Goal: Task Accomplishment & Management: Complete application form

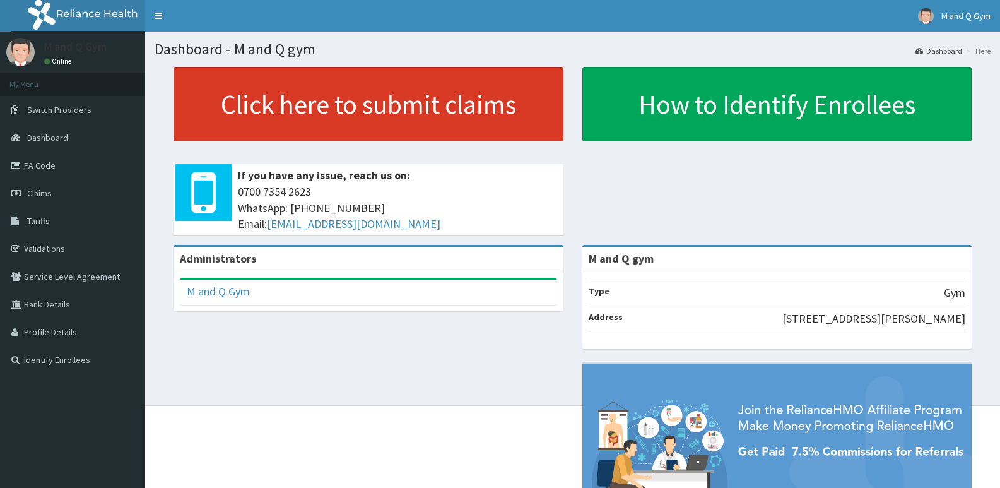
click at [259, 102] on link "Click here to submit claims" at bounding box center [368, 104] width 390 height 74
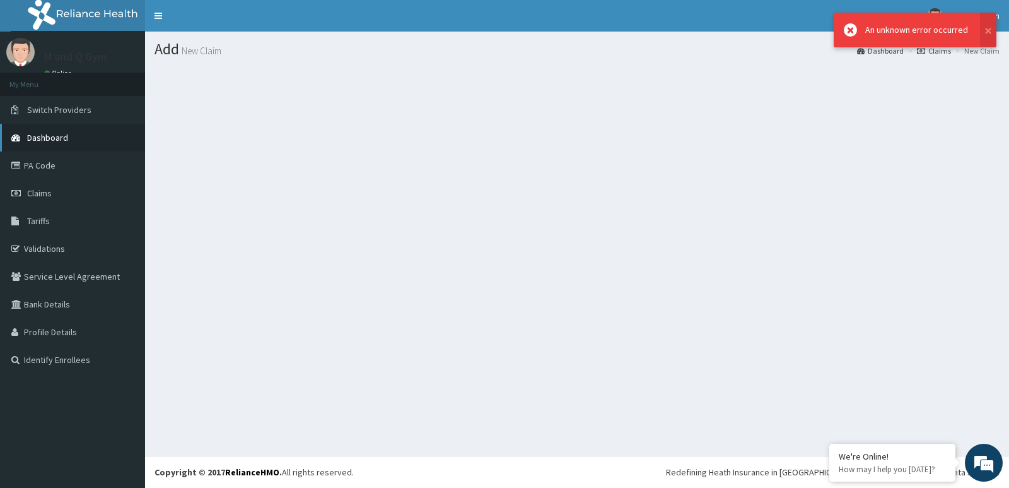
click at [35, 128] on link "Dashboard" at bounding box center [72, 138] width 145 height 28
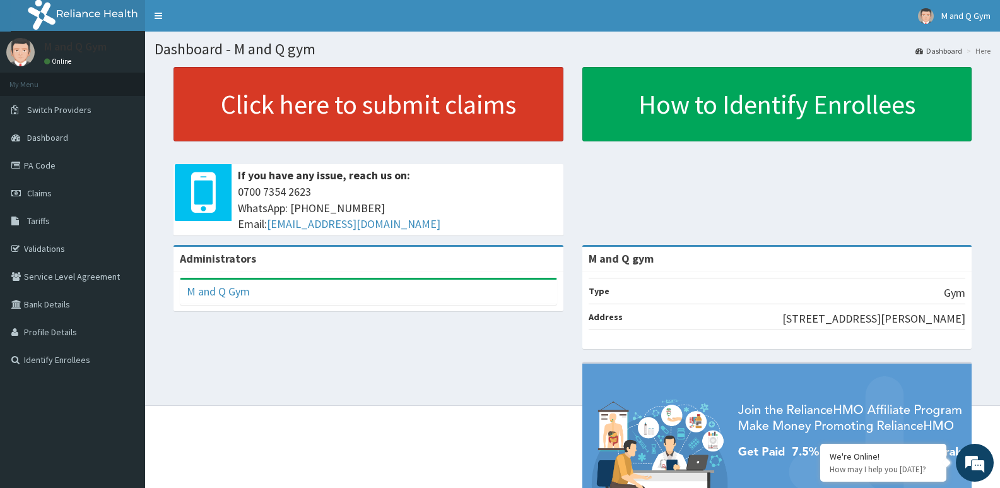
click at [223, 109] on link "Click here to submit claims" at bounding box center [368, 104] width 390 height 74
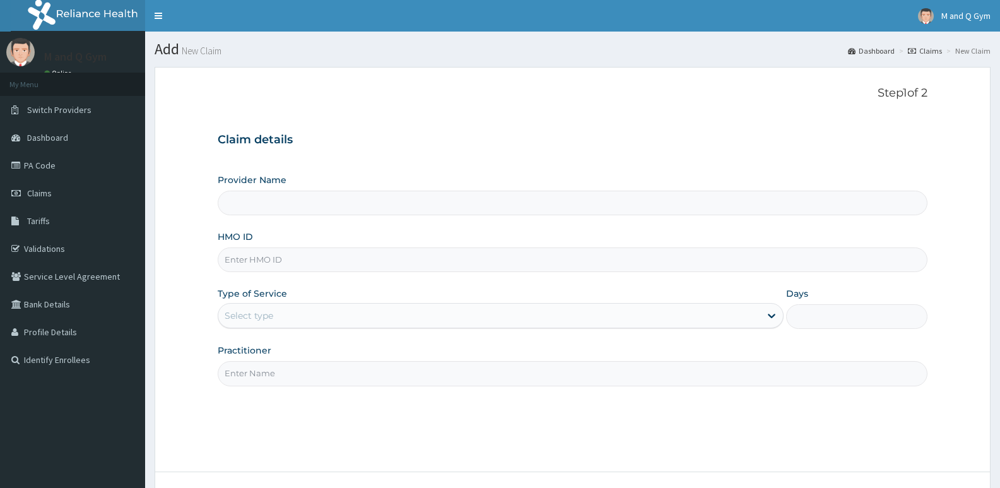
click at [304, 255] on input "HMO ID" at bounding box center [573, 259] width 710 height 25
type input "M and Q gym"
type input "1"
type input "REL/10667/A"
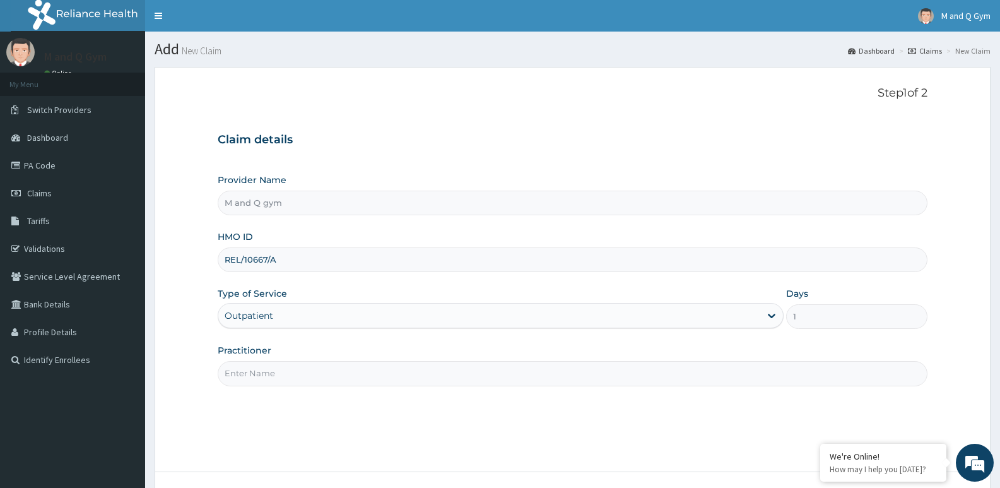
click at [306, 369] on input "Practitioner" at bounding box center [573, 373] width 710 height 25
type input "m&q"
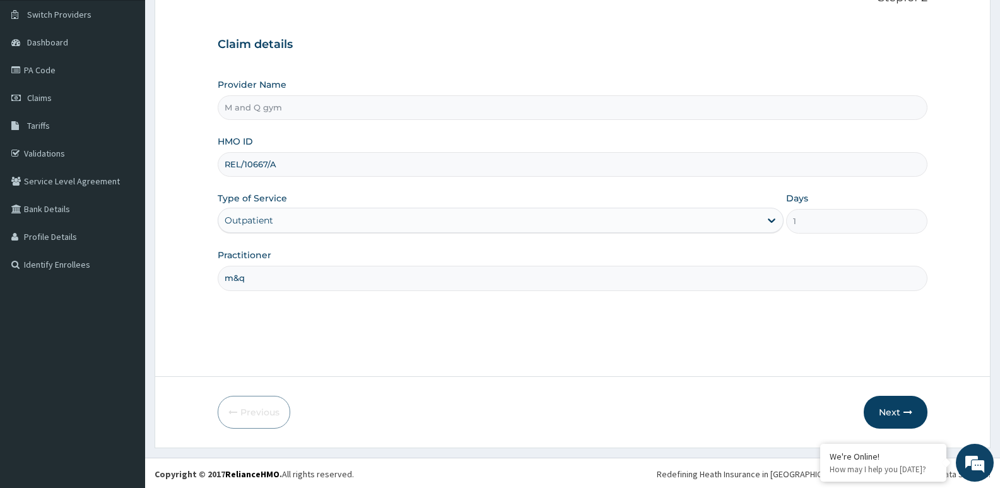
scroll to position [96, 0]
click at [875, 406] on button "Next" at bounding box center [895, 410] width 64 height 33
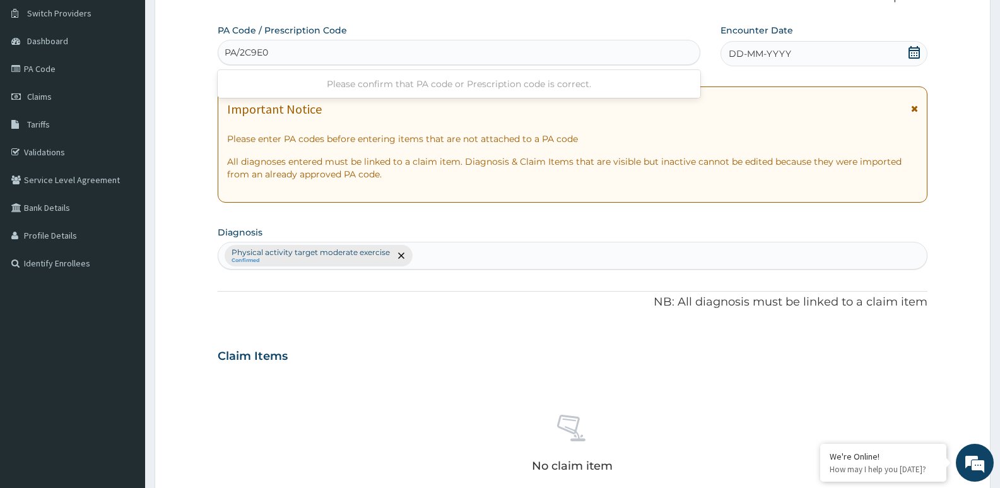
type input "PA/2C9E02"
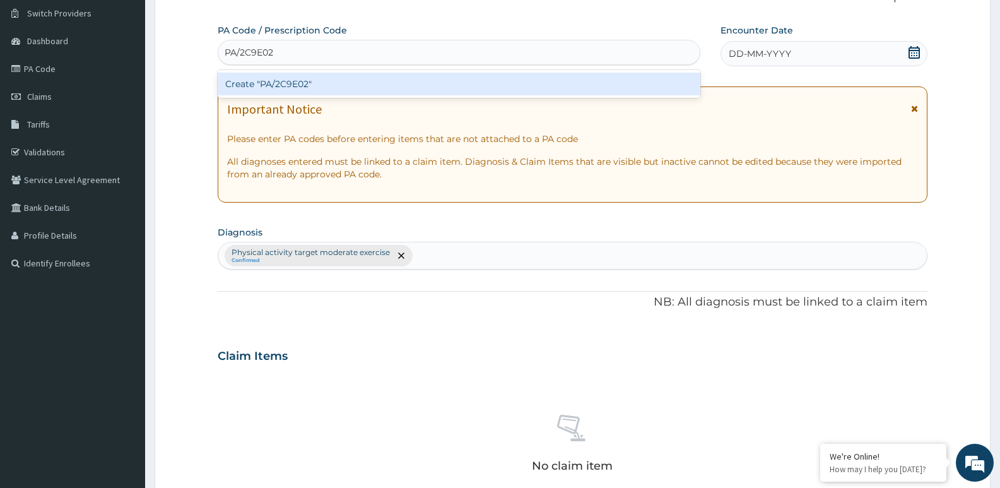
click at [478, 84] on div "Create "PA/2C9E02"" at bounding box center [459, 84] width 482 height 23
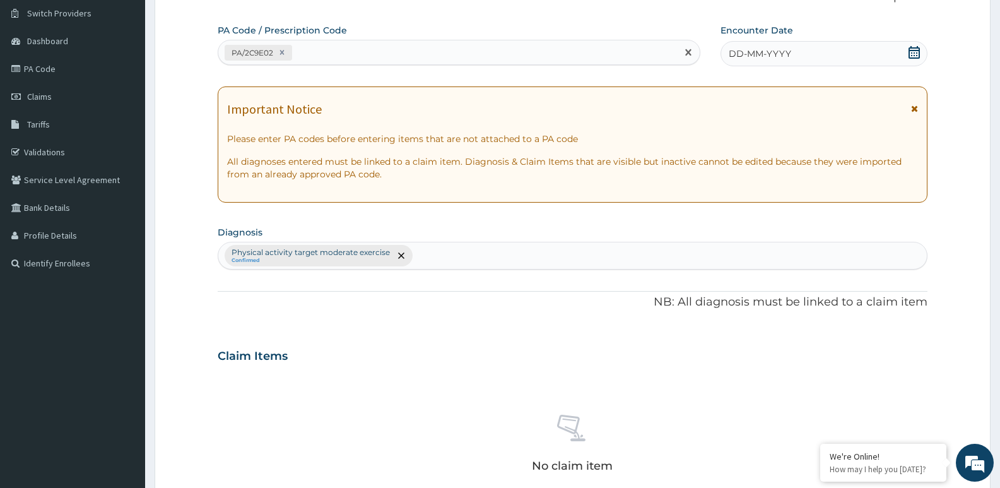
click at [914, 53] on icon at bounding box center [913, 52] width 11 height 13
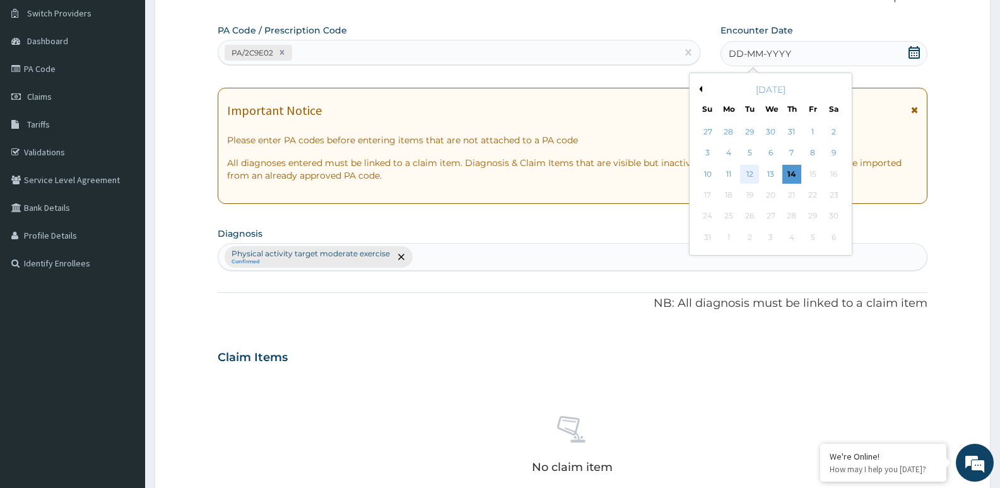
click at [749, 173] on div "12" at bounding box center [749, 174] width 19 height 19
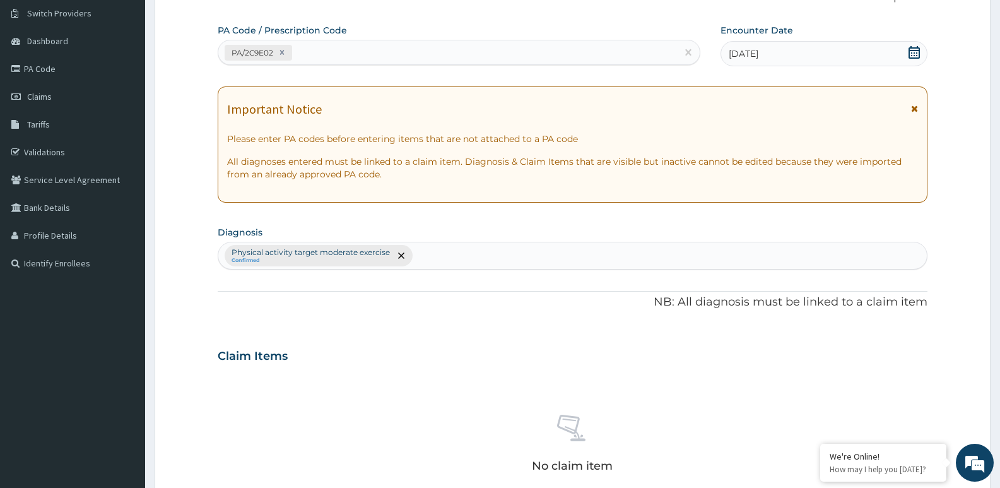
click at [921, 53] on div "12-08-2025" at bounding box center [823, 53] width 207 height 25
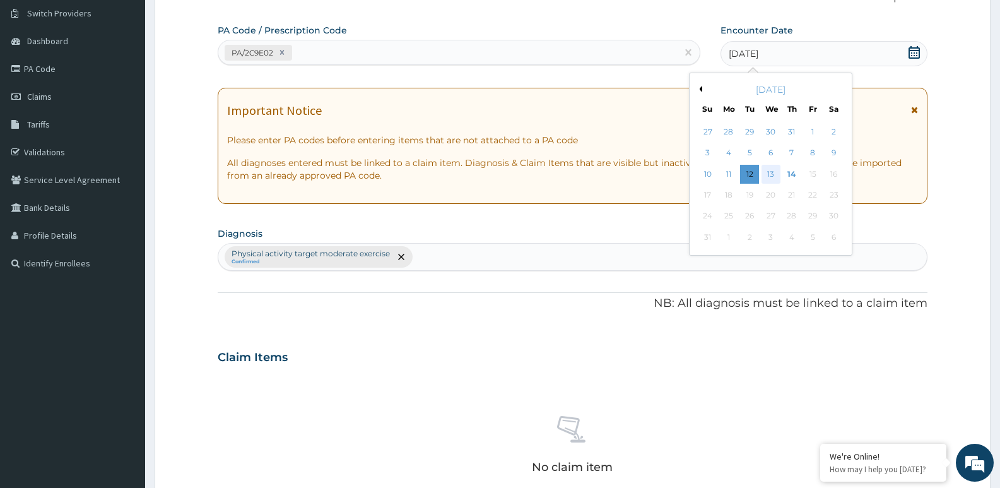
click at [771, 172] on div "13" at bounding box center [770, 174] width 19 height 19
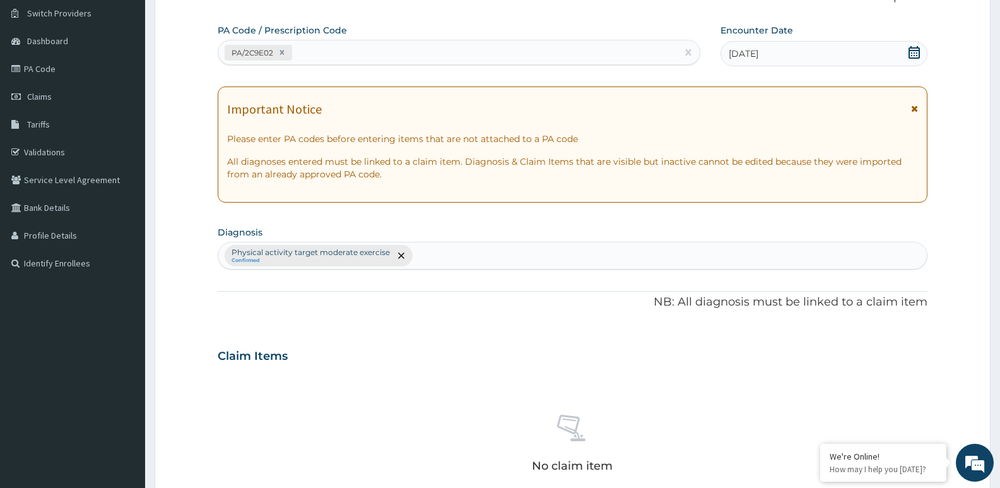
click at [508, 348] on div "Claim Items" at bounding box center [573, 353] width 710 height 33
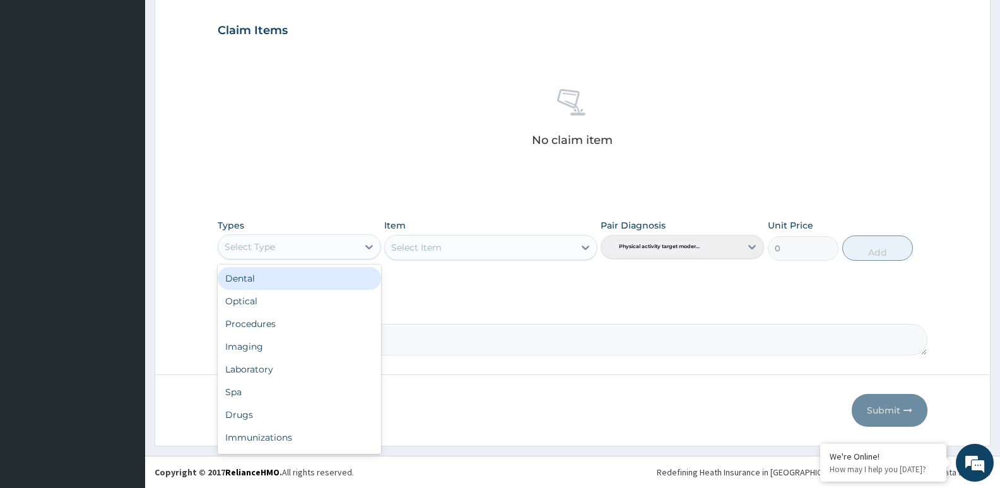
scroll to position [43, 0]
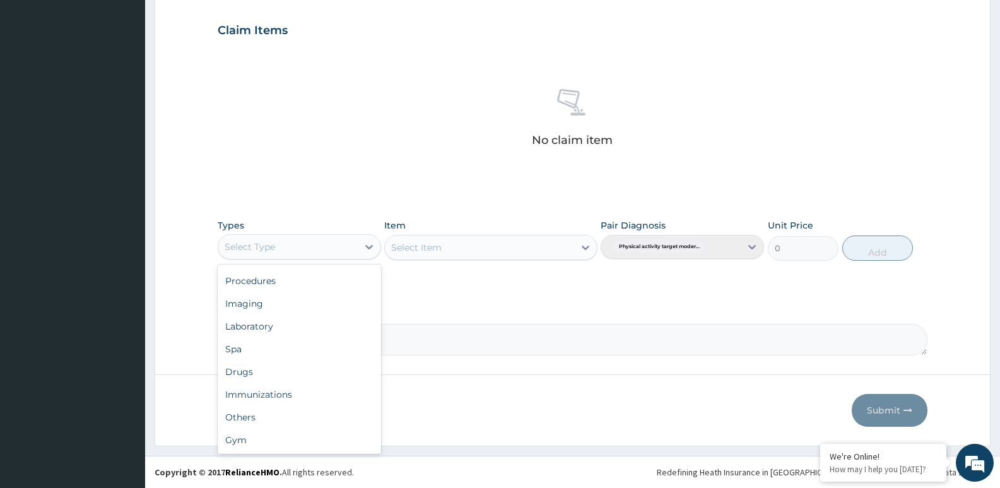
click at [246, 442] on div "Gym" at bounding box center [299, 439] width 163 height 23
click at [435, 252] on div "Select Item" at bounding box center [490, 247] width 213 height 25
click at [481, 244] on div "Select Item" at bounding box center [466, 247] width 162 height 20
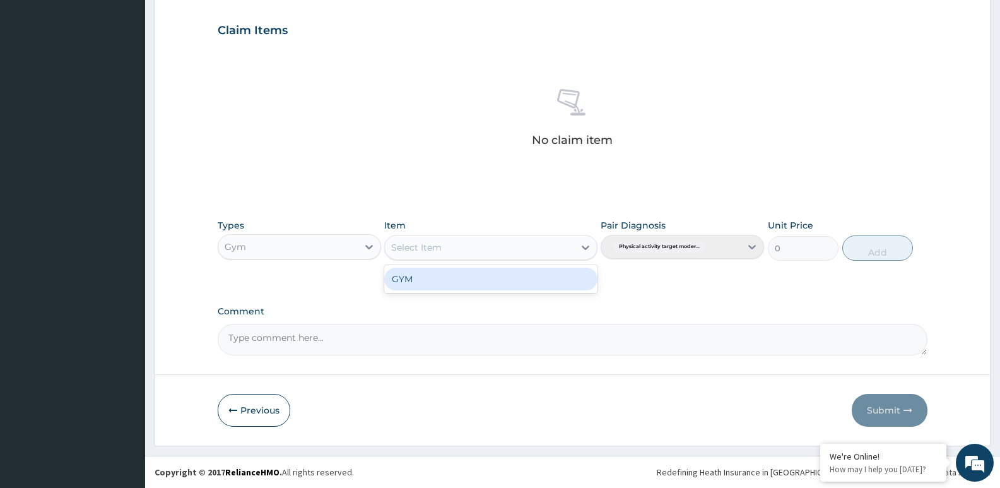
click at [475, 274] on div "GYM" at bounding box center [490, 278] width 213 height 23
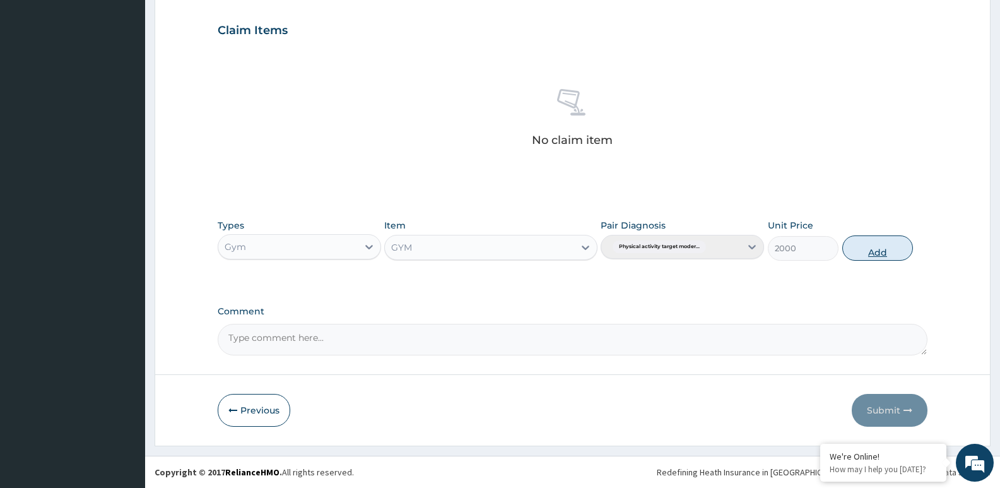
click at [872, 246] on button "Add" at bounding box center [877, 247] width 71 height 25
type input "0"
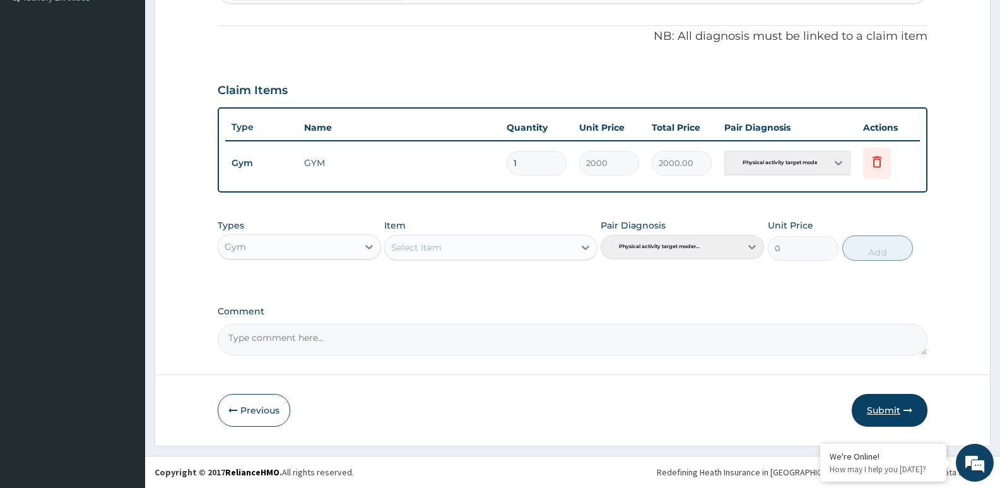
click at [887, 397] on button "Submit" at bounding box center [889, 410] width 76 height 33
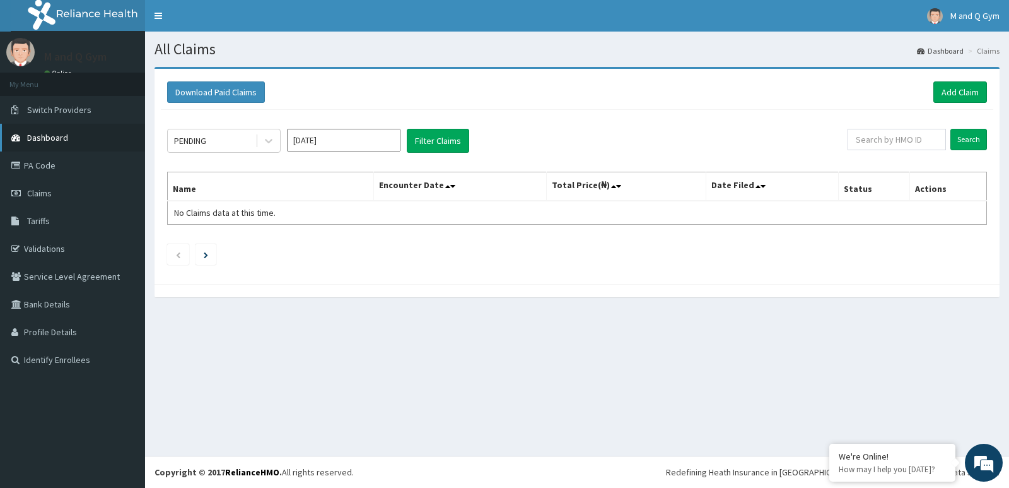
click at [37, 129] on link "Dashboard" at bounding box center [72, 138] width 145 height 28
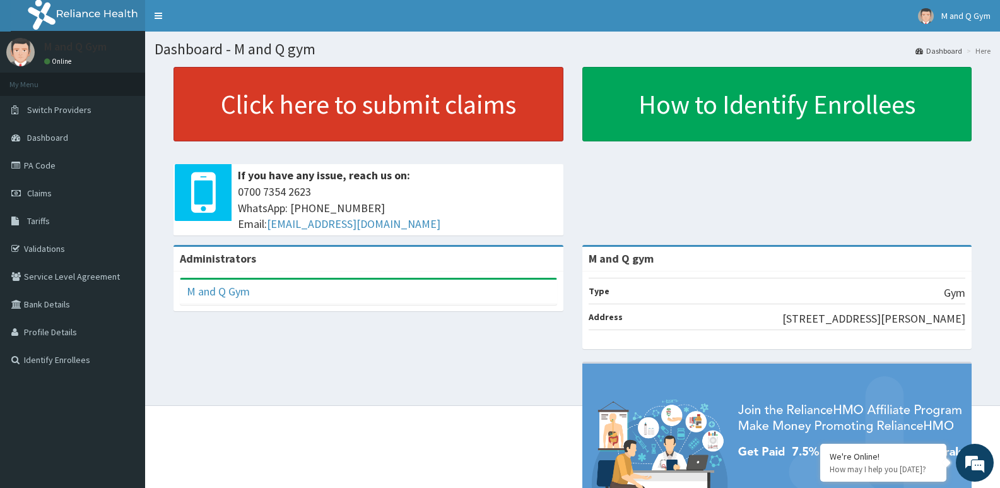
click at [449, 107] on link "Click here to submit claims" at bounding box center [368, 104] width 390 height 74
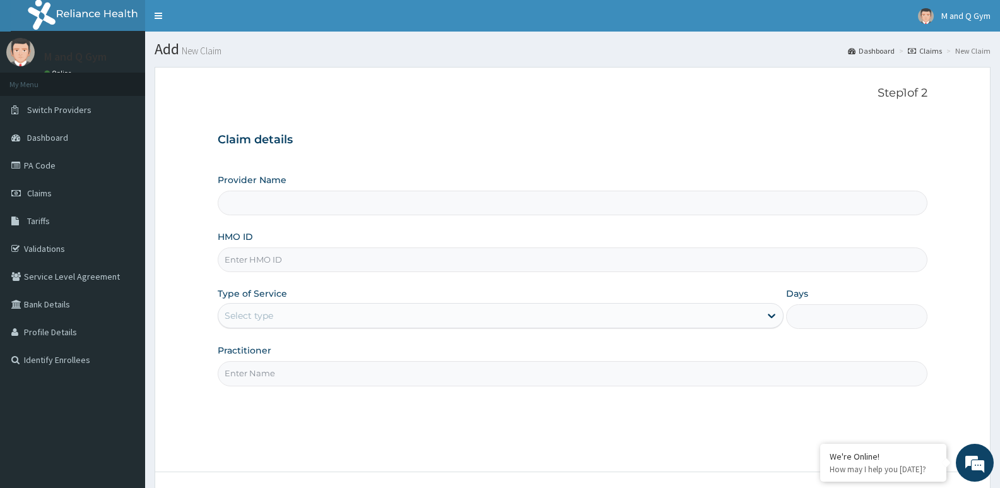
type input "M and Q gym"
type input "1"
click at [250, 254] on input "HMO ID" at bounding box center [573, 259] width 710 height 25
type input "t"
type input "YFN10002/A"
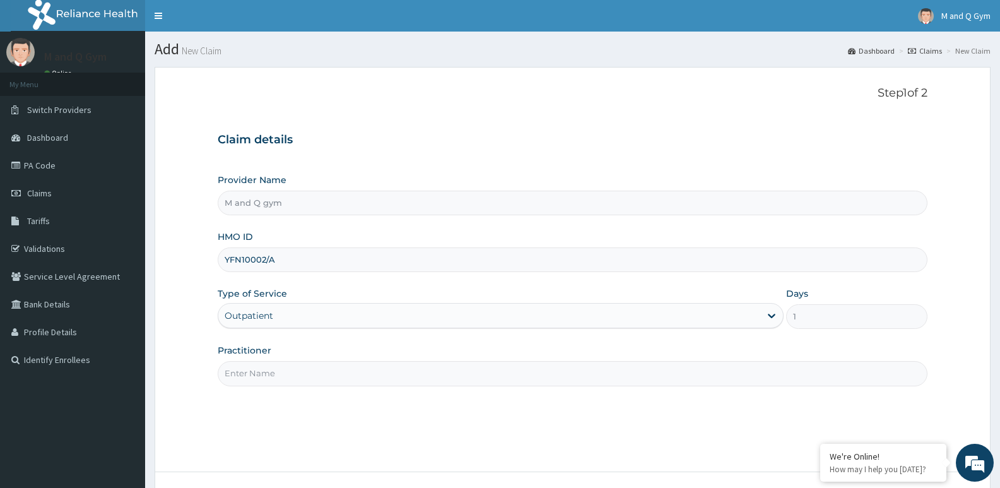
click at [267, 377] on input "Practitioner" at bounding box center [573, 373] width 710 height 25
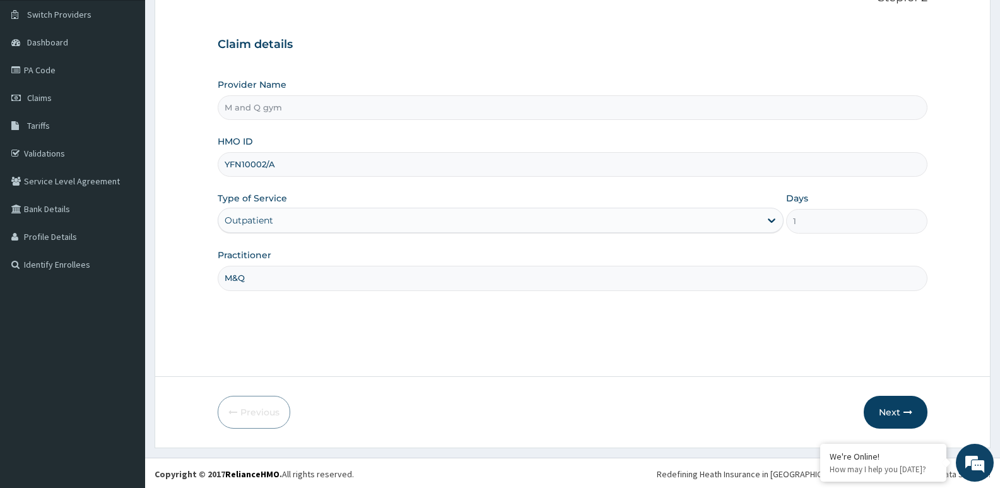
scroll to position [97, 0]
type input "M&Q"
click at [887, 410] on button "Next" at bounding box center [895, 410] width 64 height 33
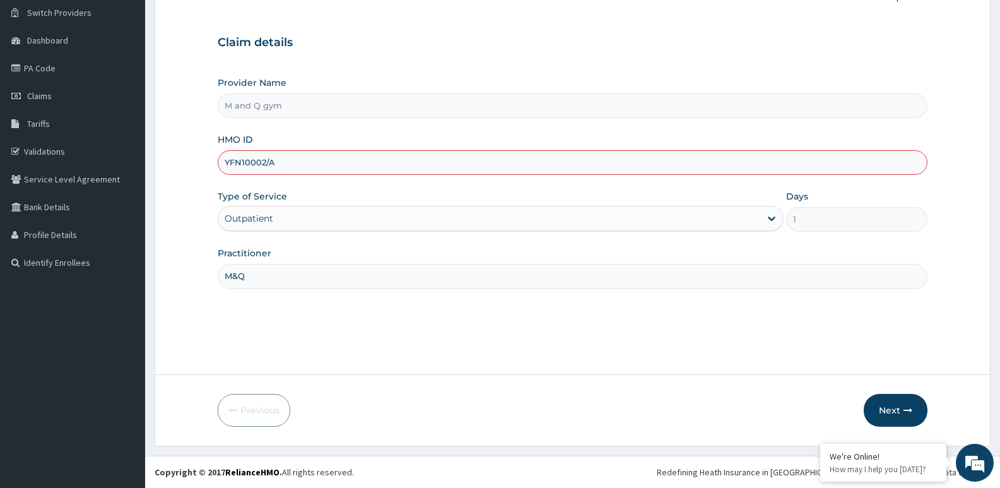
click at [243, 157] on input "YFN10002/A" at bounding box center [573, 162] width 710 height 25
type input "YFN/10002/A"
click at [894, 407] on button "Next" at bounding box center [895, 410] width 64 height 33
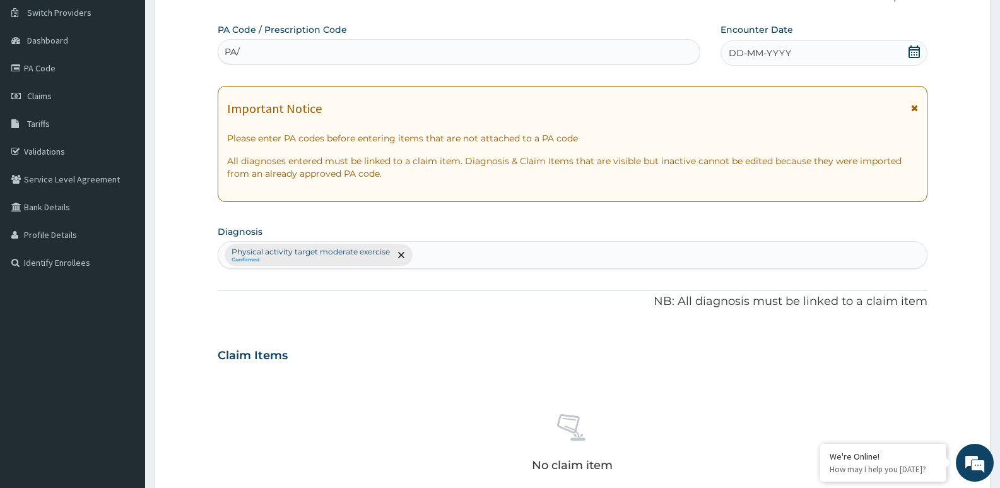
type input "PA/"
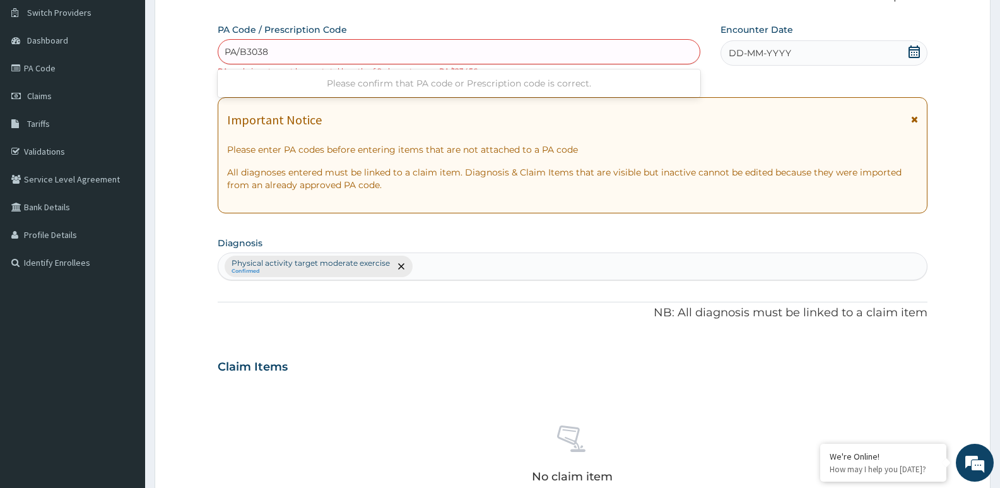
type input "PA/B30386"
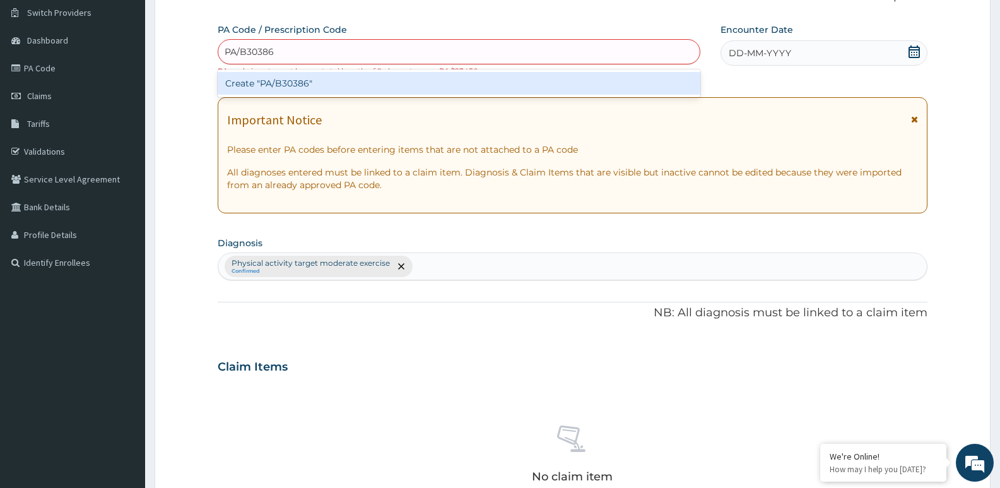
click at [257, 84] on div "Create "PA/B30386"" at bounding box center [459, 83] width 482 height 23
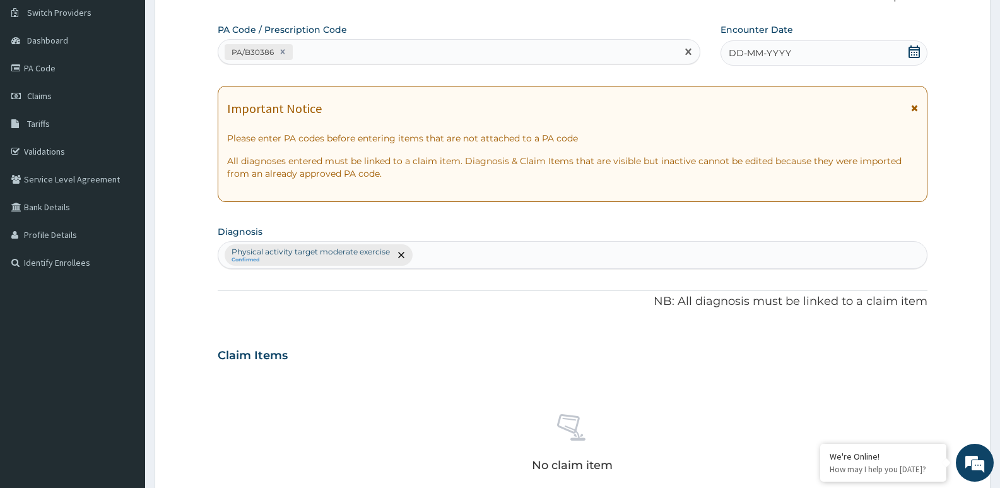
click at [914, 49] on icon at bounding box center [913, 51] width 11 height 13
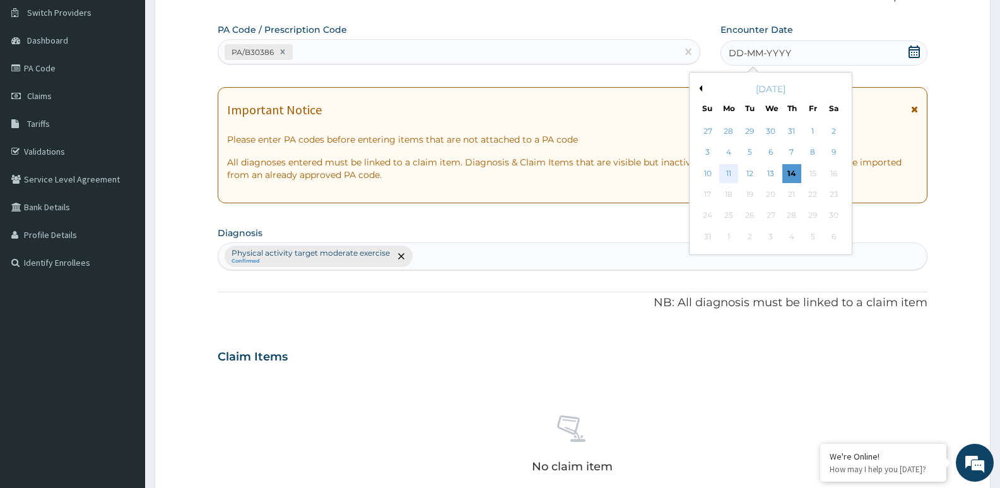
click at [728, 173] on div "11" at bounding box center [728, 173] width 19 height 19
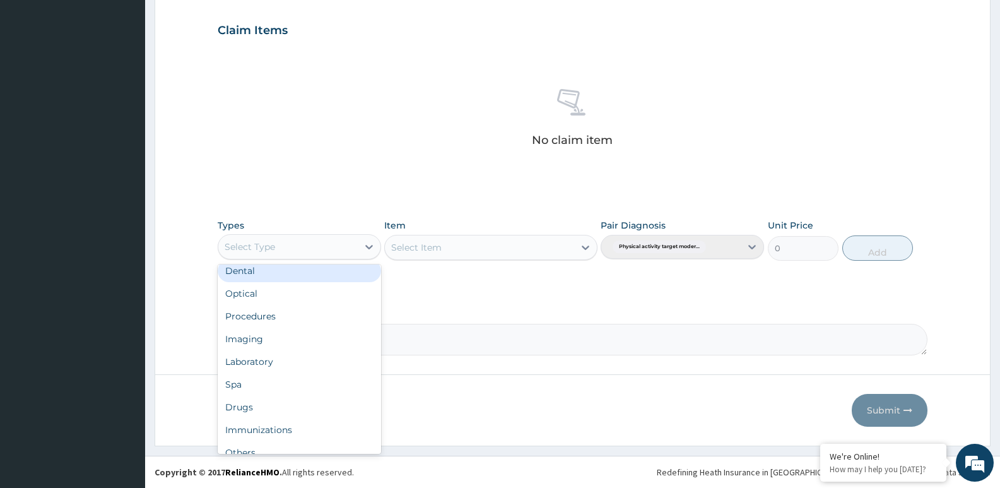
scroll to position [43, 0]
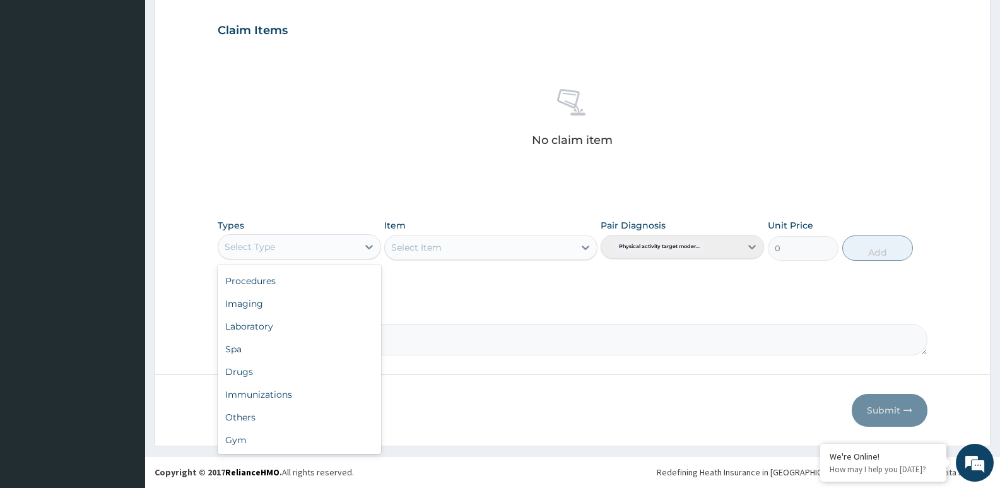
click at [242, 440] on div "Gym" at bounding box center [299, 439] width 163 height 23
click at [454, 241] on div "Select Item" at bounding box center [490, 247] width 213 height 25
click at [482, 252] on div "Select Item" at bounding box center [479, 247] width 189 height 20
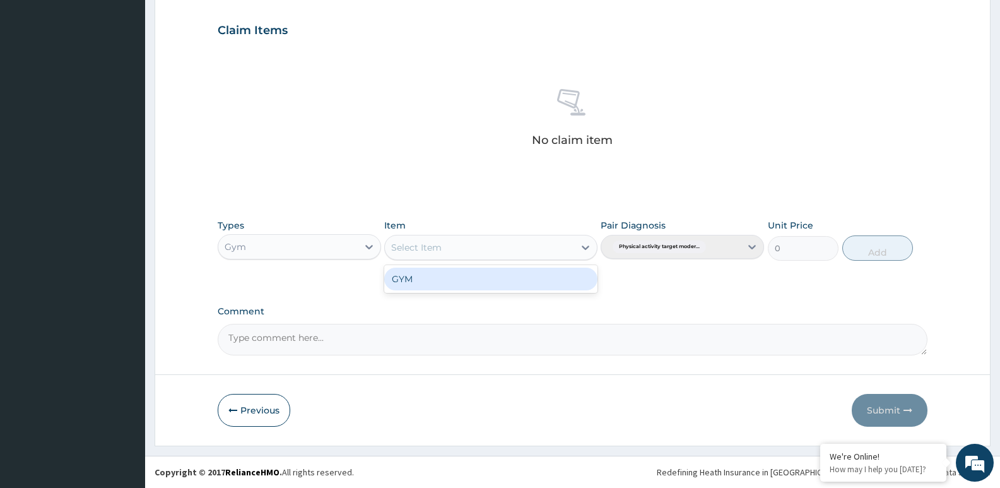
click at [488, 286] on div "GYM" at bounding box center [490, 278] width 213 height 23
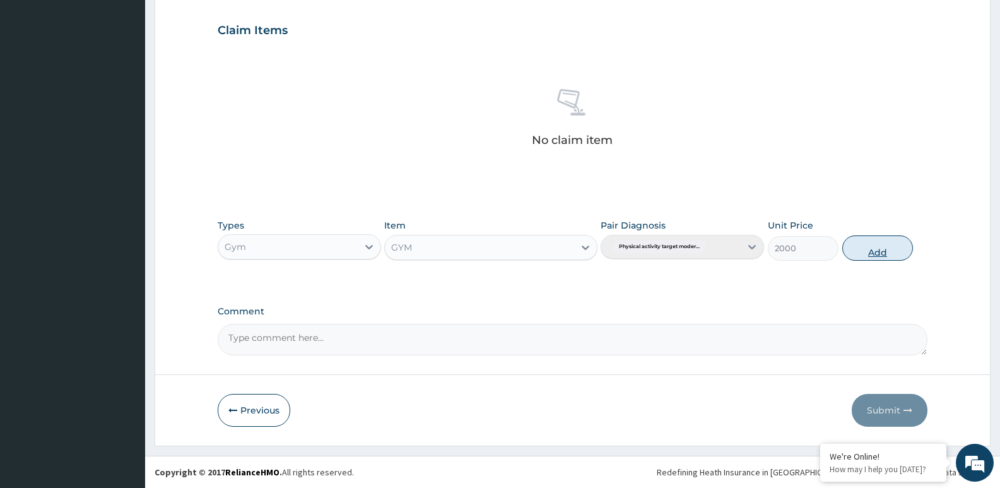
click at [873, 244] on button "Add" at bounding box center [877, 247] width 71 height 25
type input "0"
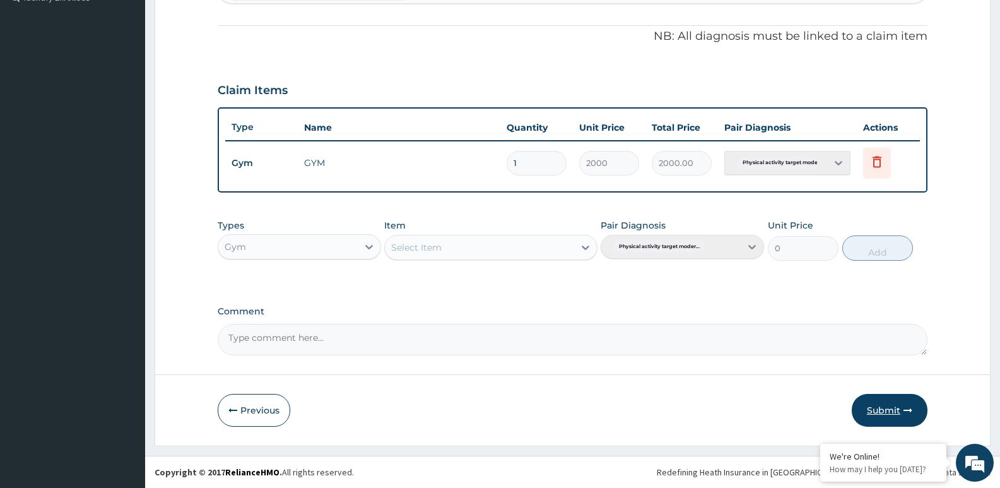
click at [879, 426] on button "Submit" at bounding box center [889, 410] width 76 height 33
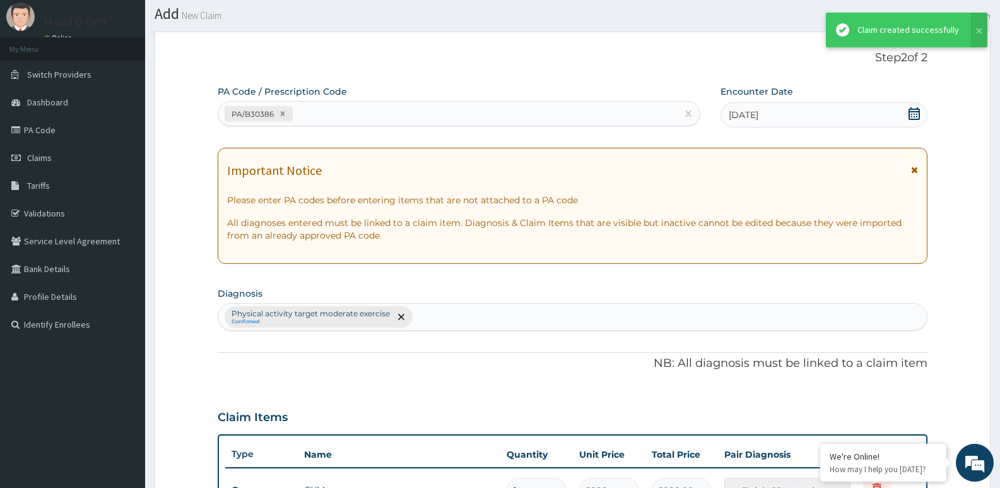
scroll to position [362, 0]
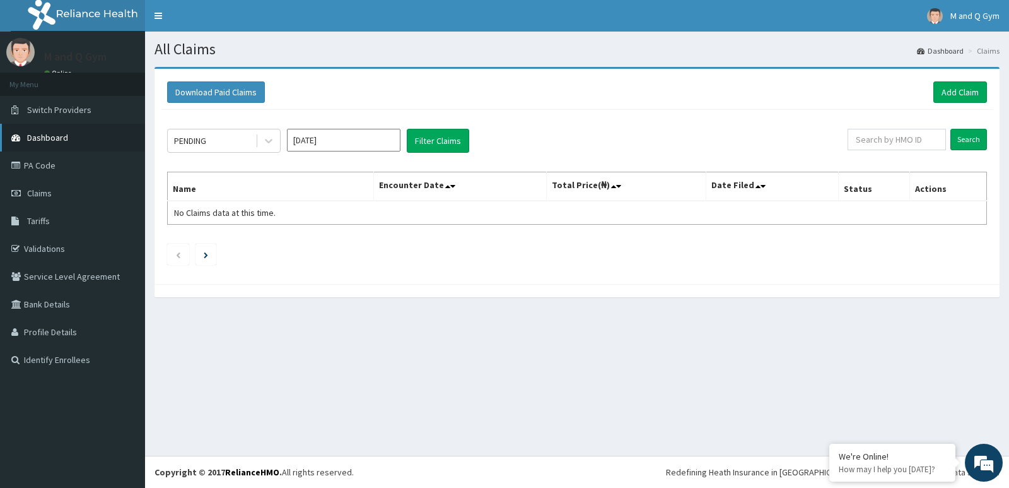
click at [44, 136] on span "Dashboard" at bounding box center [47, 137] width 41 height 11
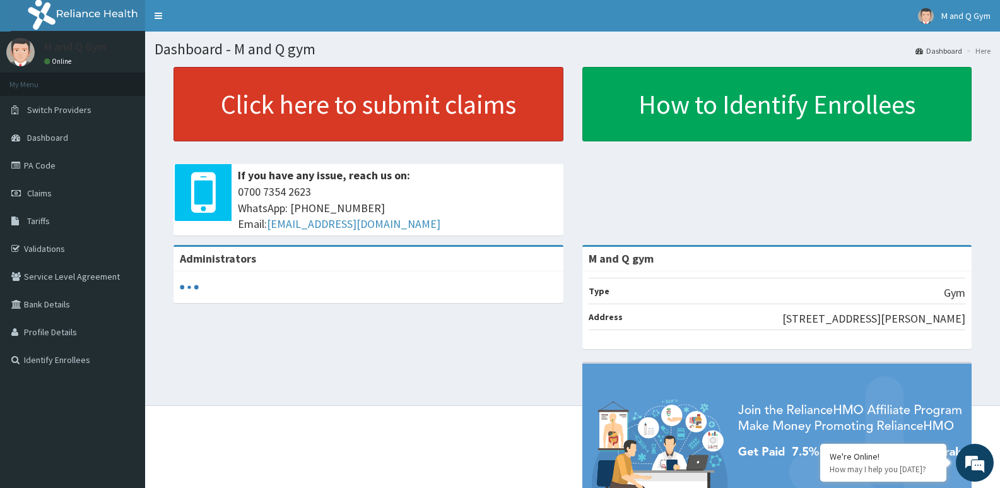
click at [211, 104] on link "Click here to submit claims" at bounding box center [368, 104] width 390 height 74
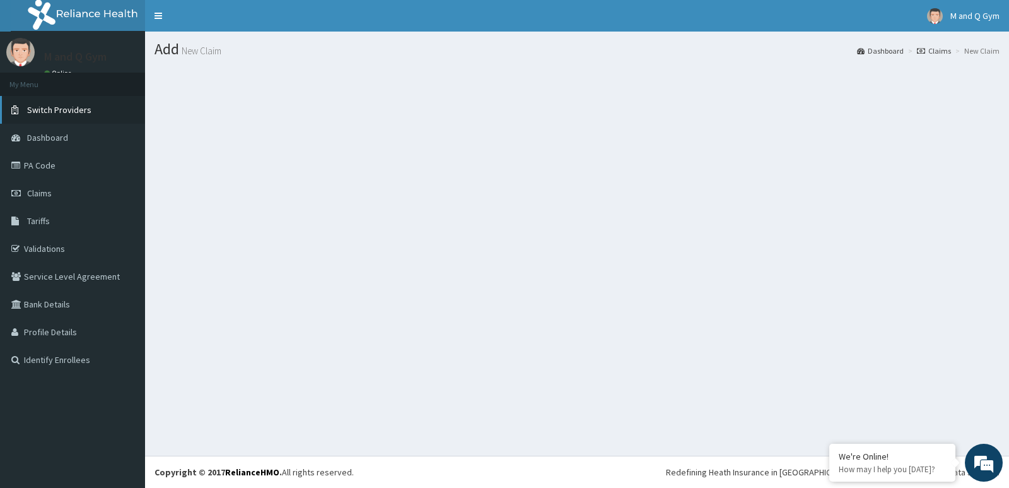
click at [45, 115] on link "Switch Providers" at bounding box center [72, 110] width 145 height 28
click at [40, 132] on span "Dashboard" at bounding box center [47, 137] width 41 height 11
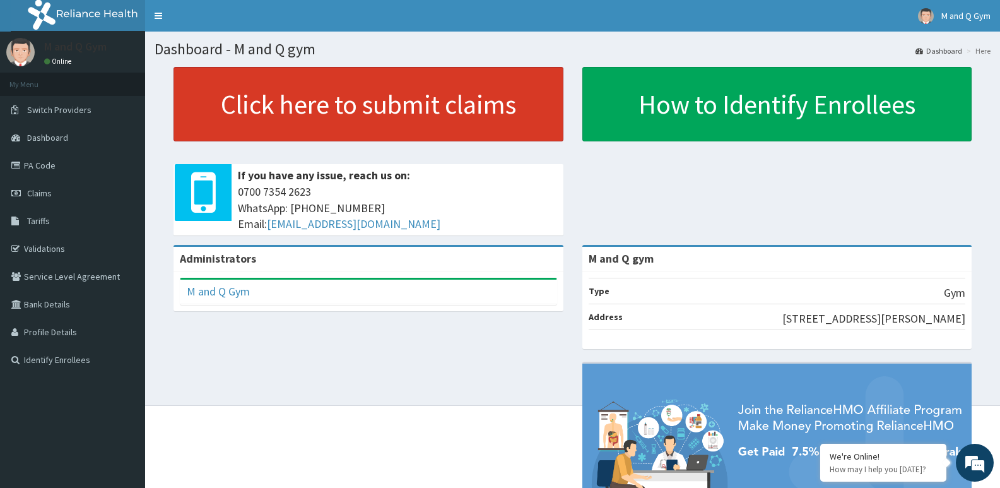
click at [223, 110] on link "Click here to submit claims" at bounding box center [368, 104] width 390 height 74
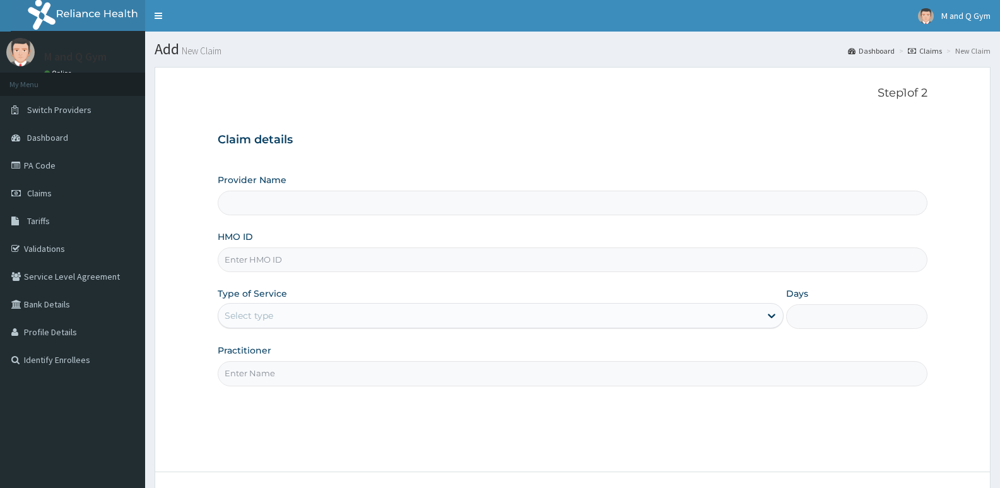
type input "M and Q gym"
type input "1"
click at [250, 259] on input "HMO ID" at bounding box center [573, 259] width 710 height 25
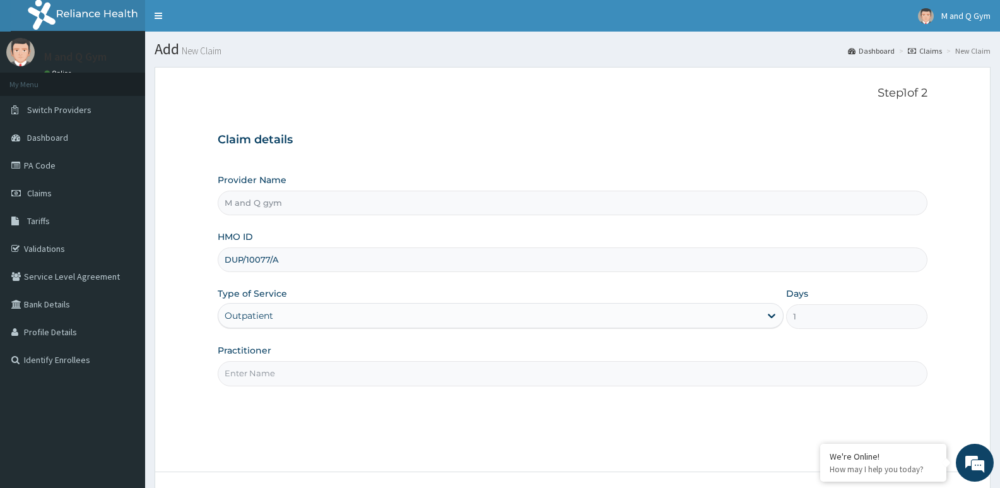
type input "DUP/10077/A"
click at [284, 374] on input "Practitioner" at bounding box center [573, 373] width 710 height 25
type input "M&Q"
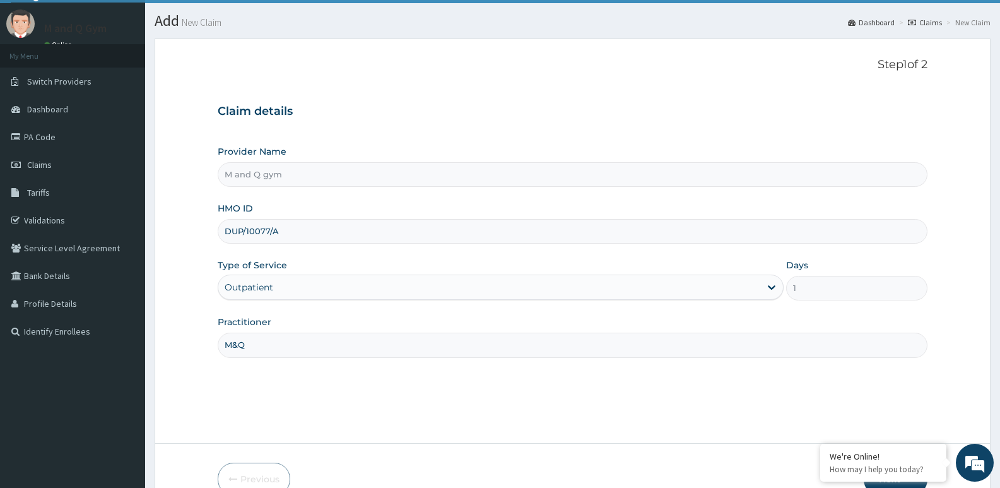
scroll to position [97, 0]
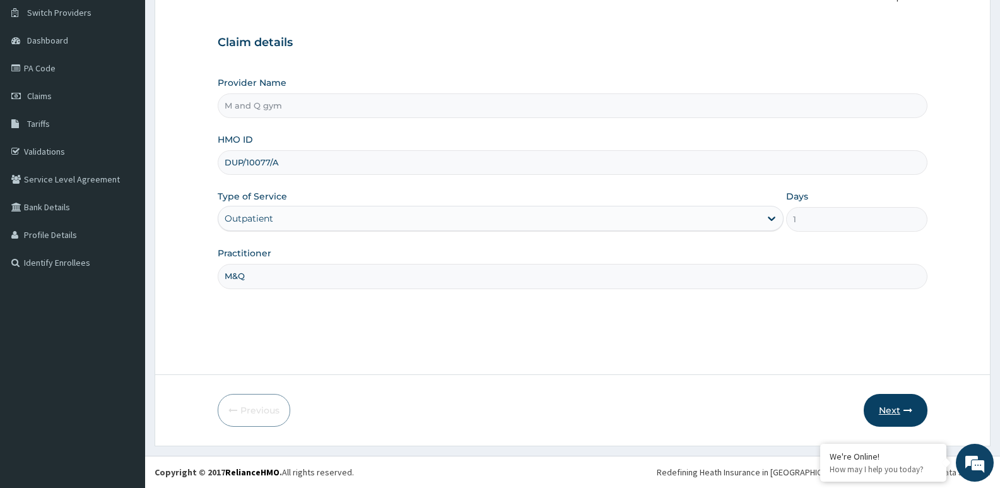
click at [874, 405] on button "Next" at bounding box center [895, 410] width 64 height 33
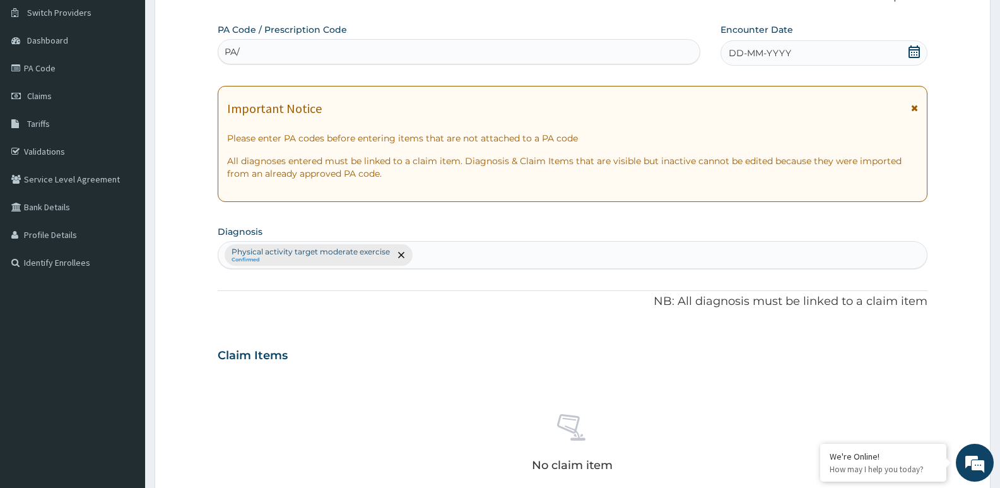
type input "PA/"
click at [418, 10] on div "Step 2 of 2 PA Code / Prescription Code Use Up and Down to choose options, pres…" at bounding box center [573, 334] width 710 height 690
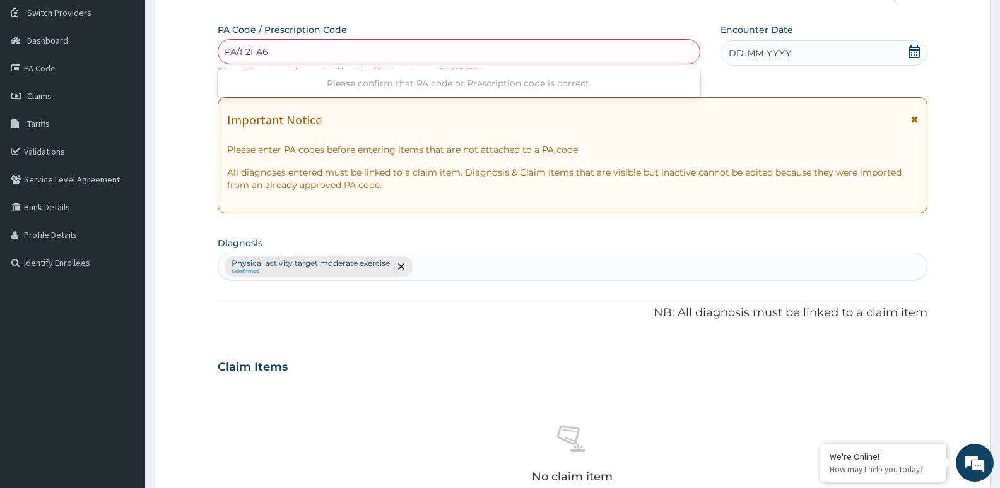
type input "PA/F2FA65"
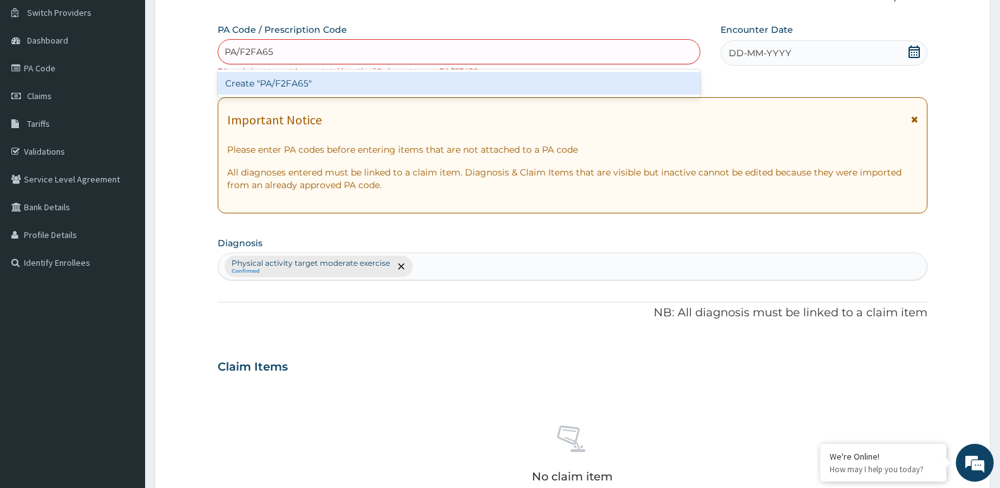
click at [257, 84] on div "Create "PA/F2FA65"" at bounding box center [459, 83] width 482 height 23
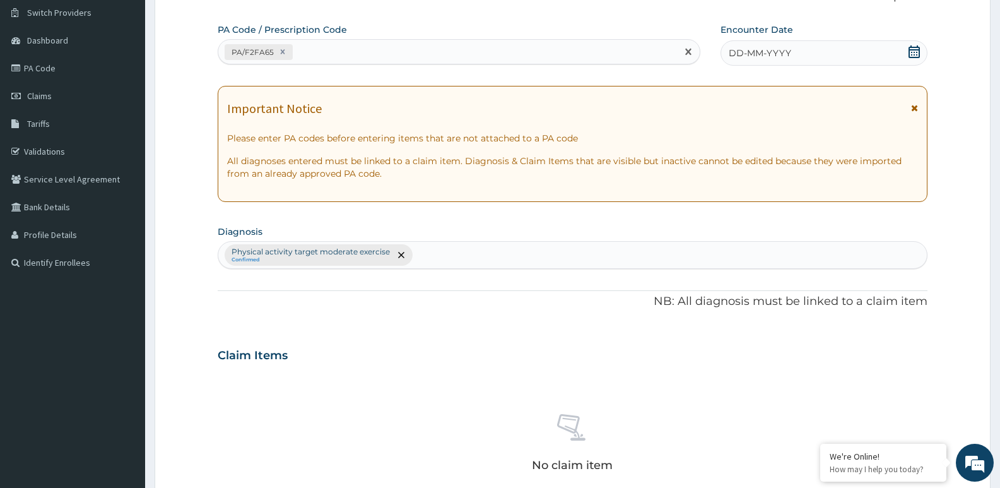
click at [914, 50] on icon at bounding box center [914, 51] width 13 height 13
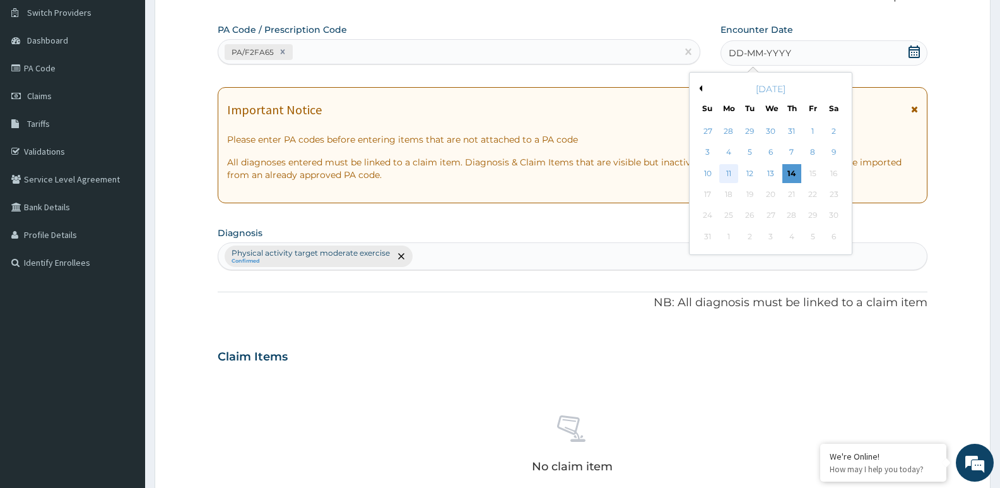
click at [725, 170] on div "11" at bounding box center [728, 173] width 19 height 19
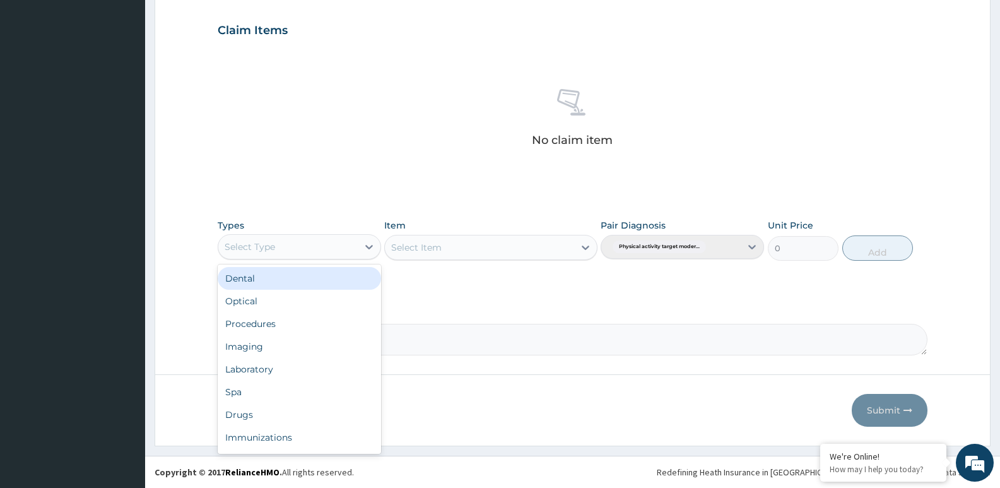
scroll to position [43, 0]
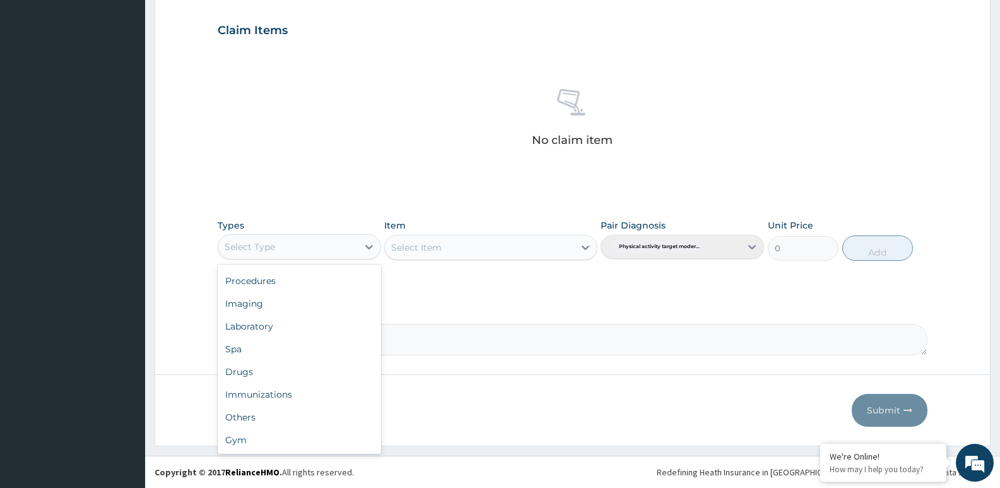
click at [252, 449] on div "Gym" at bounding box center [299, 439] width 163 height 23
click at [426, 249] on div "Select Item" at bounding box center [490, 247] width 213 height 25
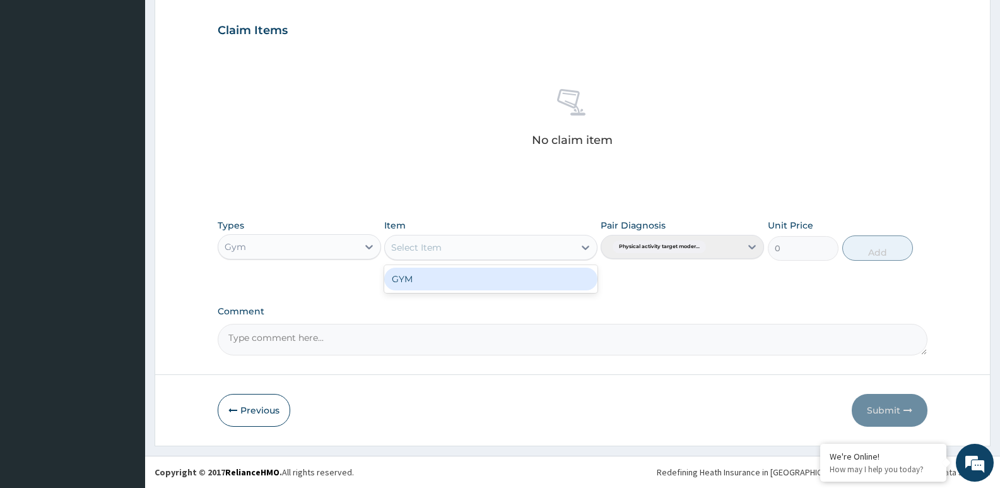
click at [438, 288] on div "GYM" at bounding box center [490, 278] width 213 height 23
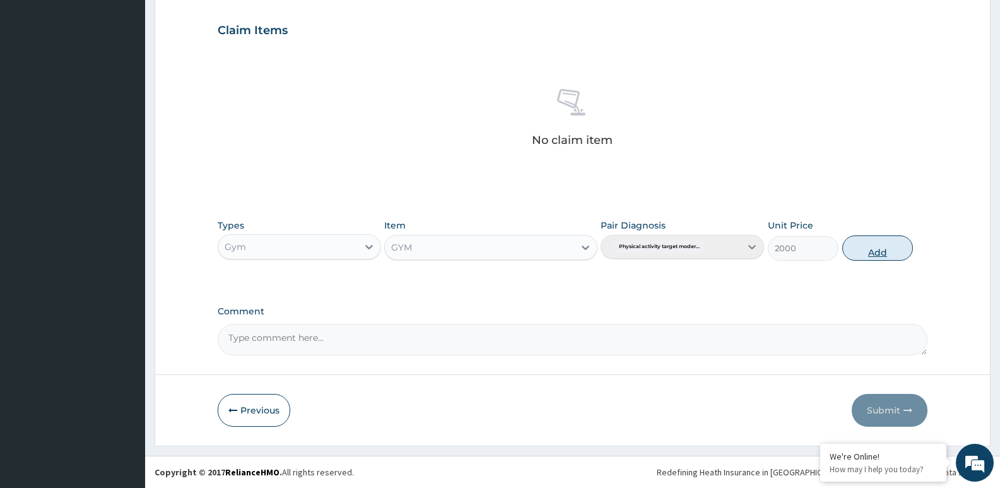
click at [871, 254] on button "Add" at bounding box center [877, 247] width 71 height 25
type input "0"
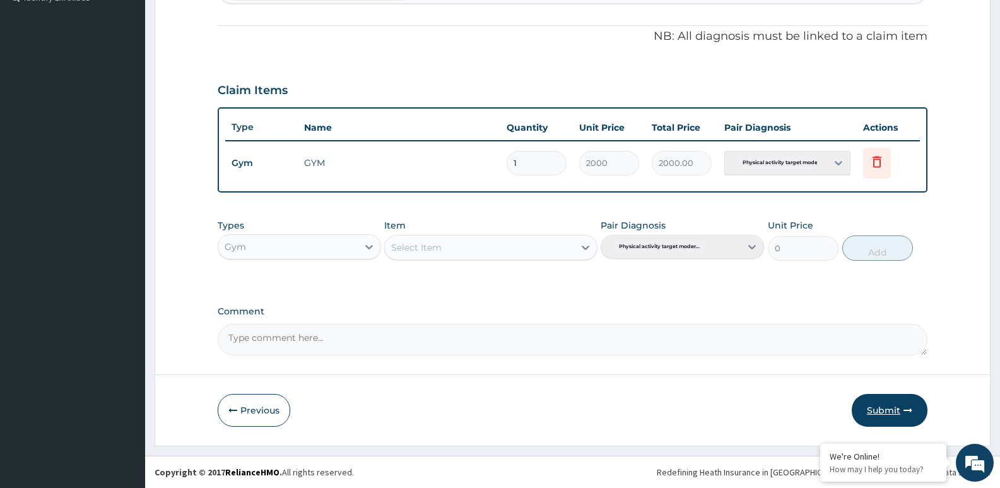
click at [885, 418] on button "Submit" at bounding box center [889, 410] width 76 height 33
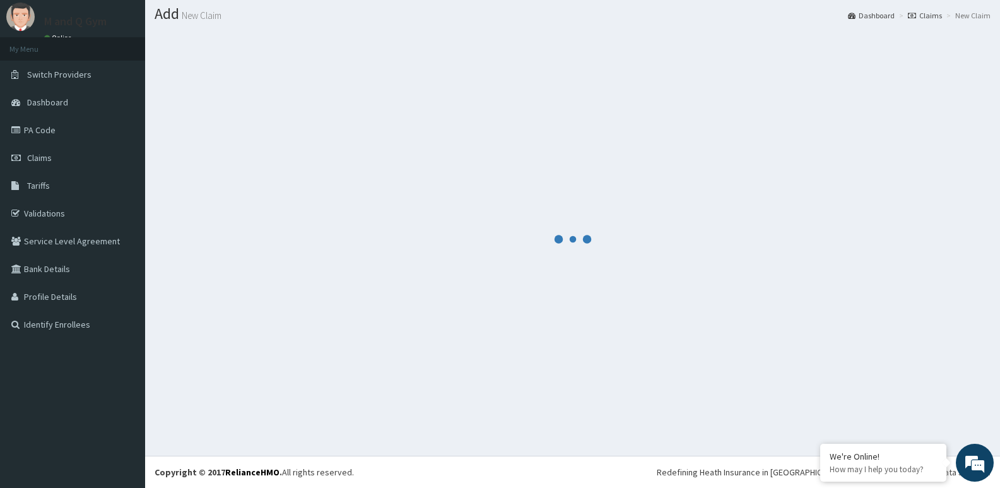
scroll to position [362, 0]
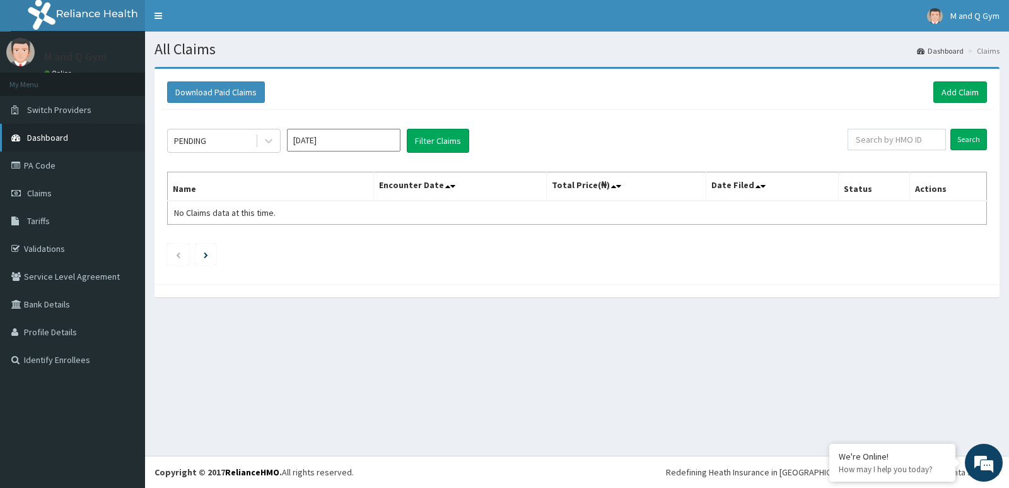
click at [35, 143] on link "Dashboard" at bounding box center [72, 138] width 145 height 28
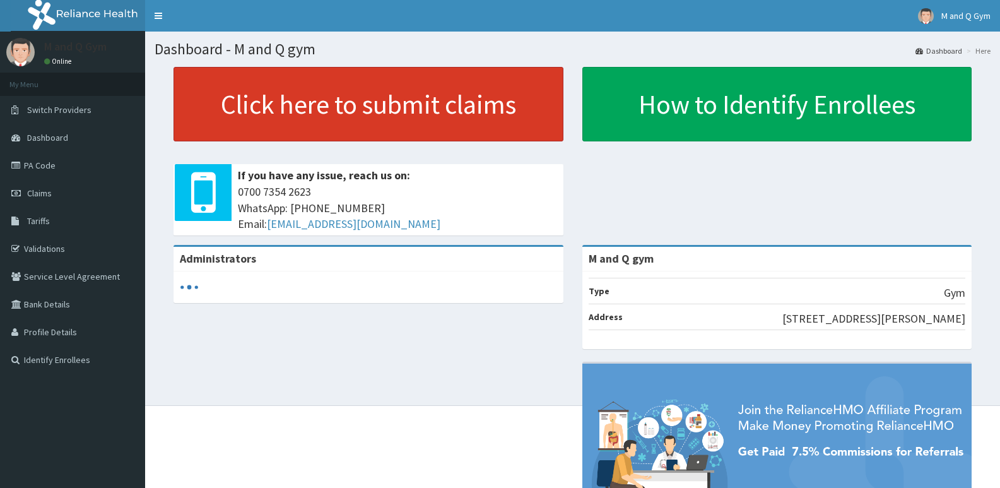
click at [469, 122] on link "Click here to submit claims" at bounding box center [368, 104] width 390 height 74
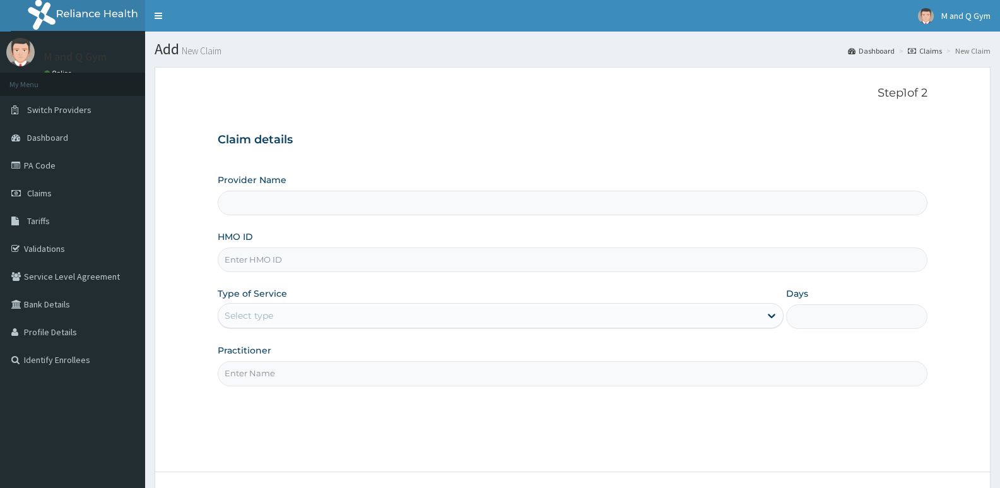
type input "M and Q gym"
type input "1"
click at [233, 257] on input "HMO ID" at bounding box center [573, 259] width 710 height 25
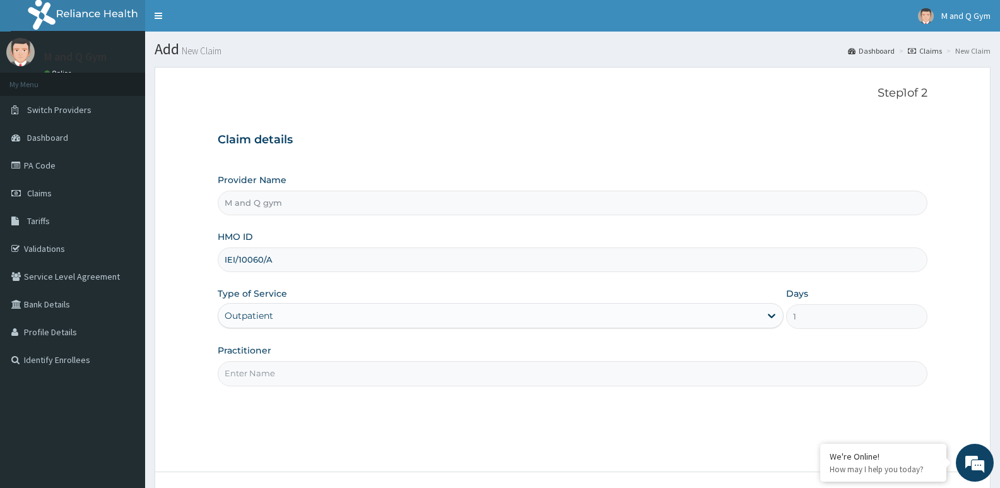
type input "IEI/10060/A"
click at [240, 373] on input "Practitioner" at bounding box center [573, 373] width 710 height 25
type input "M&Q"
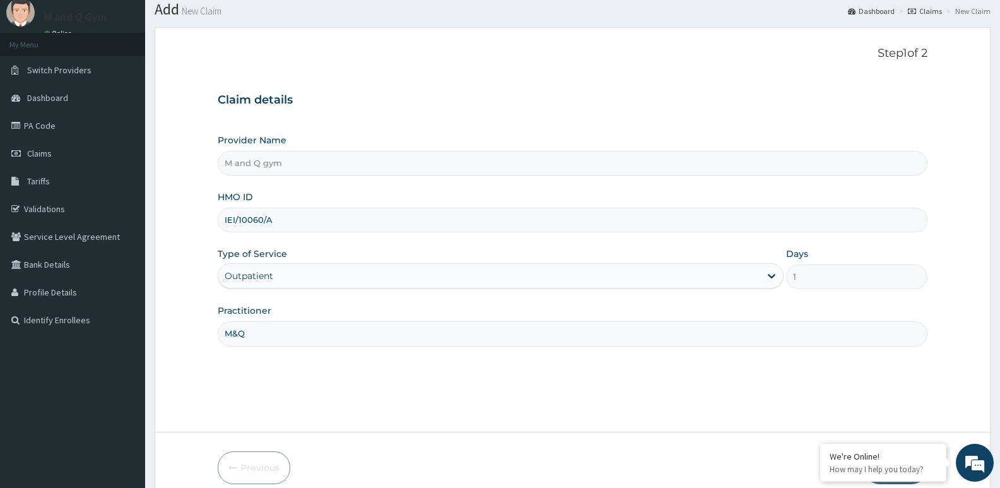
scroll to position [74, 0]
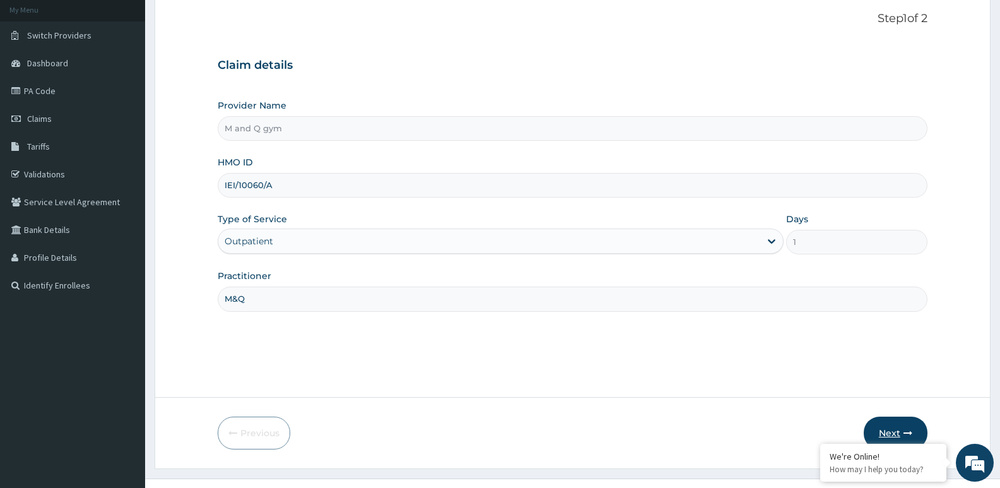
click at [910, 428] on icon "button" at bounding box center [907, 432] width 9 height 9
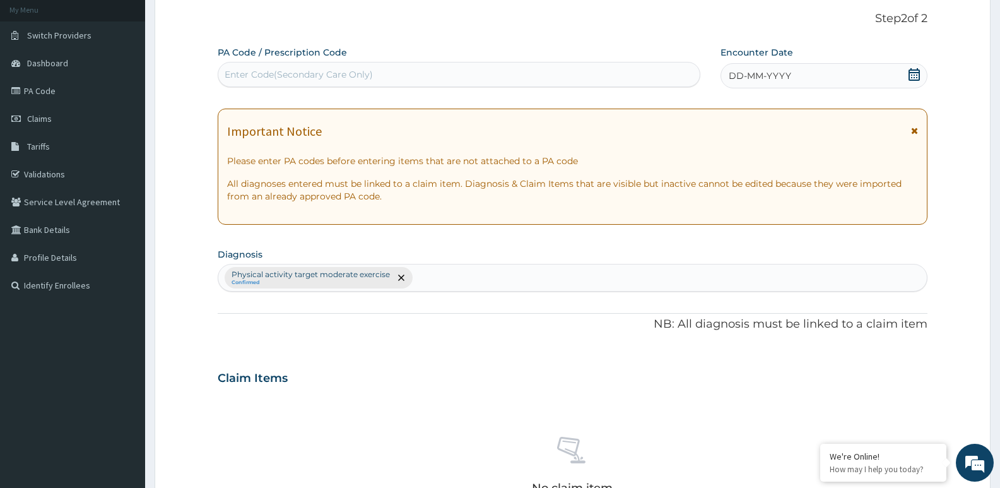
click at [257, 103] on div "PA Code / Prescription Code Enter Code(Secondary Care Only) Encounter Date DD-M…" at bounding box center [573, 374] width 710 height 657
type input "PA/2B5767"
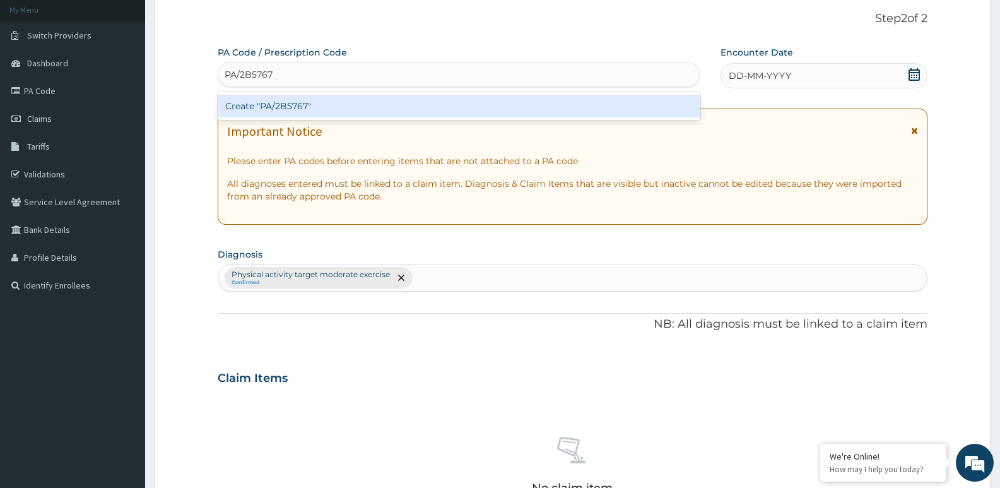
click at [242, 105] on div "Create "PA/2B5767"" at bounding box center [459, 106] width 482 height 23
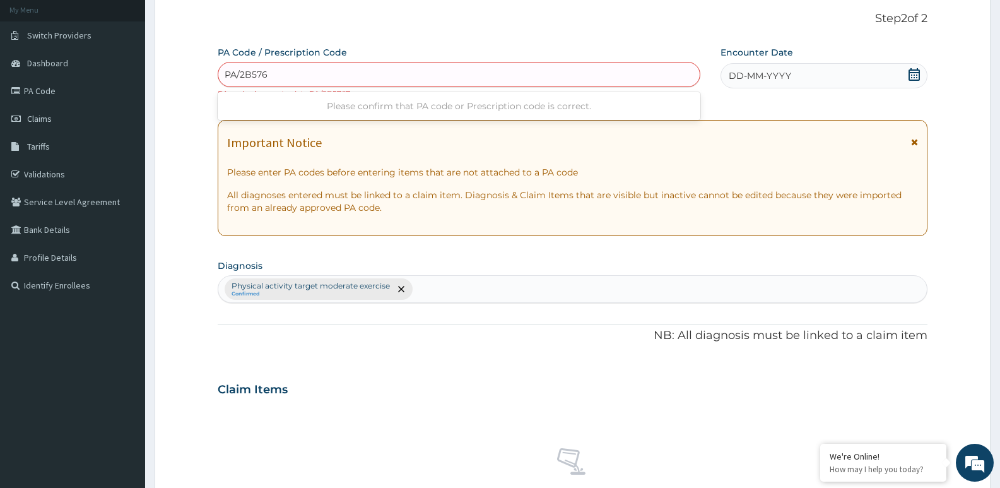
type input "PA/2B5767"
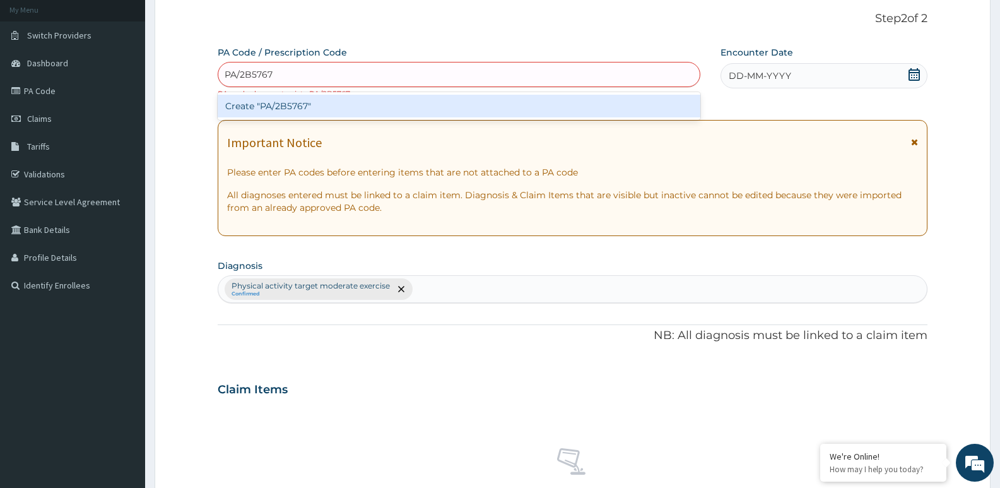
click at [254, 112] on div "Create "PA/2B5767"" at bounding box center [459, 106] width 482 height 23
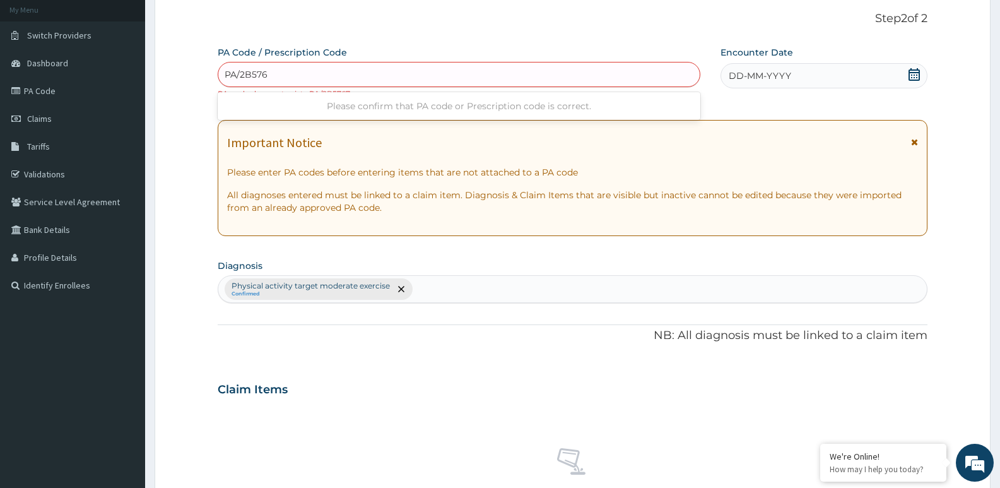
type input "PA/2B5767"
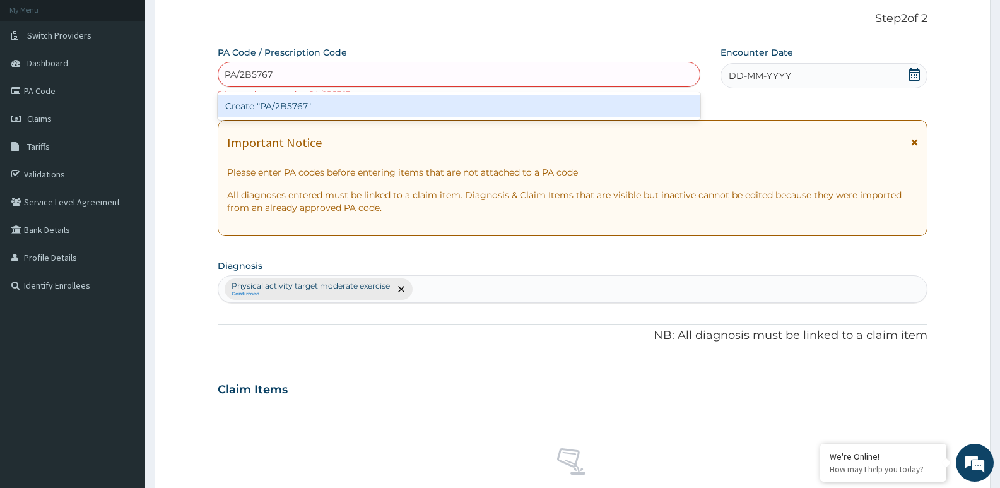
click at [259, 105] on div "Create "PA/2B5767"" at bounding box center [459, 106] width 482 height 23
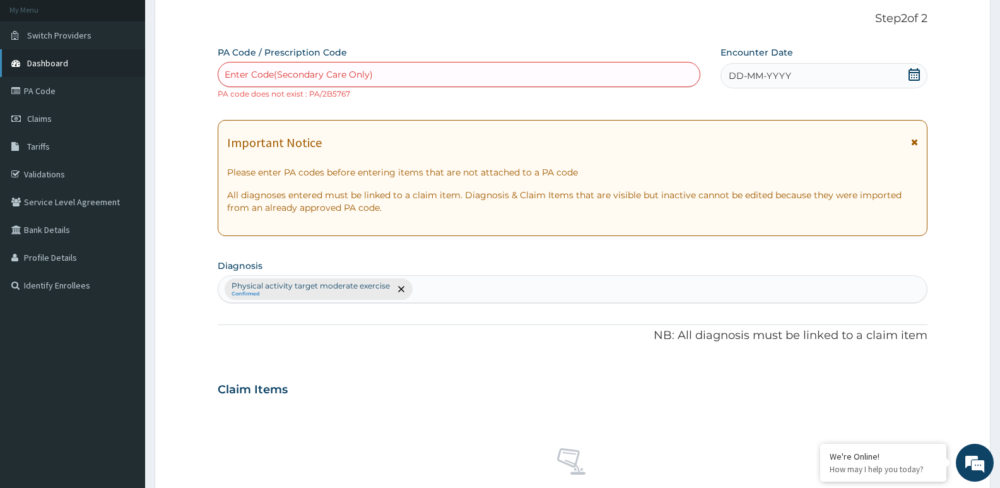
click at [44, 67] on span "Dashboard" at bounding box center [47, 62] width 41 height 11
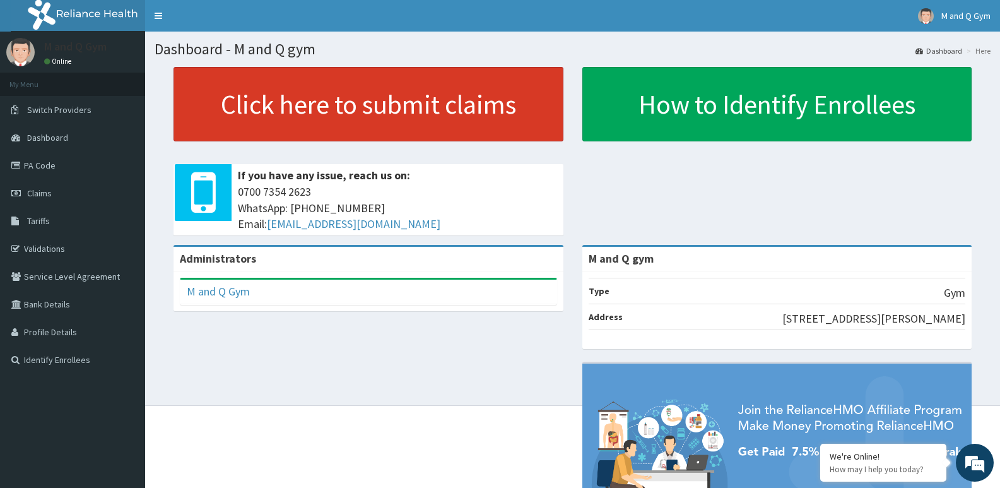
click at [499, 132] on link "Click here to submit claims" at bounding box center [368, 104] width 390 height 74
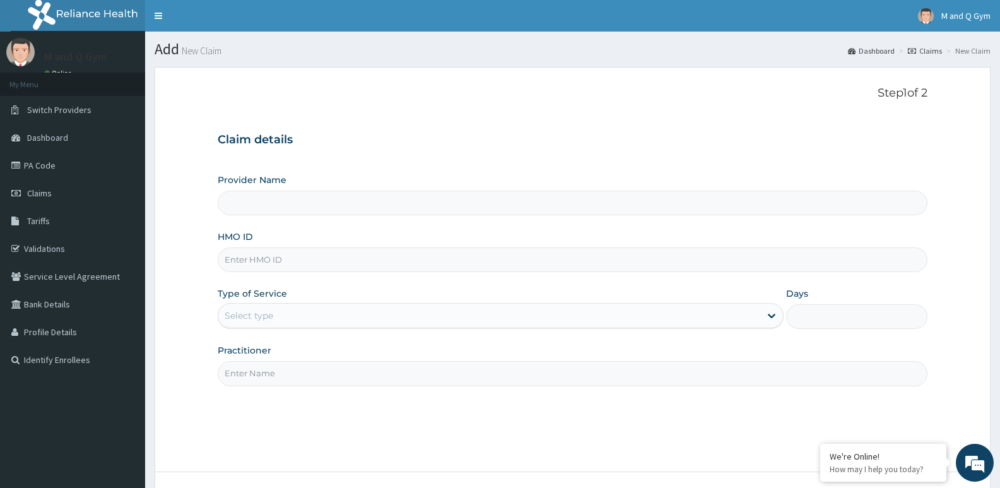
type input "M and Q gym"
type input "1"
click at [266, 262] on input "HMO ID" at bounding box center [573, 259] width 710 height 25
type input "IEI/10060/C"
click at [301, 377] on input "Practitioner" at bounding box center [573, 373] width 710 height 25
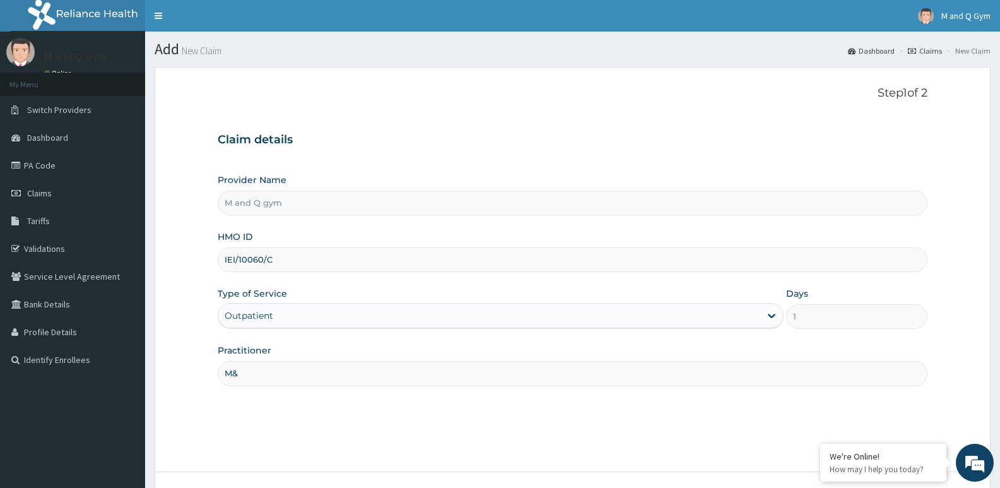
type input "M&Q"
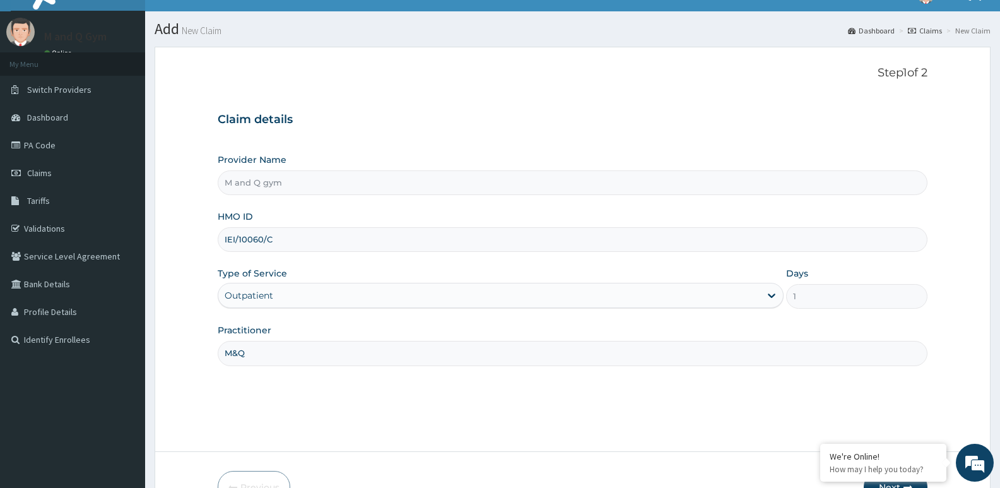
scroll to position [97, 0]
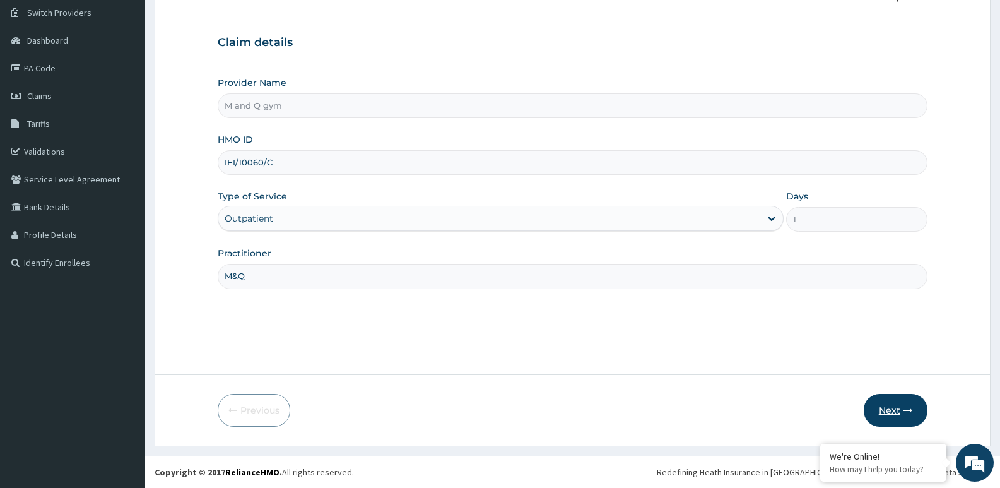
click at [874, 412] on button "Next" at bounding box center [895, 410] width 64 height 33
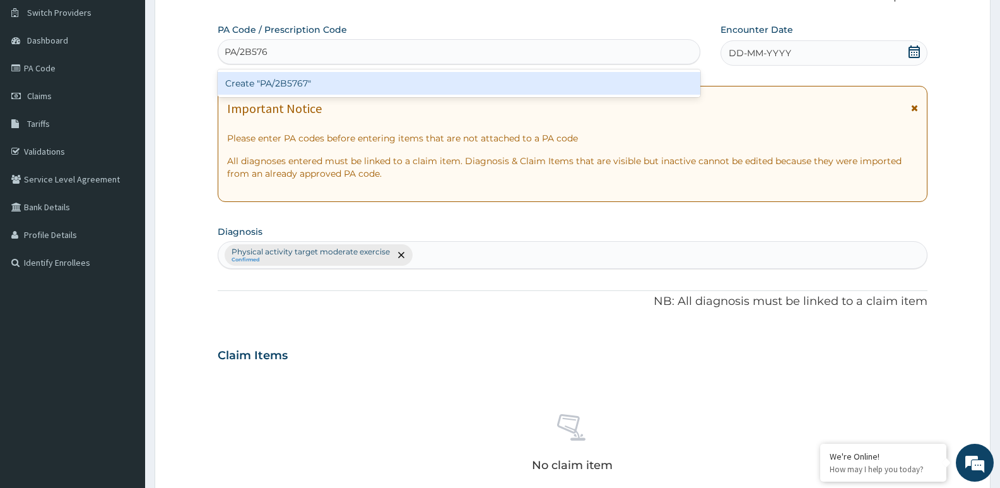
type input "PA/2B5767"
click at [269, 82] on div "Create "PA/2B5767"" at bounding box center [459, 83] width 482 height 23
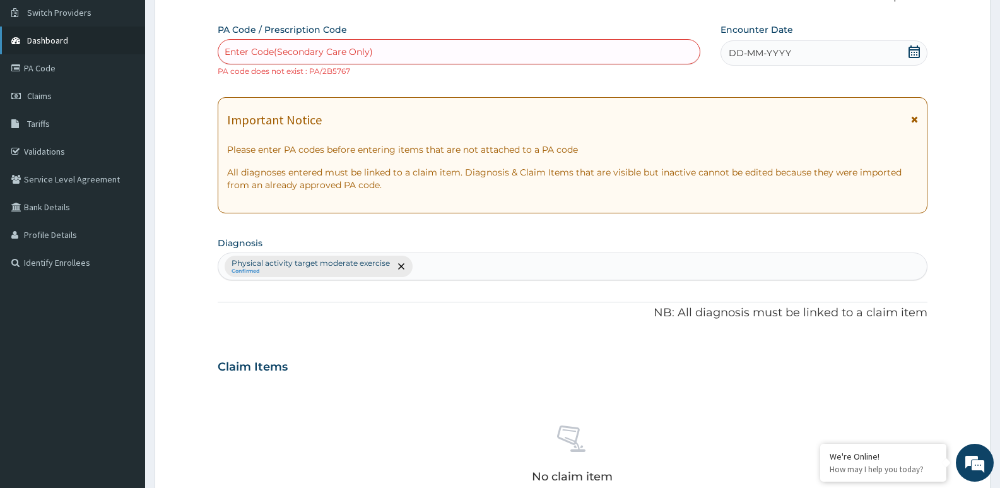
click at [37, 40] on span "Dashboard" at bounding box center [47, 40] width 41 height 11
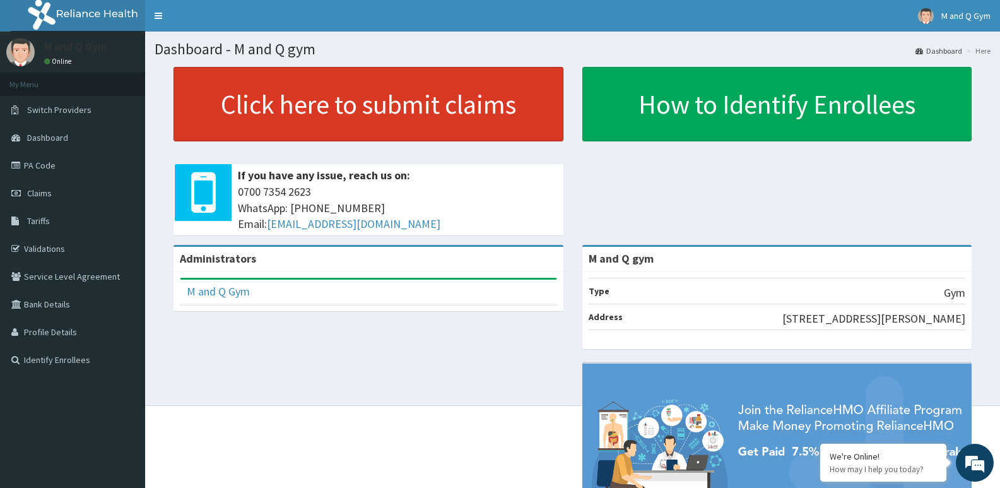
click at [477, 103] on link "Click here to submit claims" at bounding box center [368, 104] width 390 height 74
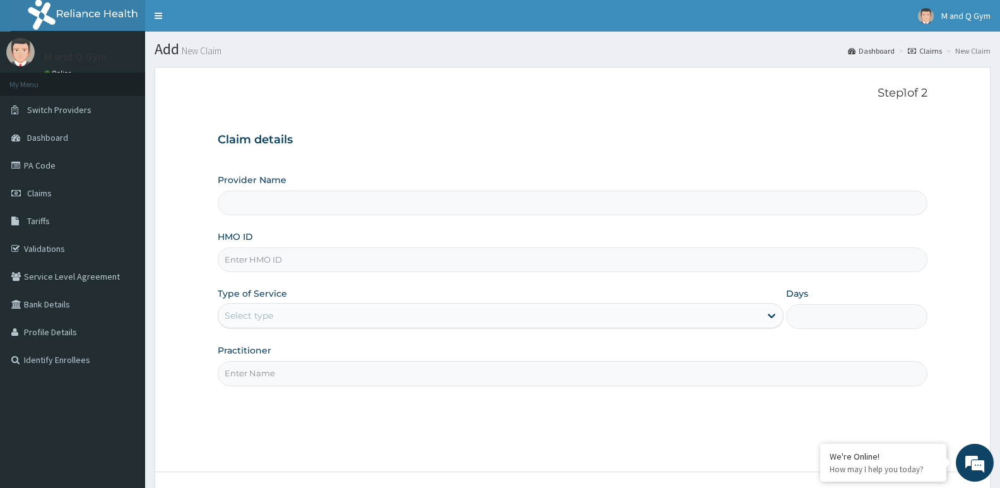
type input "M and Q gym"
type input "1"
click at [313, 259] on input "HMO ID" at bounding box center [573, 259] width 710 height 25
type input "PGL/10187/A"
click at [242, 374] on input "Practitioner" at bounding box center [573, 373] width 710 height 25
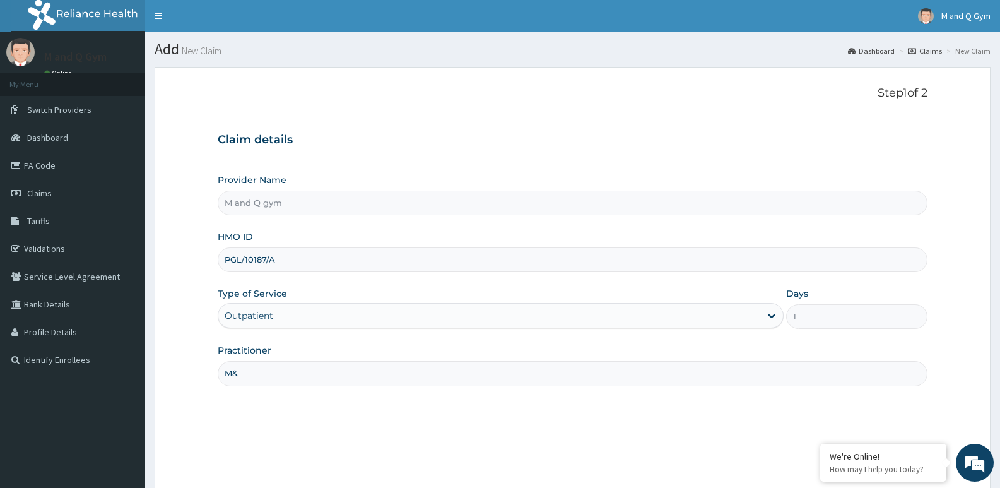
type input "M&Q"
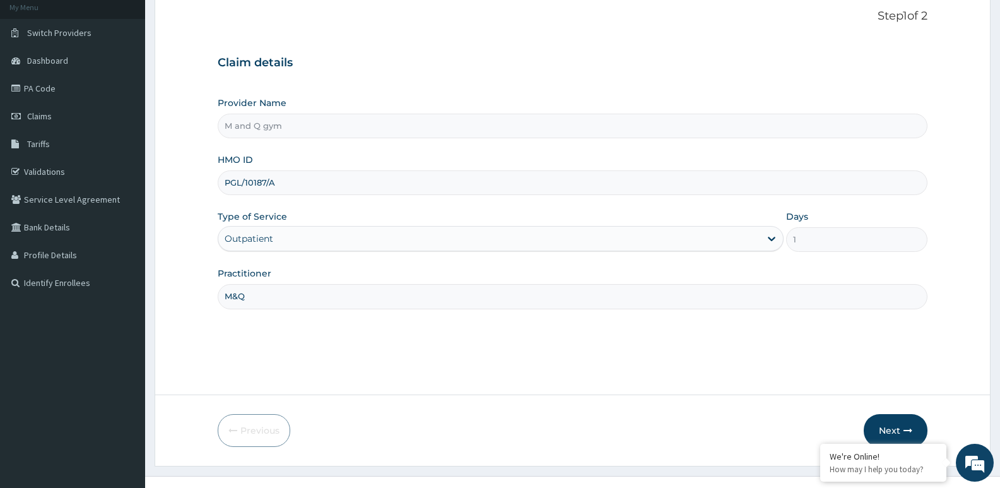
scroll to position [97, 0]
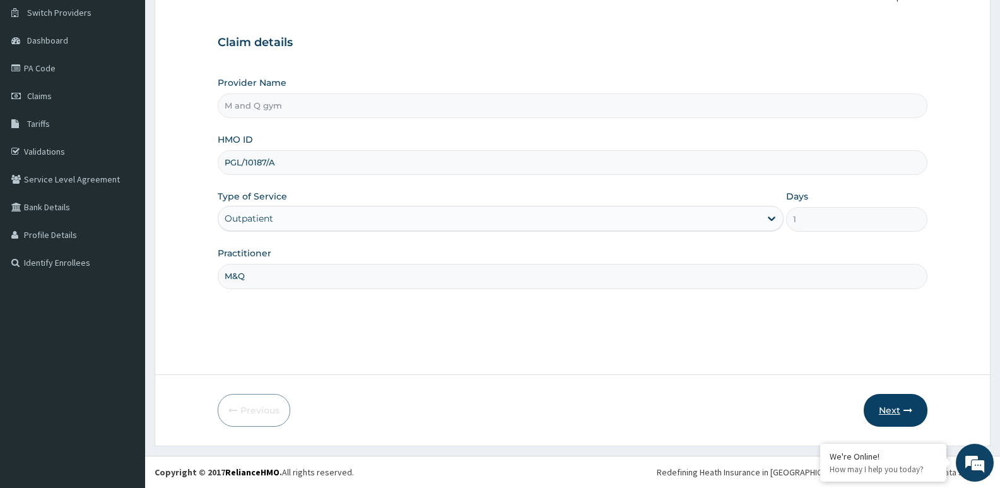
click at [887, 409] on button "Next" at bounding box center [895, 410] width 64 height 33
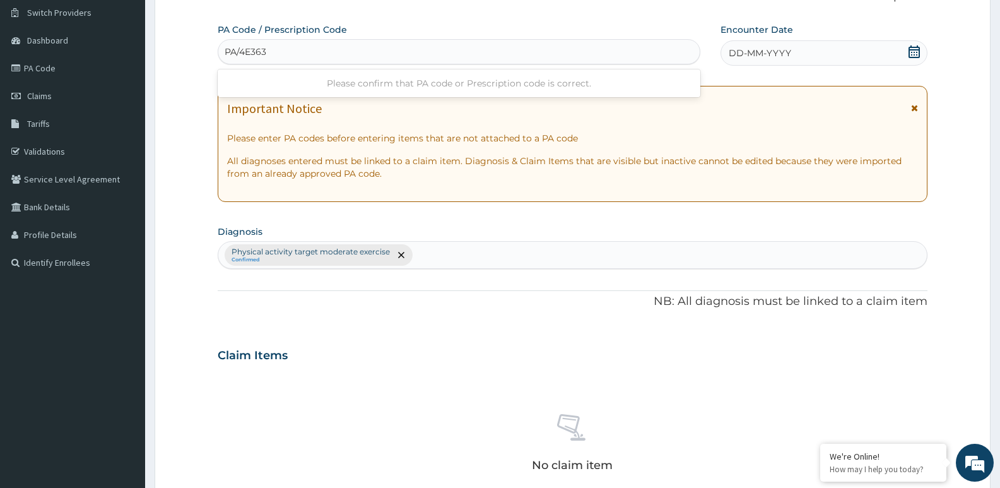
type input "PA/4E3638"
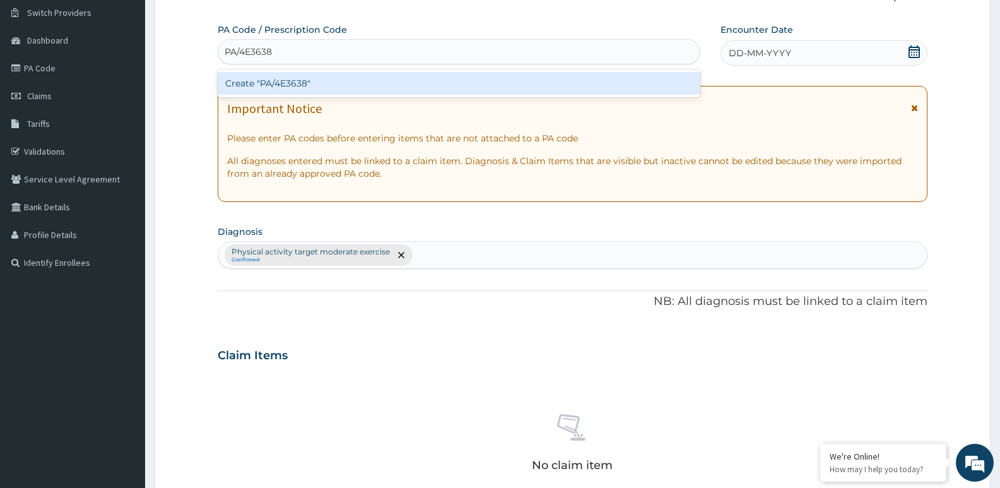
click at [399, 83] on div "Create "PA/4E3638"" at bounding box center [459, 83] width 482 height 23
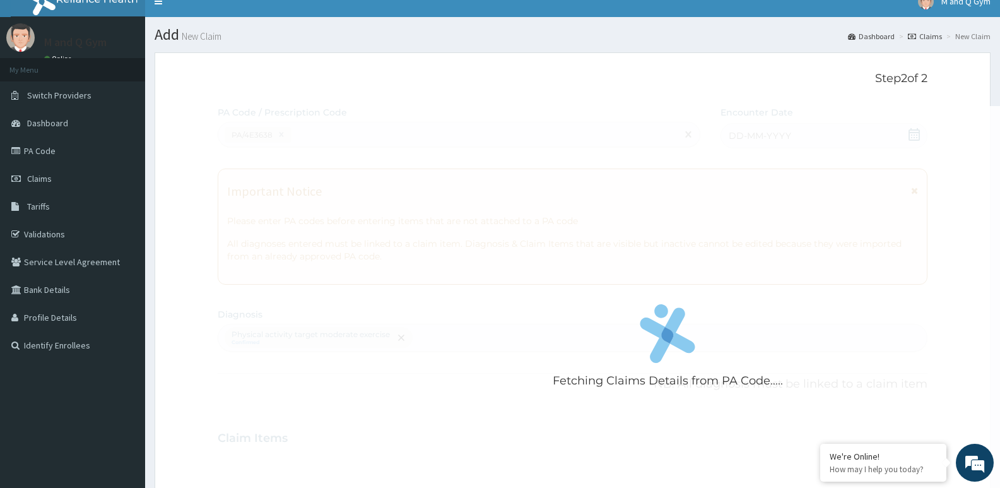
scroll to position [0, 0]
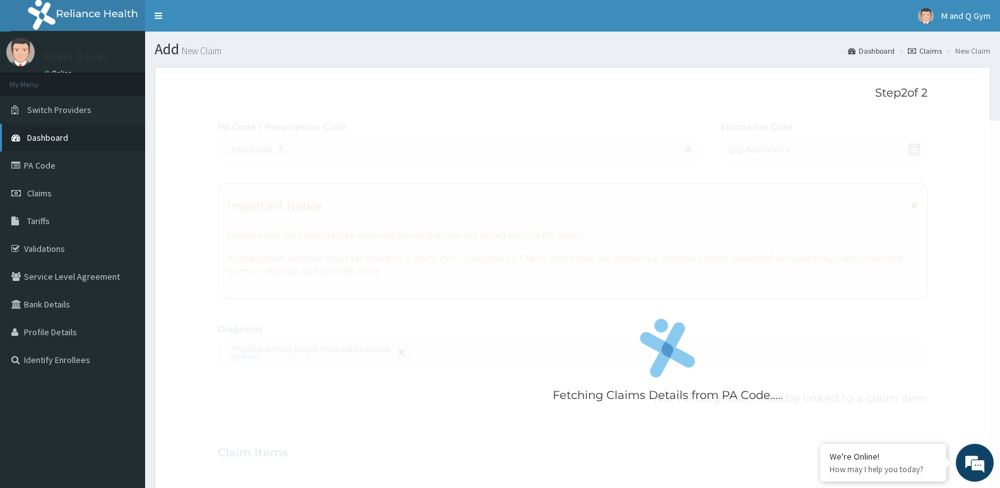
click at [68, 125] on link "Dashboard" at bounding box center [72, 138] width 145 height 28
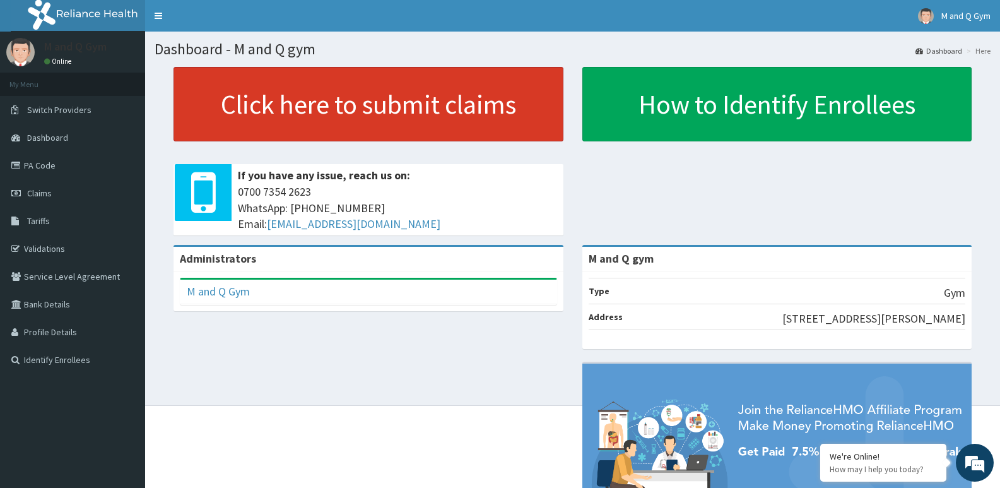
click at [529, 110] on link "Click here to submit claims" at bounding box center [368, 104] width 390 height 74
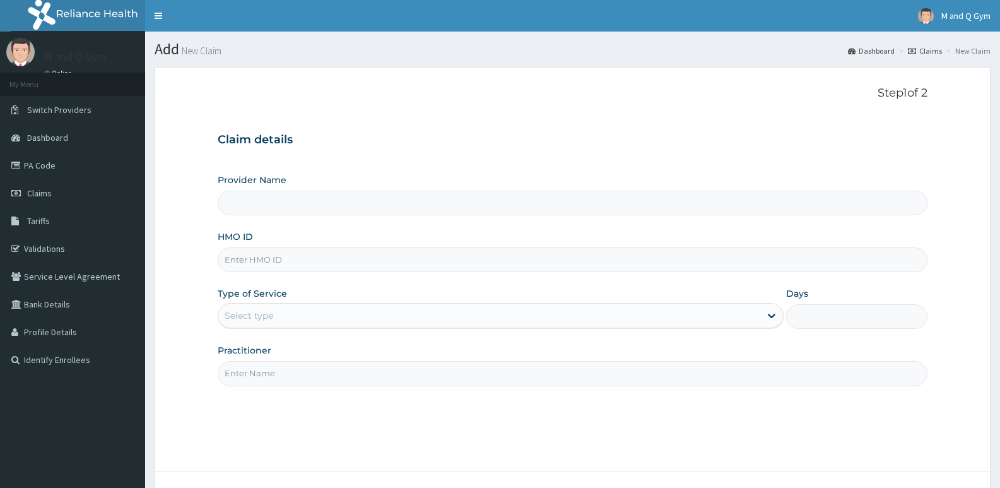
click at [285, 264] on input "HMO ID" at bounding box center [573, 259] width 710 height 25
type input "M and Q gym"
type input "1"
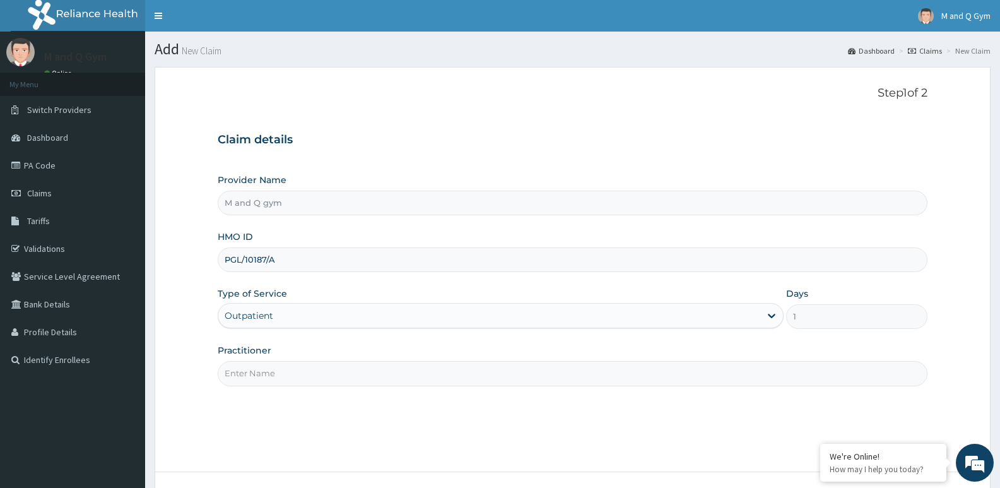
type input "PGL/10187/A"
click at [269, 375] on input "Practitioner" at bounding box center [573, 373] width 710 height 25
type input "M&Q"
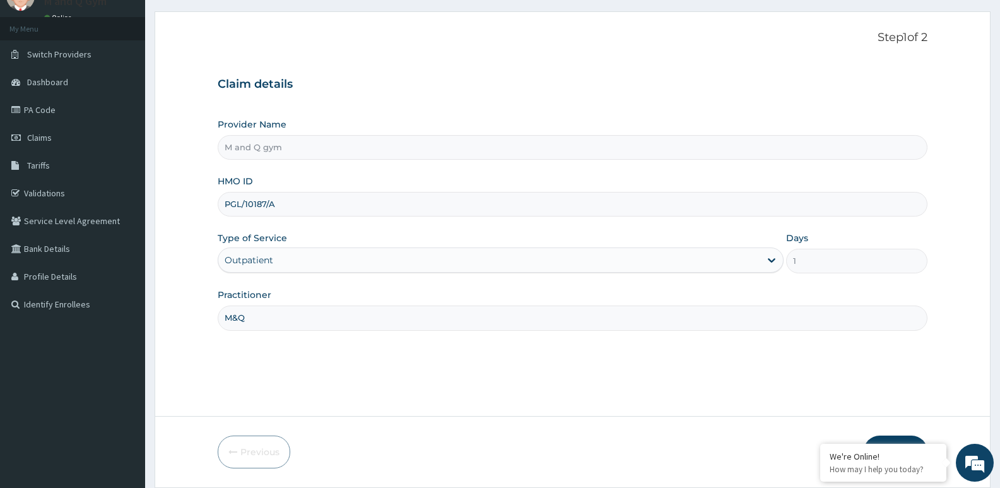
scroll to position [97, 0]
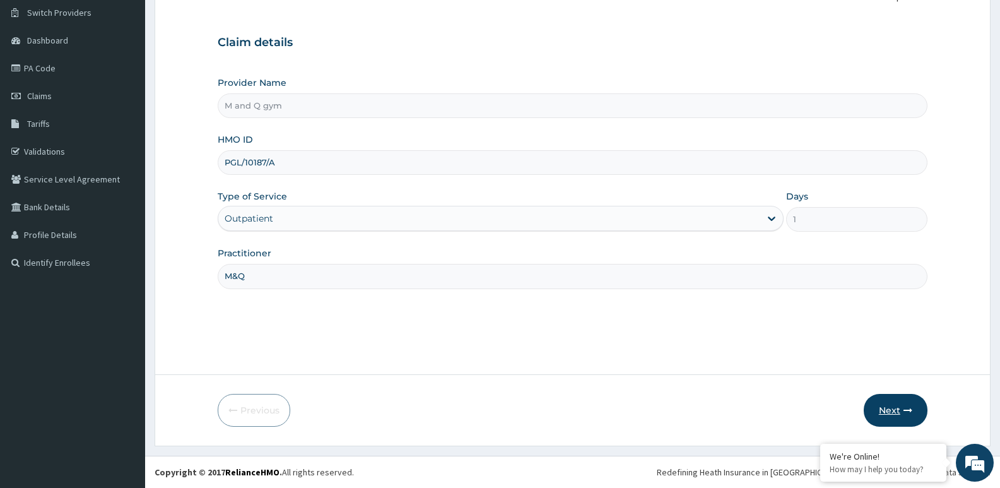
click at [883, 415] on button "Next" at bounding box center [895, 410] width 64 height 33
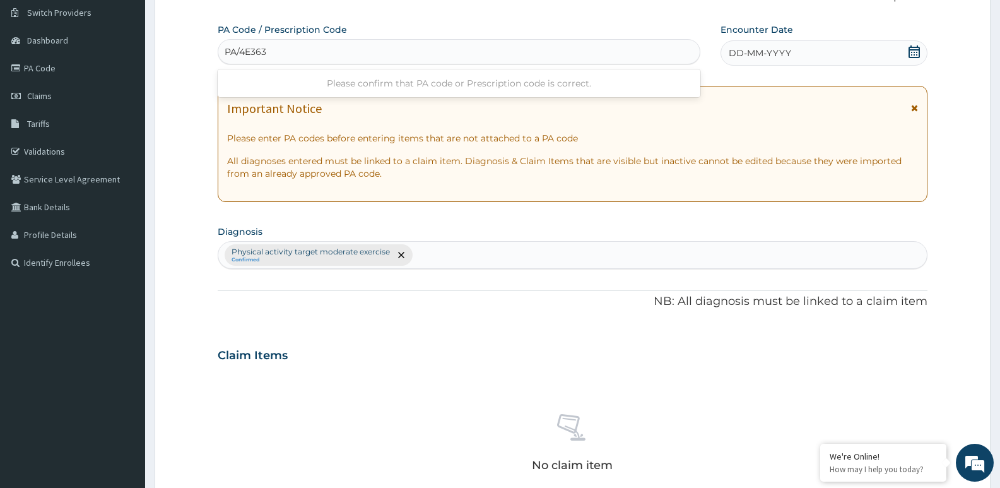
type input "PA/4E3638"
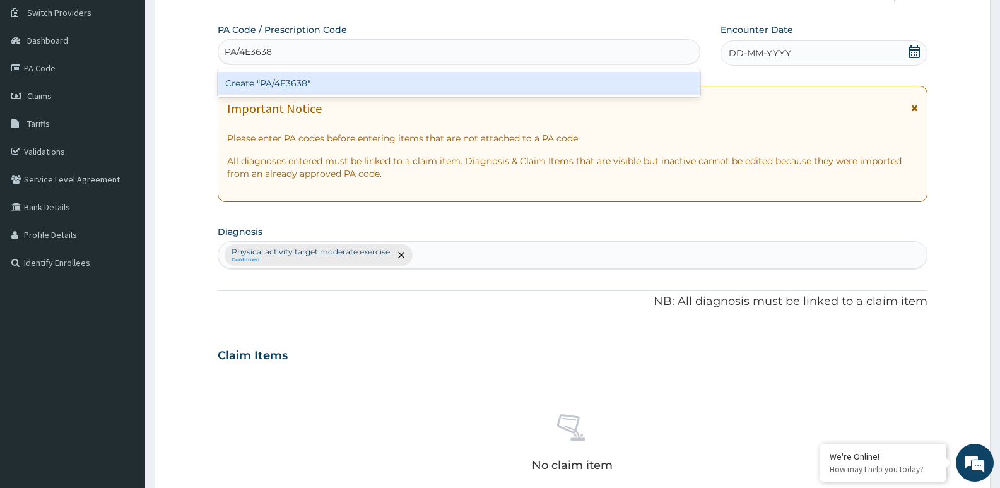
click at [339, 85] on div "Create "PA/4E3638"" at bounding box center [459, 83] width 482 height 23
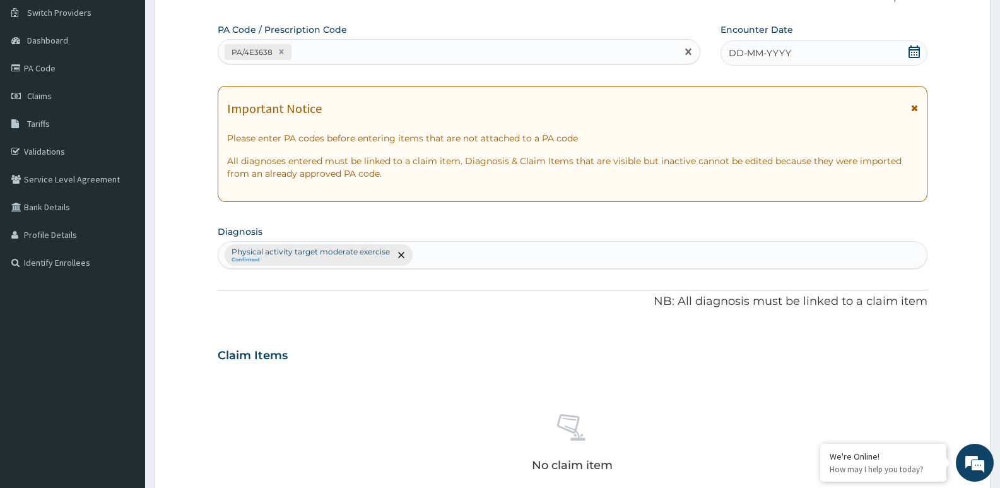
click at [908, 48] on icon at bounding box center [914, 51] width 13 height 13
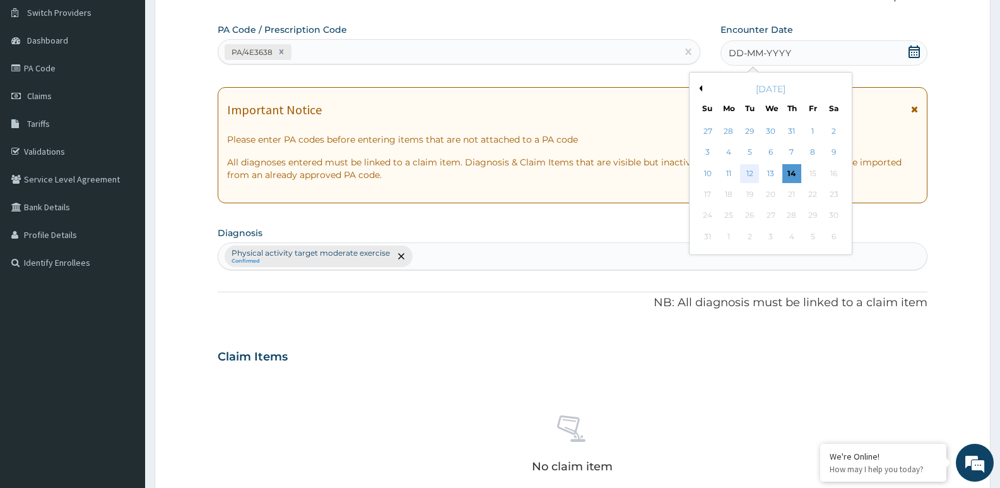
click at [752, 173] on div "12" at bounding box center [749, 173] width 19 height 19
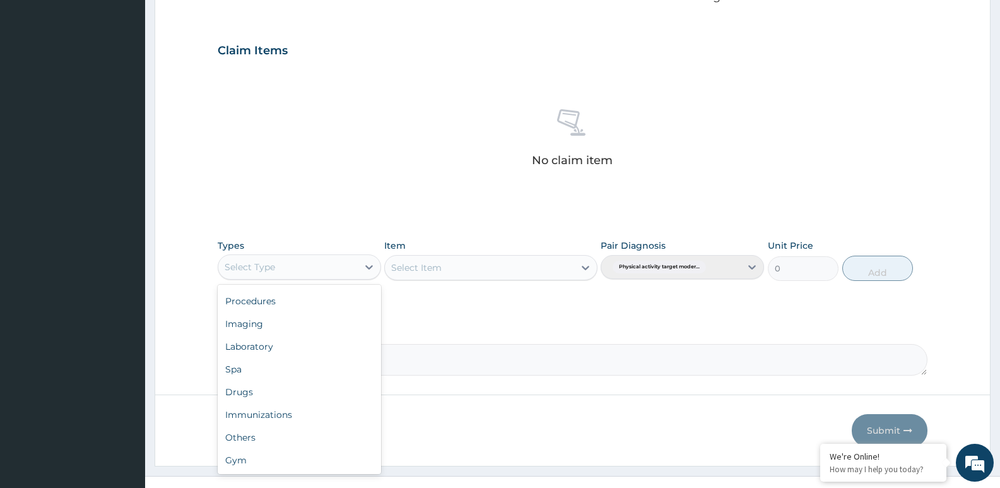
scroll to position [422, 0]
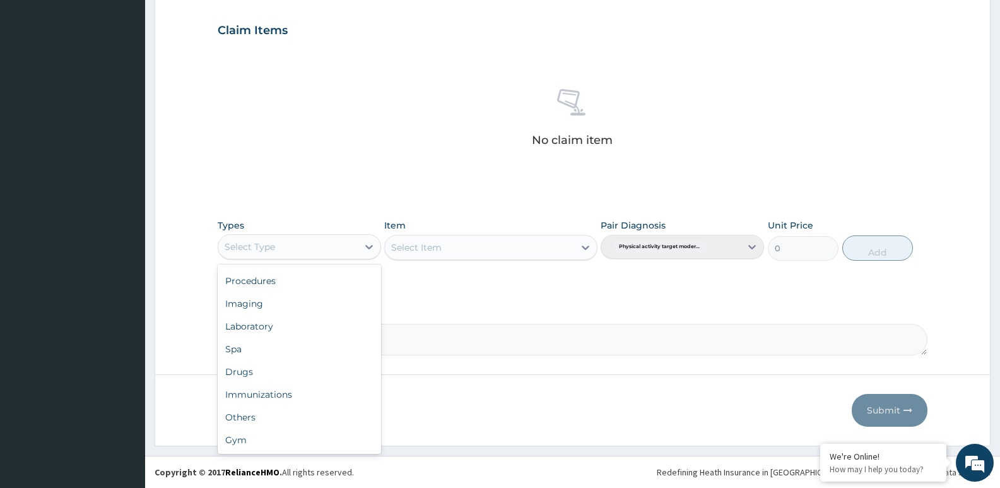
click at [242, 436] on div "Gym" at bounding box center [299, 439] width 163 height 23
click at [462, 254] on div "Select Item" at bounding box center [490, 247] width 213 height 25
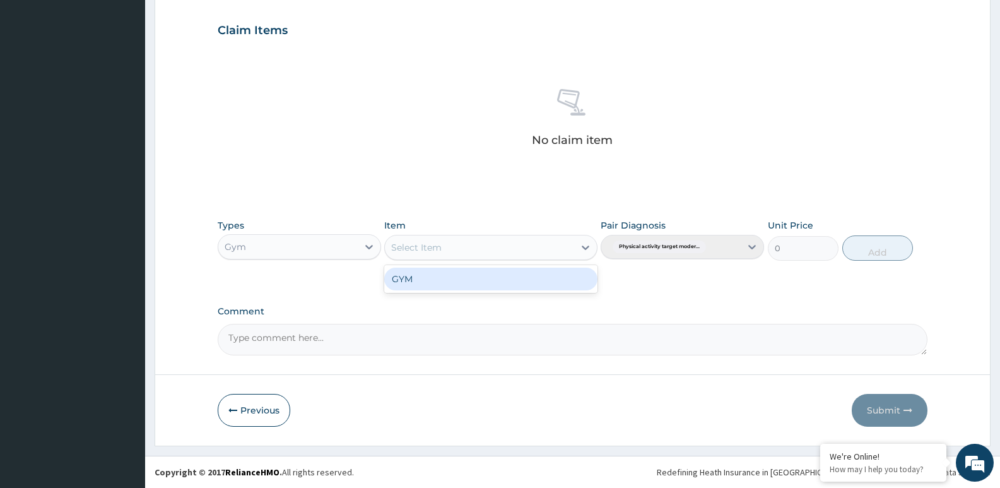
click at [499, 287] on div "GYM" at bounding box center [490, 278] width 213 height 23
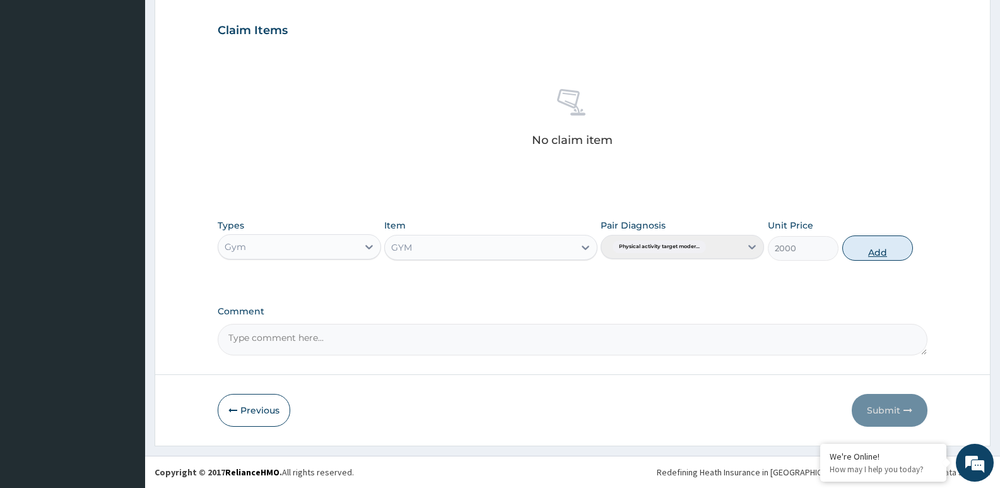
click at [864, 253] on button "Add" at bounding box center [877, 247] width 71 height 25
type input "0"
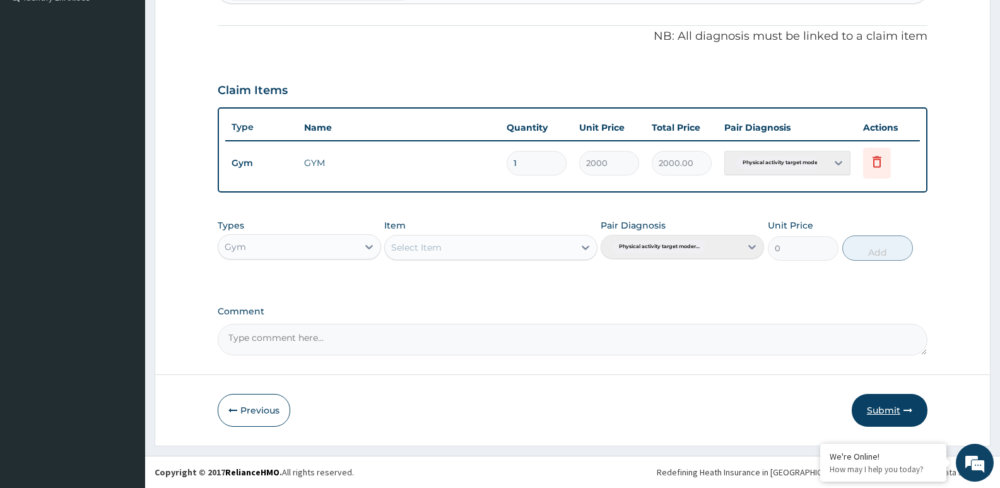
click at [887, 403] on button "Submit" at bounding box center [889, 410] width 76 height 33
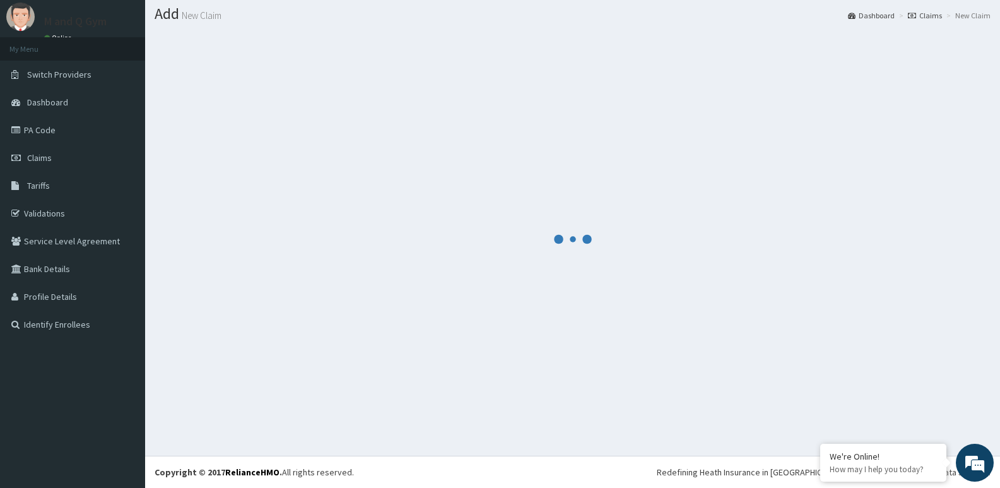
scroll to position [362, 0]
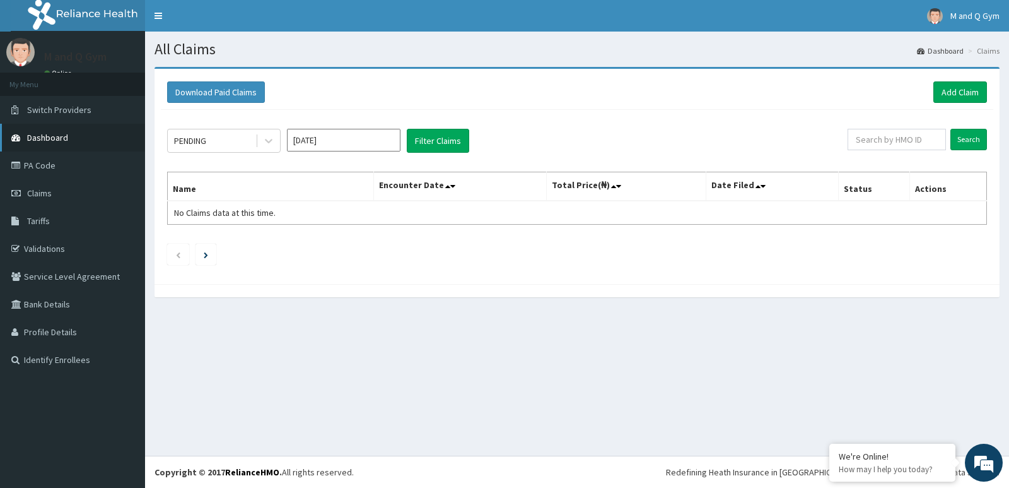
click at [67, 151] on link "Dashboard" at bounding box center [72, 138] width 145 height 28
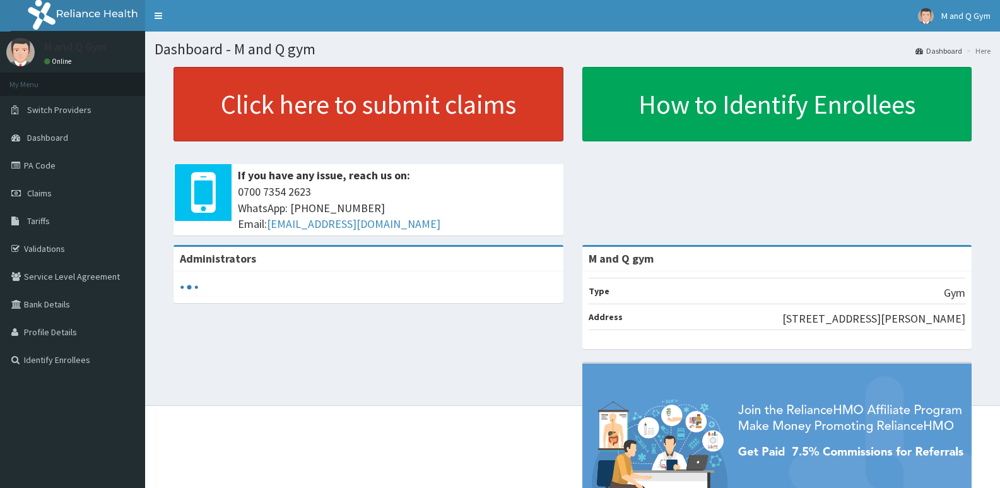
click at [499, 117] on link "Click here to submit claims" at bounding box center [368, 104] width 390 height 74
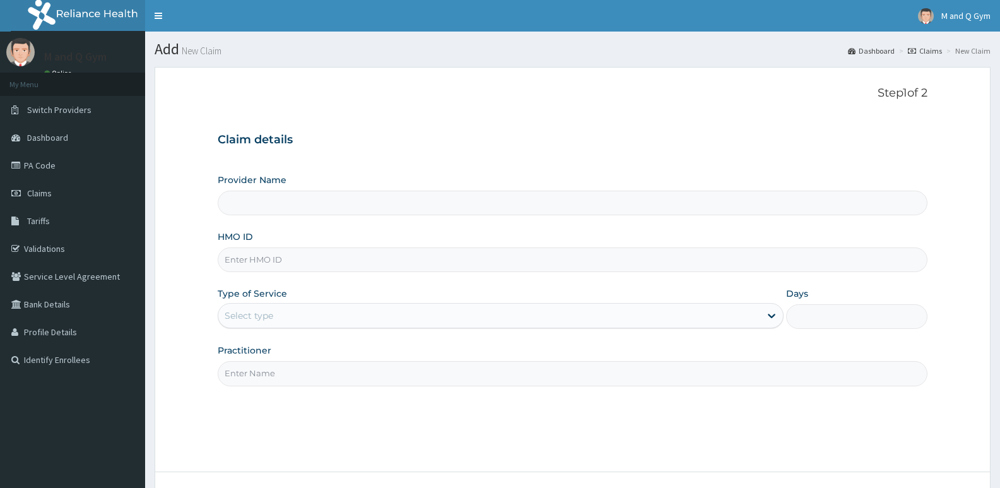
type input "M and Q gym"
type input "1"
click at [291, 257] on input "HMO ID" at bounding box center [573, 259] width 710 height 25
type input "RSR/10004/B"
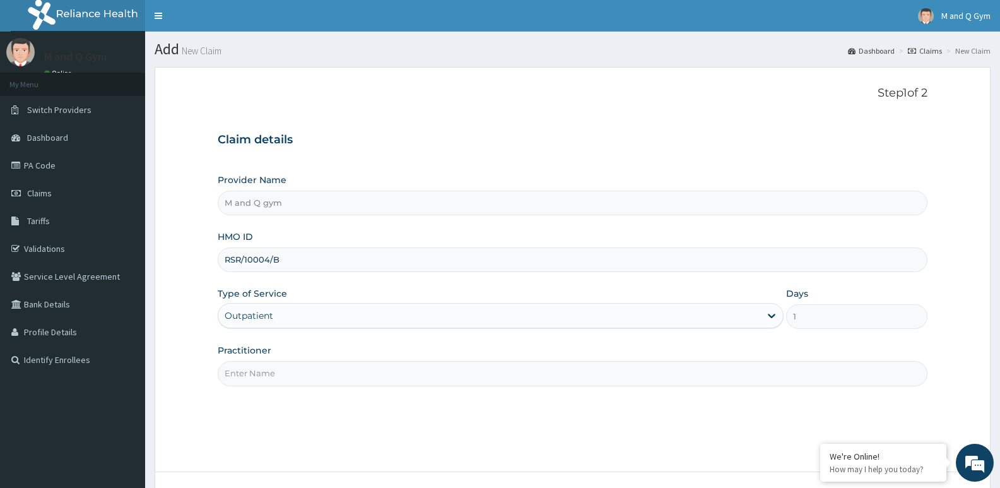
click at [264, 353] on label "Practitioner" at bounding box center [245, 350] width 54 height 13
click at [264, 361] on input "Practitioner" at bounding box center [573, 373] width 710 height 25
click at [240, 374] on input "M77&" at bounding box center [573, 373] width 710 height 25
click at [259, 375] on input "M&" at bounding box center [573, 373] width 710 height 25
type input "M&Q"
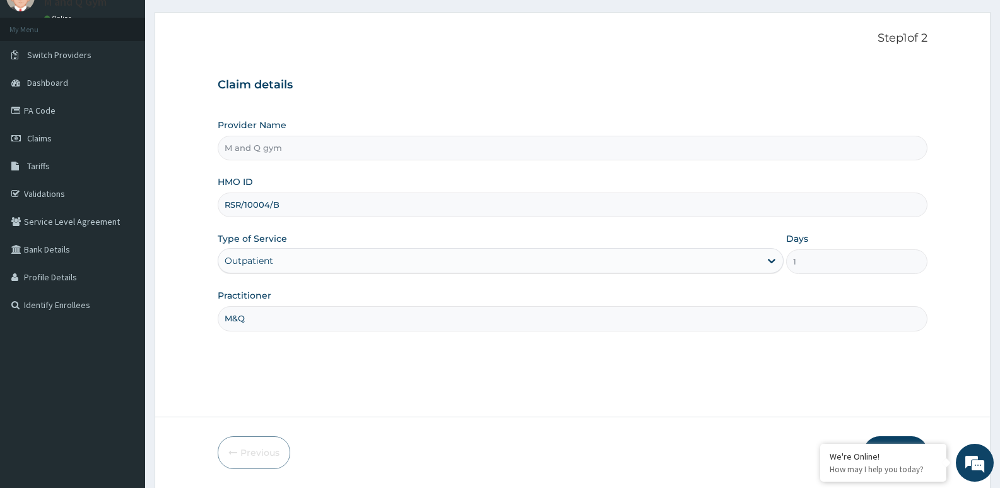
scroll to position [97, 0]
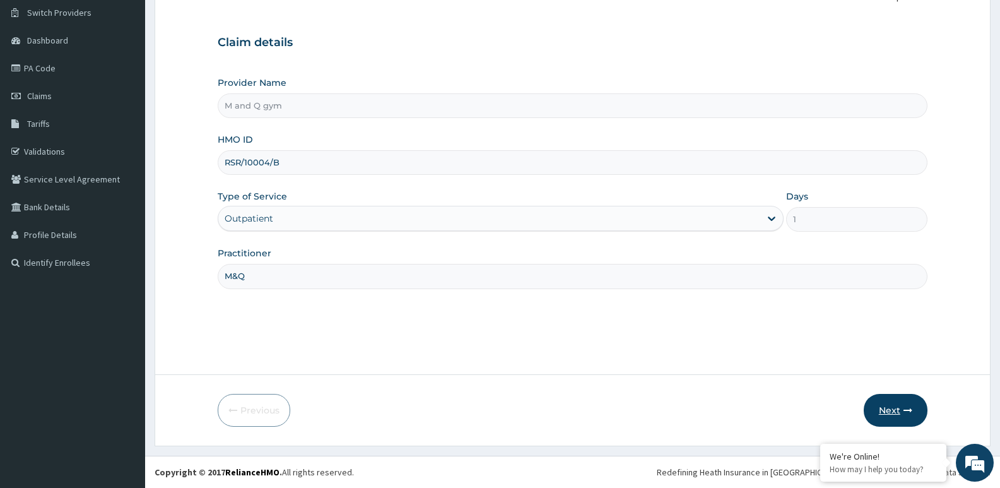
click at [883, 412] on button "Next" at bounding box center [895, 410] width 64 height 33
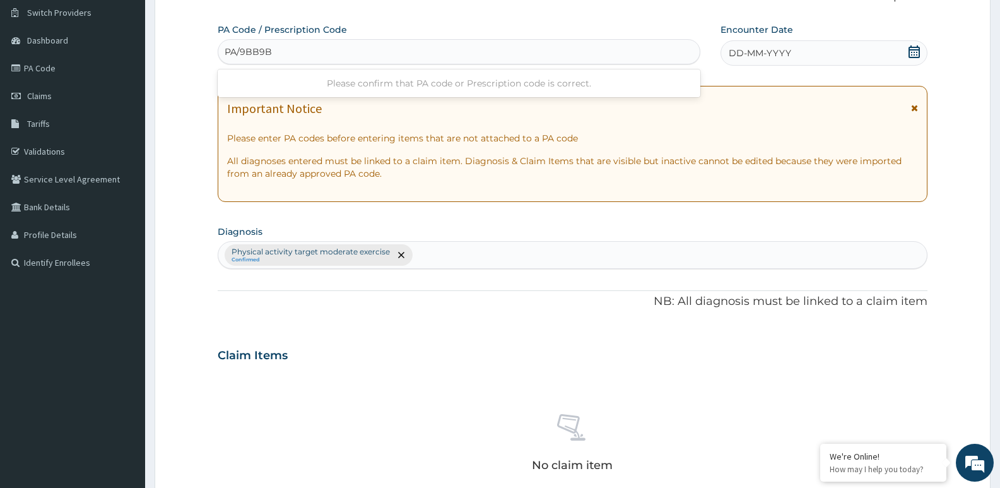
type input "PA/9BB9B5"
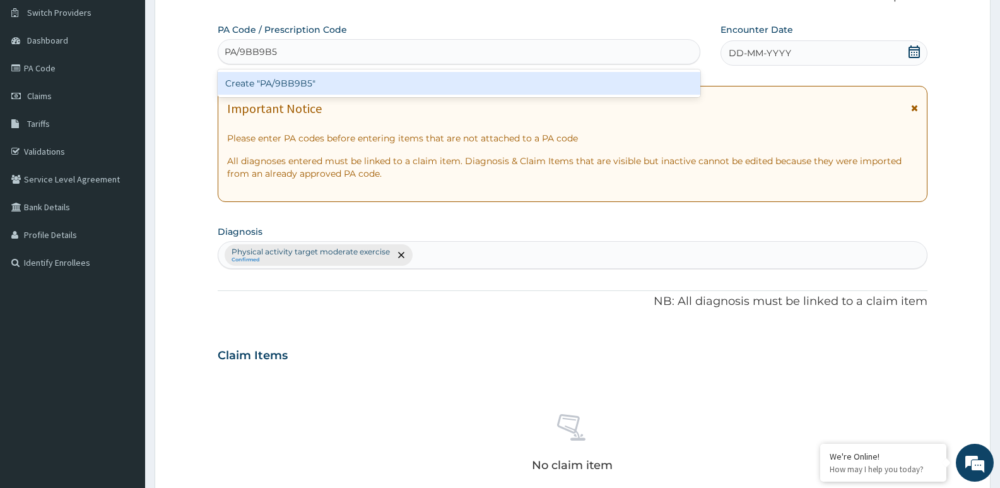
click at [322, 81] on div "Create "PA/9BB9B5"" at bounding box center [459, 83] width 482 height 23
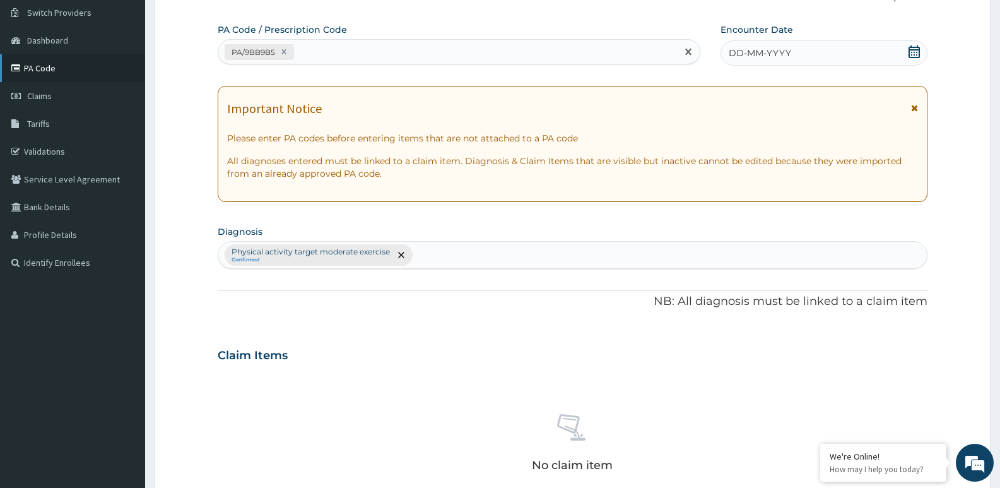
click at [0, 68] on link "PA Code" at bounding box center [72, 68] width 145 height 28
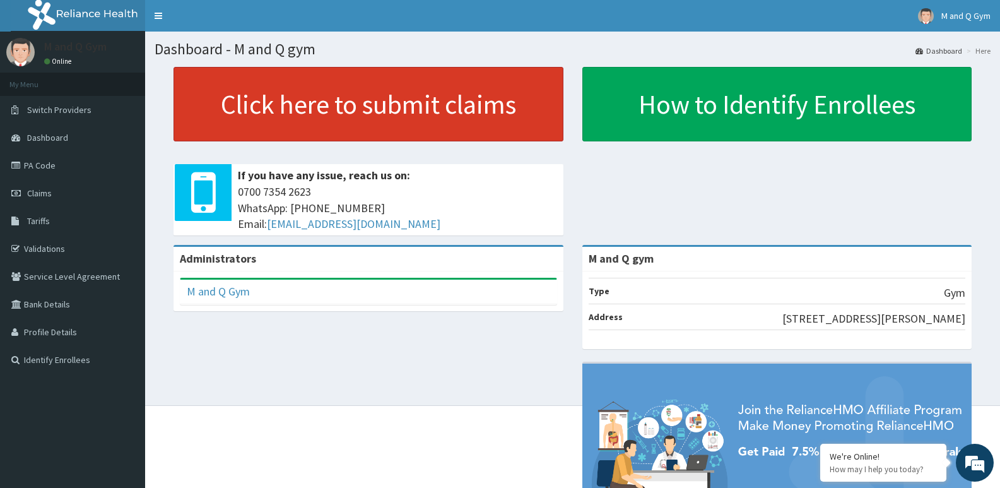
click at [269, 105] on link "Click here to submit claims" at bounding box center [368, 104] width 390 height 74
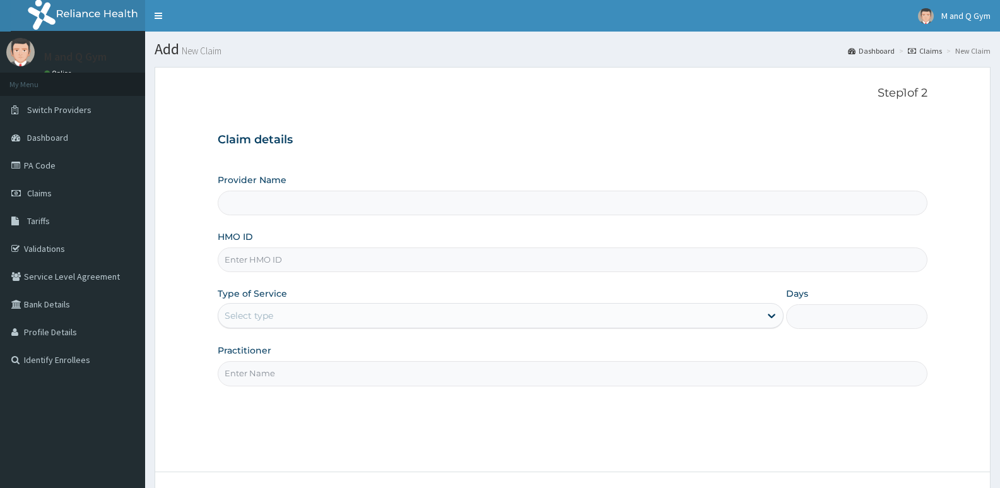
type input "M and Q gym"
type input "1"
click at [244, 264] on input "HMO ID" at bounding box center [573, 259] width 710 height 25
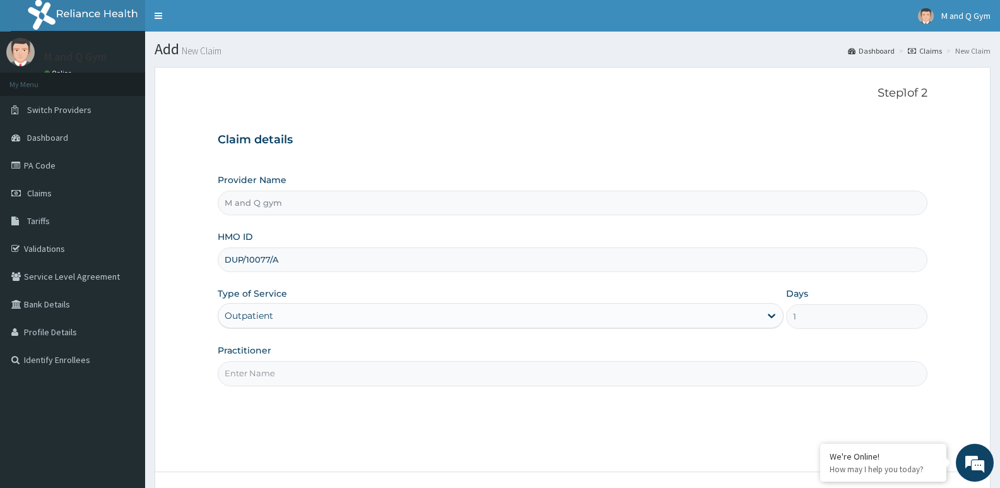
type input "DUP/10077/A"
click at [257, 371] on input "Practitioner" at bounding box center [573, 373] width 710 height 25
type input "M&Q"
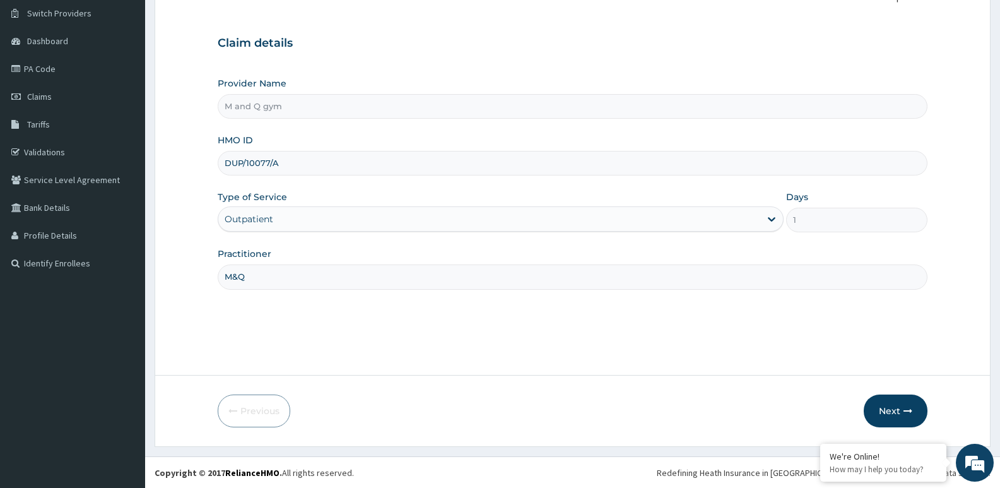
scroll to position [97, 0]
click at [882, 404] on button "Next" at bounding box center [895, 410] width 64 height 33
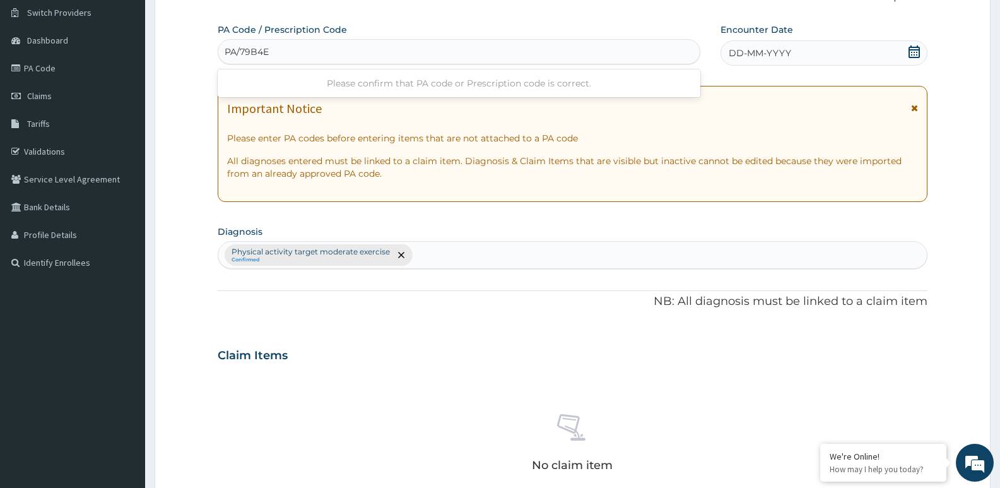
type input "PA/79B4EF"
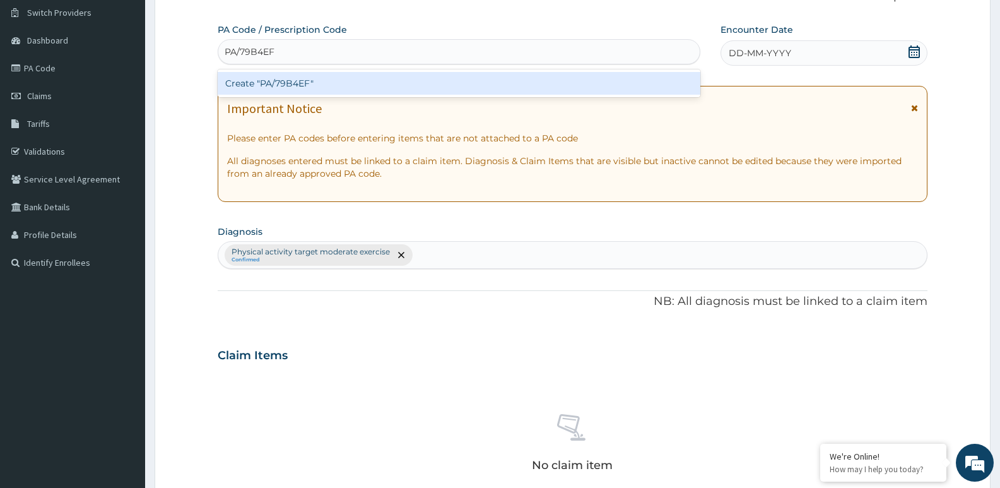
click at [353, 75] on div "Create "PA/79B4EF"" at bounding box center [459, 83] width 482 height 23
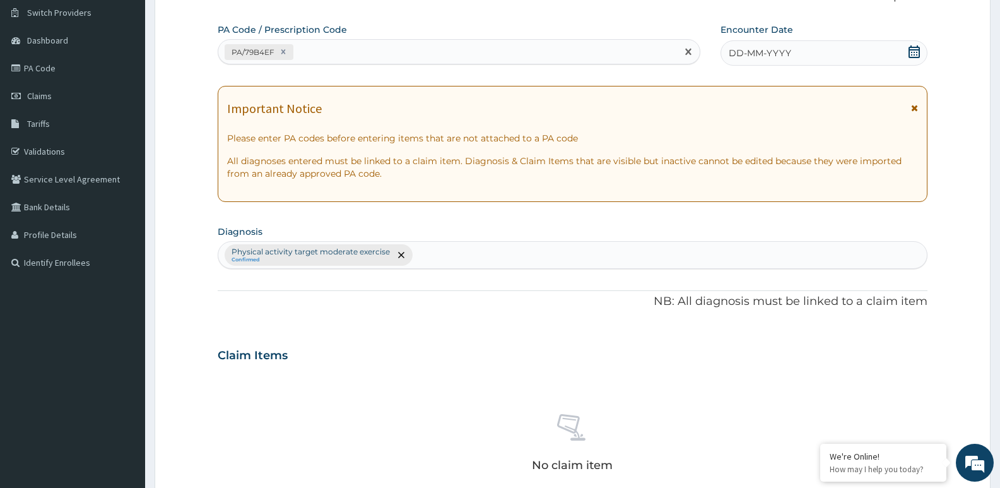
click at [916, 54] on icon at bounding box center [913, 51] width 11 height 13
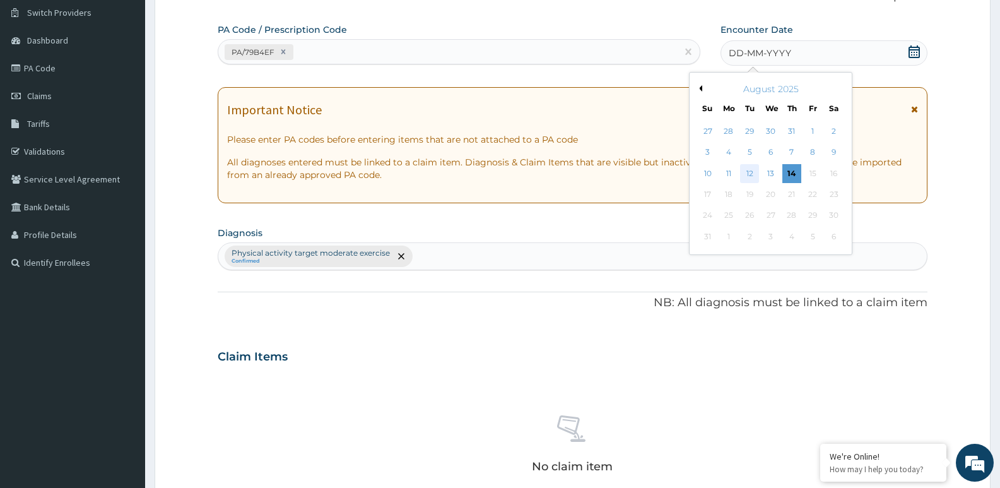
click at [752, 172] on div "12" at bounding box center [749, 173] width 19 height 19
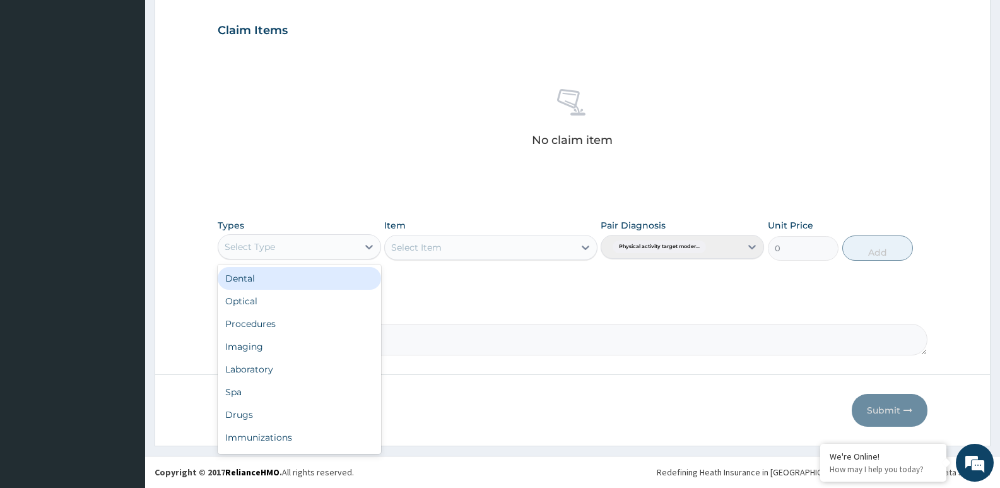
scroll to position [43, 0]
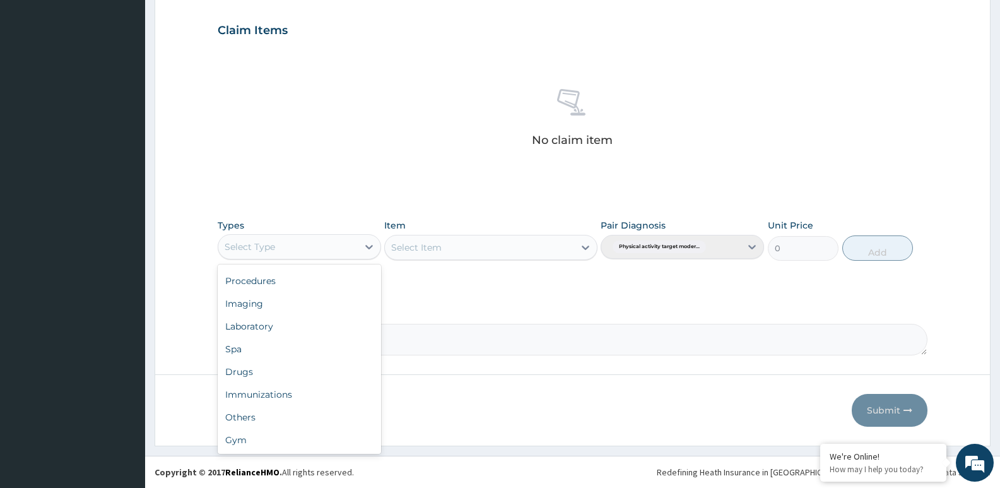
click at [245, 443] on div "Gym" at bounding box center [299, 439] width 163 height 23
click at [465, 248] on div "Select Item" at bounding box center [490, 247] width 213 height 25
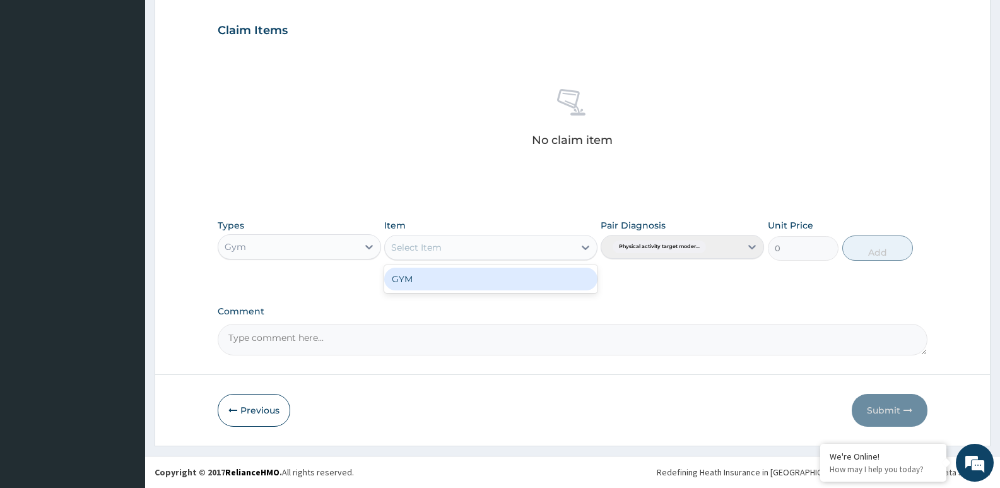
click at [491, 288] on div "GYM" at bounding box center [490, 278] width 213 height 23
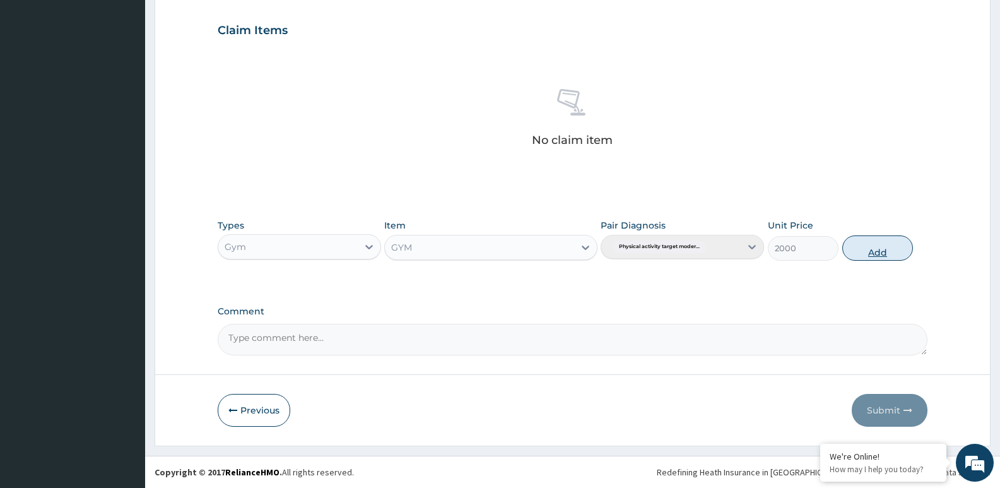
click at [874, 247] on button "Add" at bounding box center [877, 247] width 71 height 25
type input "0"
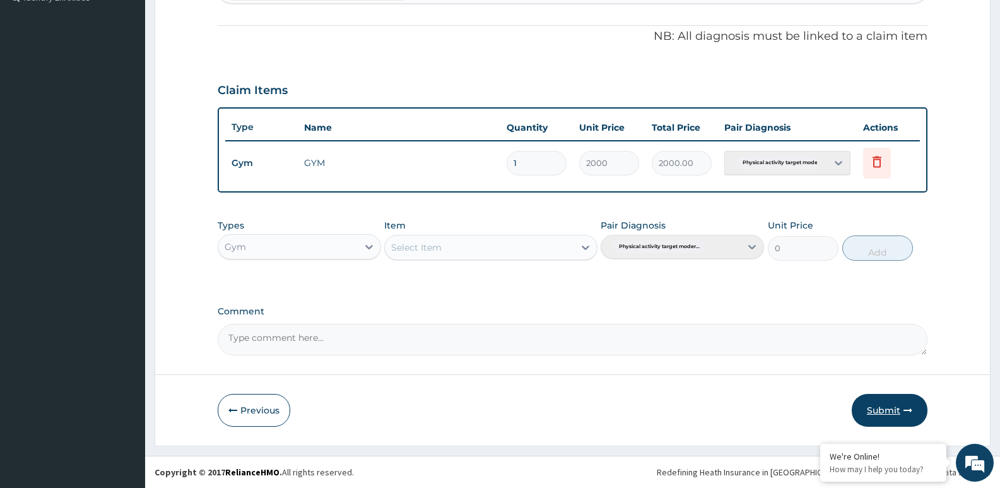
click at [896, 415] on button "Submit" at bounding box center [889, 410] width 76 height 33
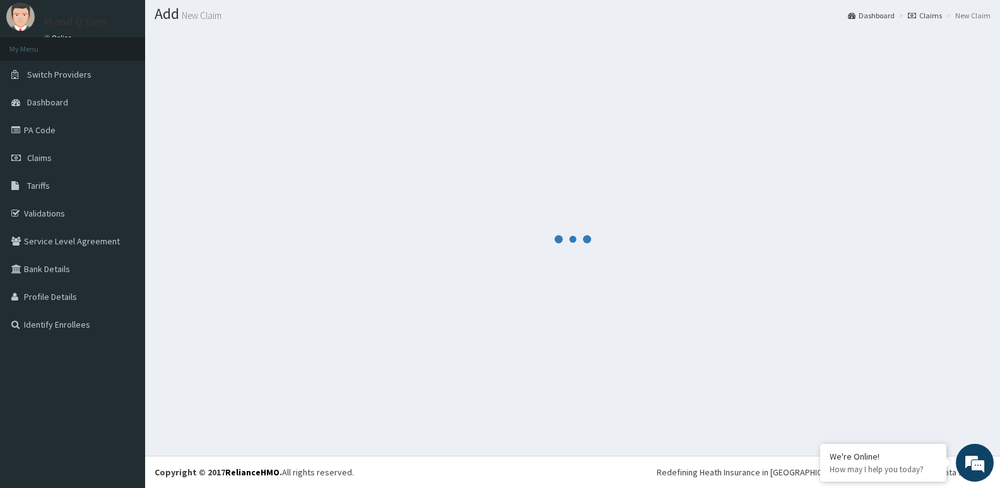
scroll to position [362, 0]
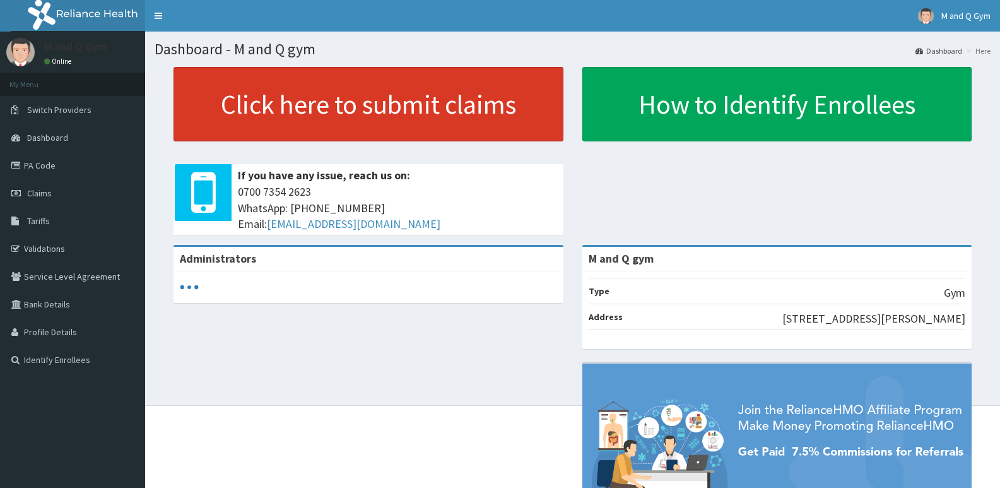
click at [506, 106] on link "Click here to submit claims" at bounding box center [368, 104] width 390 height 74
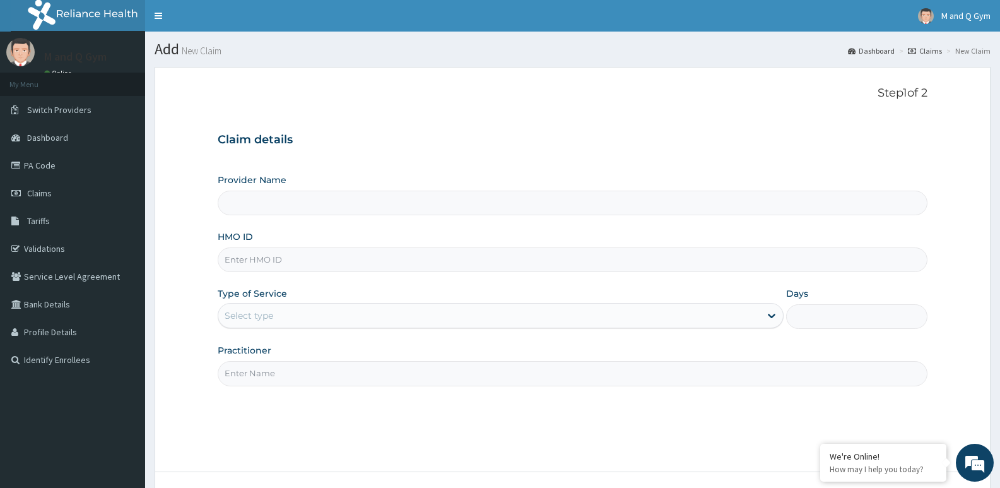
type input "M and Q gym"
type input "1"
click at [277, 258] on input "HMO ID" at bounding box center [573, 259] width 710 height 25
type input "P"
type input "REL/10667/A"
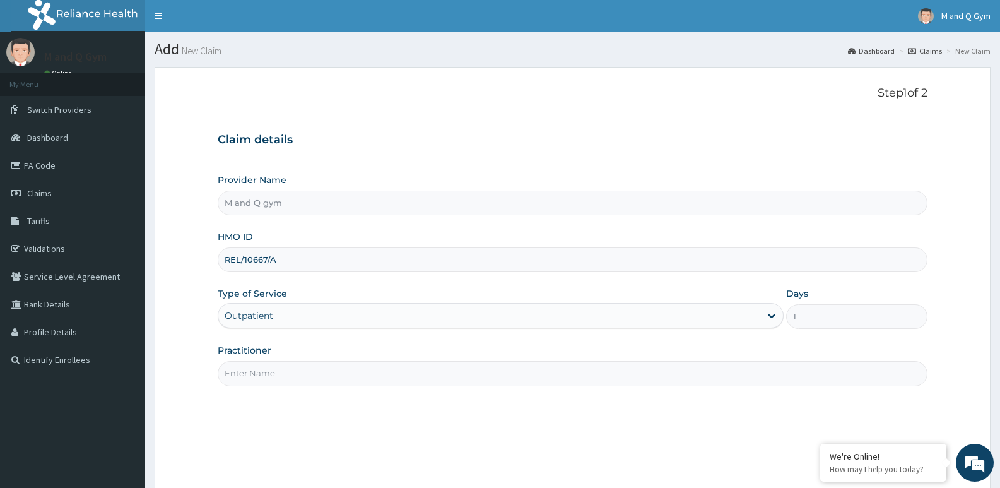
click at [272, 383] on input "Practitioner" at bounding box center [573, 373] width 710 height 25
type input "M&Q"
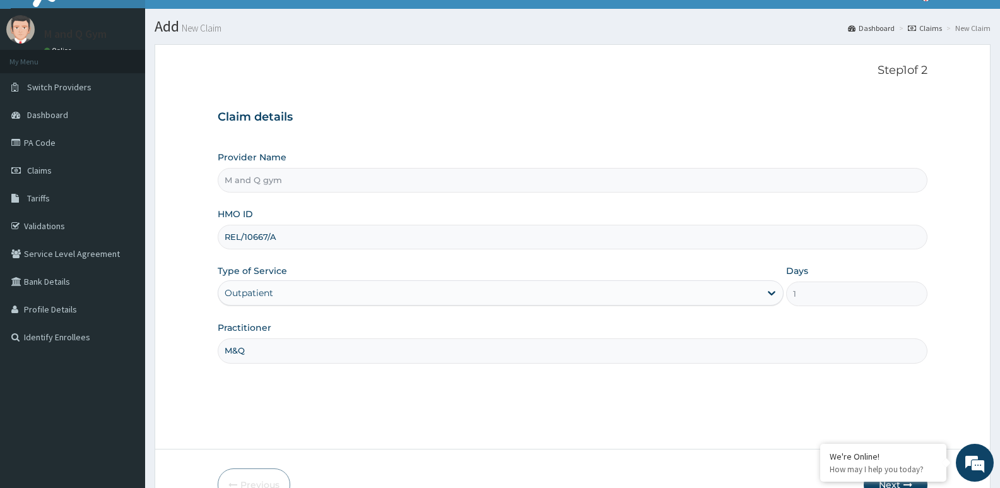
scroll to position [97, 0]
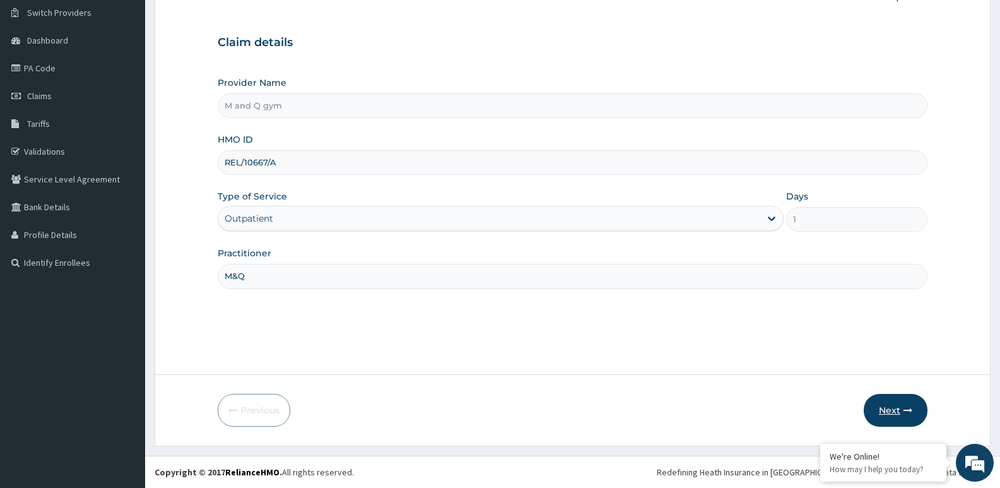
click at [889, 415] on button "Next" at bounding box center [895, 410] width 64 height 33
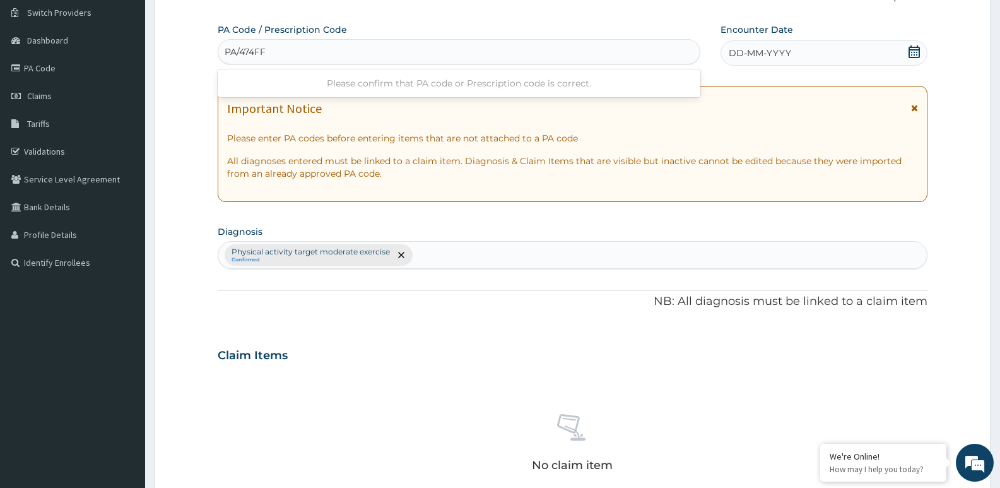
type input "PA/474FFD"
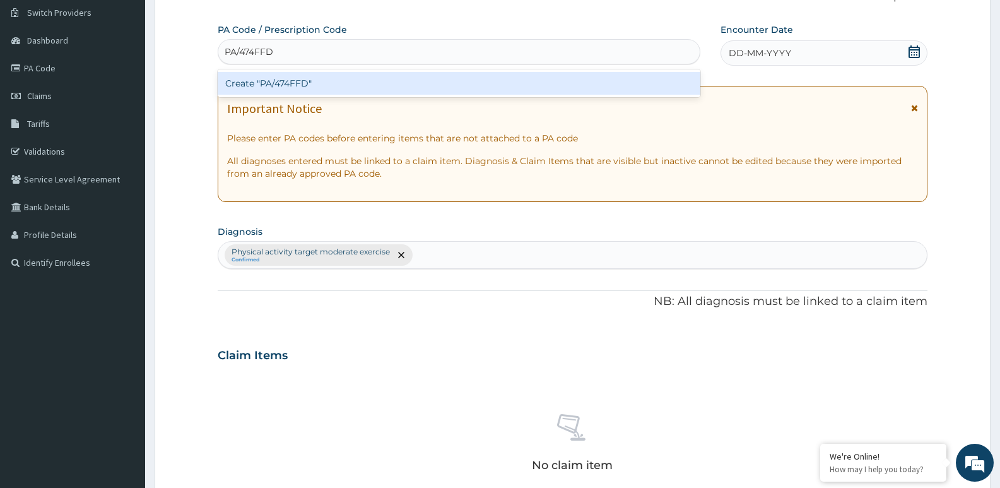
click at [337, 90] on div "Create "PA/474FFD"" at bounding box center [459, 83] width 482 height 23
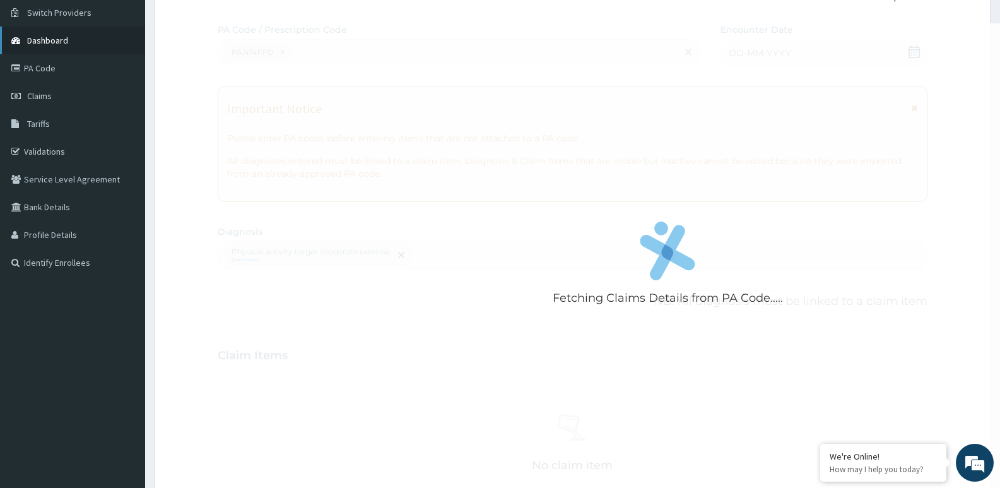
click at [38, 42] on span "Dashboard" at bounding box center [47, 40] width 41 height 11
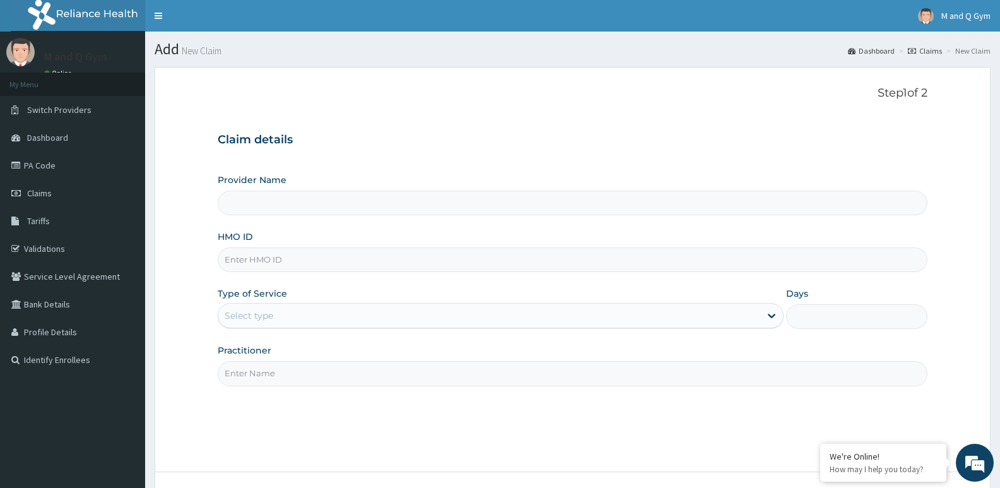
type input "M and Q gym"
type input "1"
click at [305, 259] on input "HMO ID" at bounding box center [573, 259] width 710 height 25
type input "REL/10667/A"
click at [280, 375] on input "Practitioner" at bounding box center [573, 373] width 710 height 25
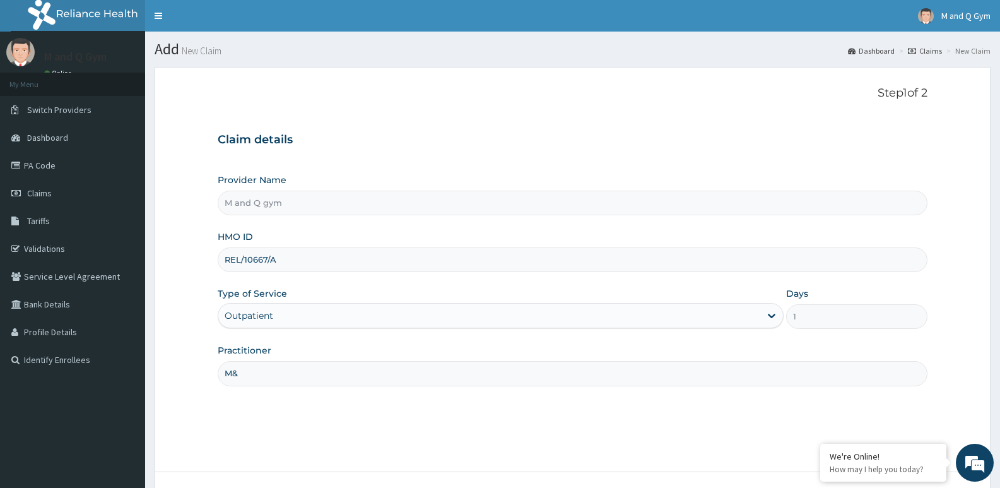
type input "M&Q"
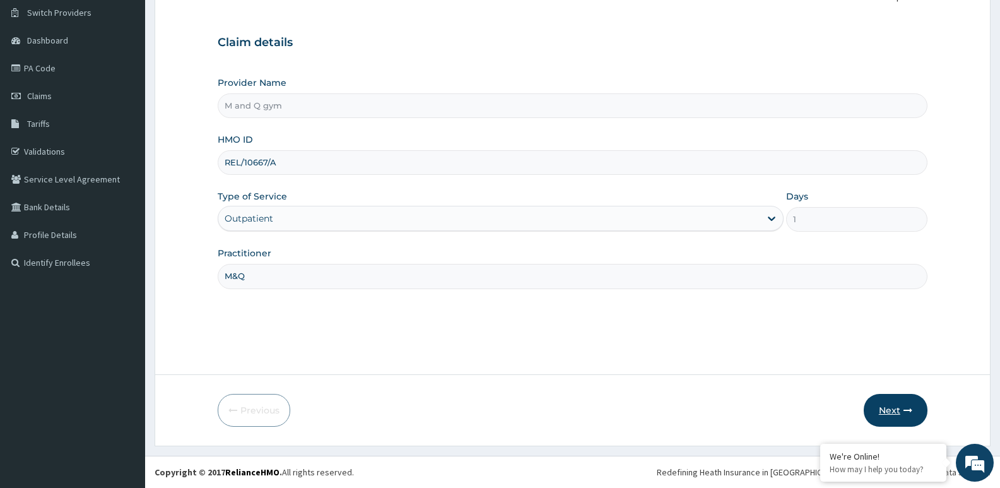
click at [877, 411] on button "Next" at bounding box center [895, 410] width 64 height 33
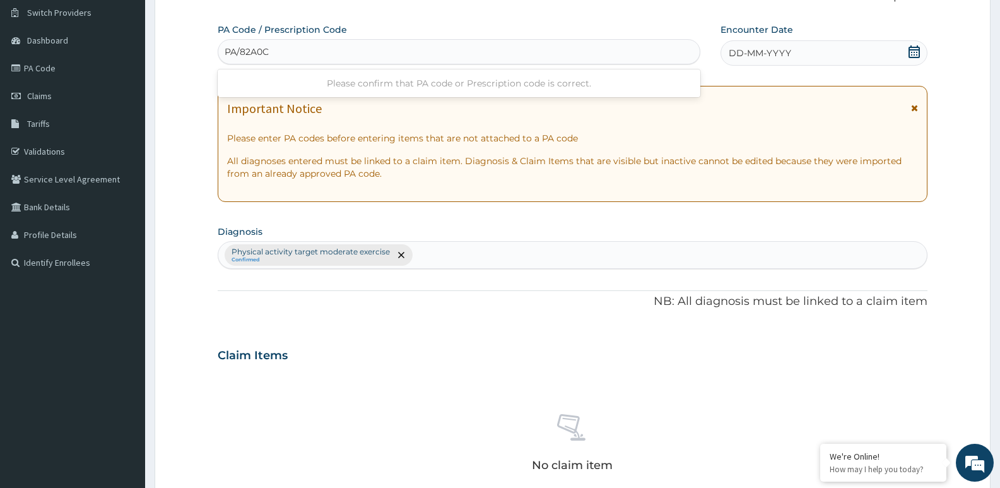
type input "PA/82A0C9"
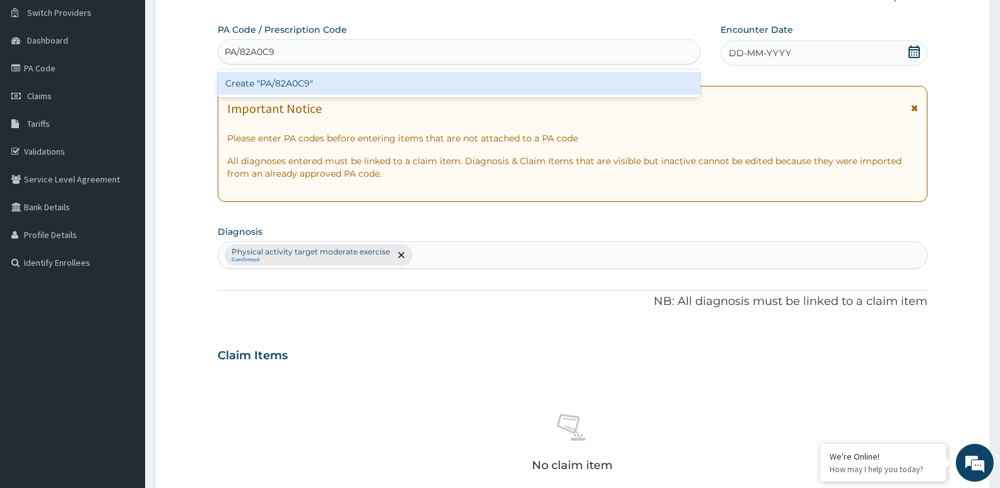
click at [388, 83] on div "Create "PA/82A0C9"" at bounding box center [459, 83] width 482 height 23
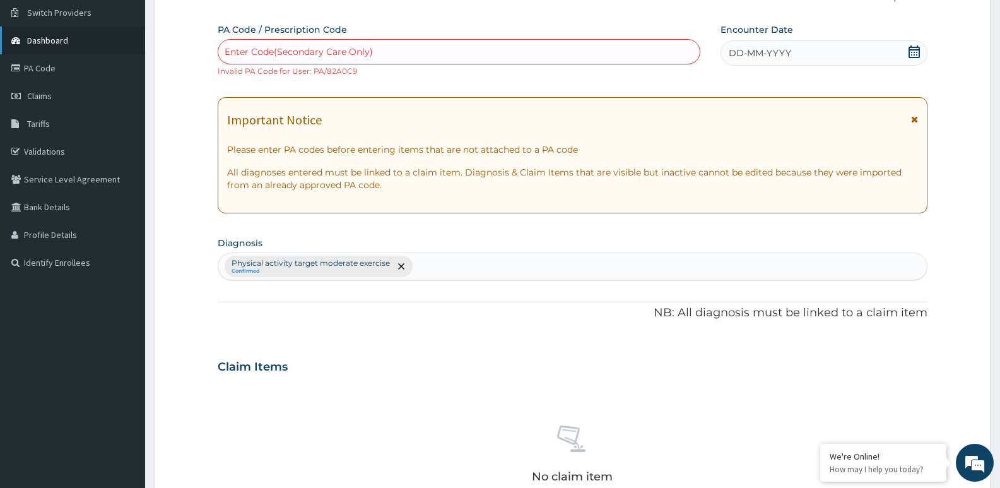
click at [37, 41] on span "Dashboard" at bounding box center [47, 40] width 41 height 11
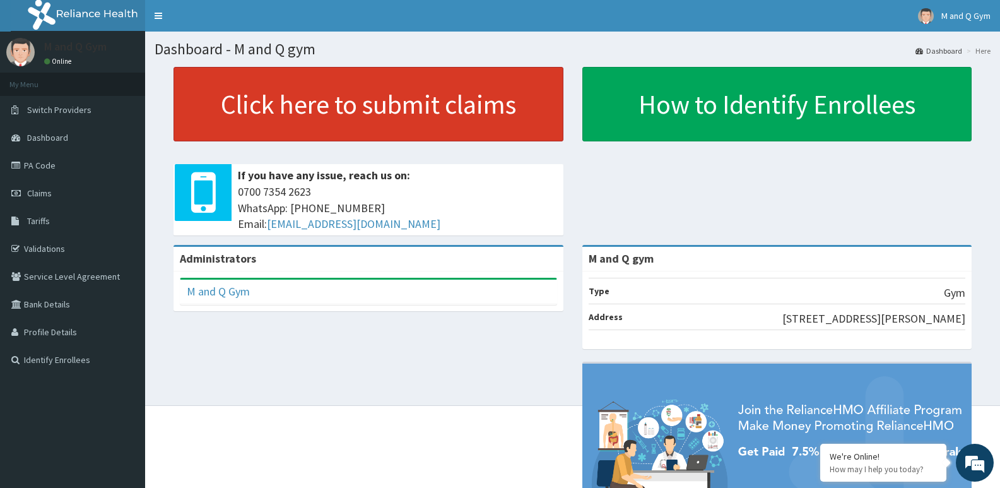
click at [233, 96] on link "Click here to submit claims" at bounding box center [368, 104] width 390 height 74
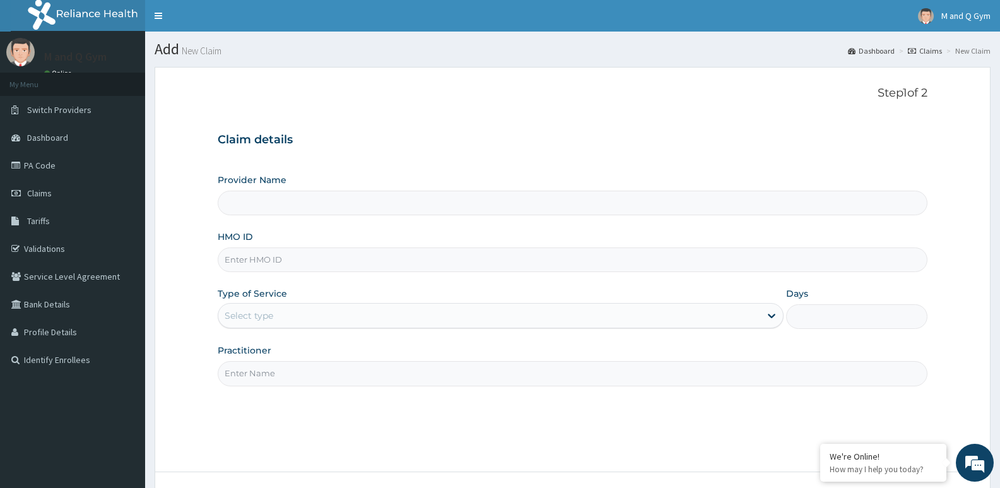
type input "M and Q gym"
type input "1"
click at [274, 259] on input "HMO ID" at bounding box center [573, 259] width 710 height 25
type input "PGL/10039/A"
click at [274, 378] on input "Practitioner" at bounding box center [573, 373] width 710 height 25
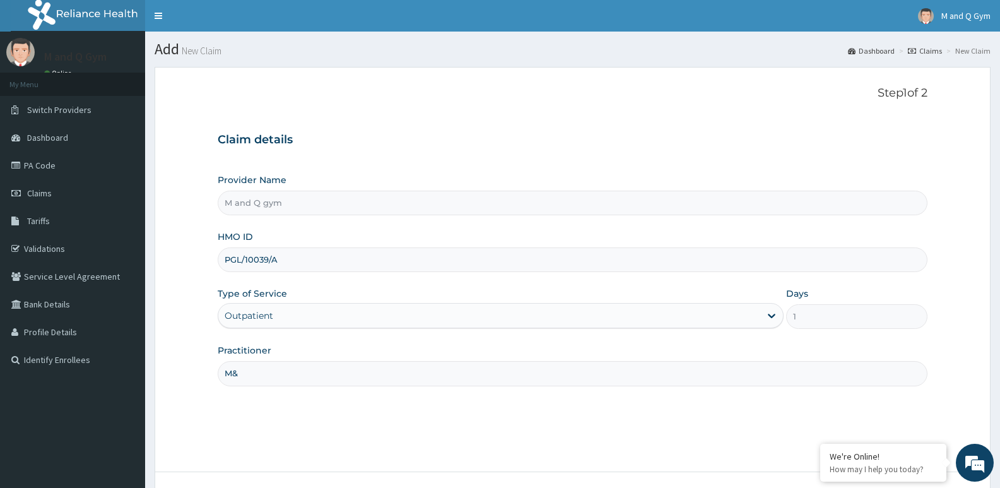
type input "M&Q"
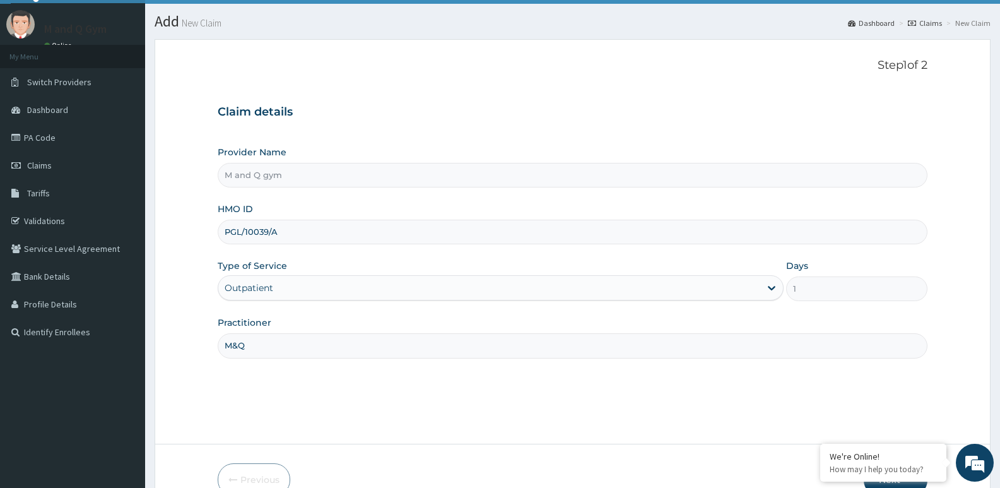
scroll to position [97, 0]
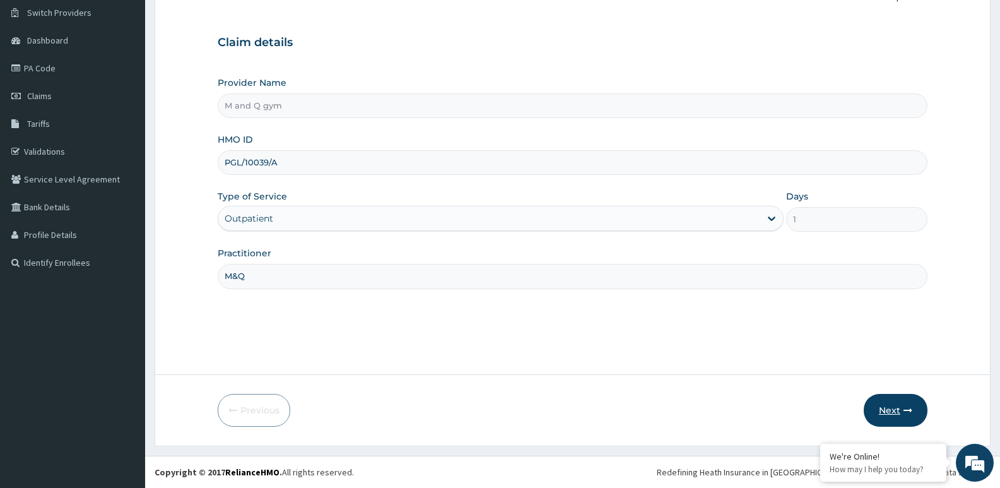
click at [893, 410] on button "Next" at bounding box center [895, 410] width 64 height 33
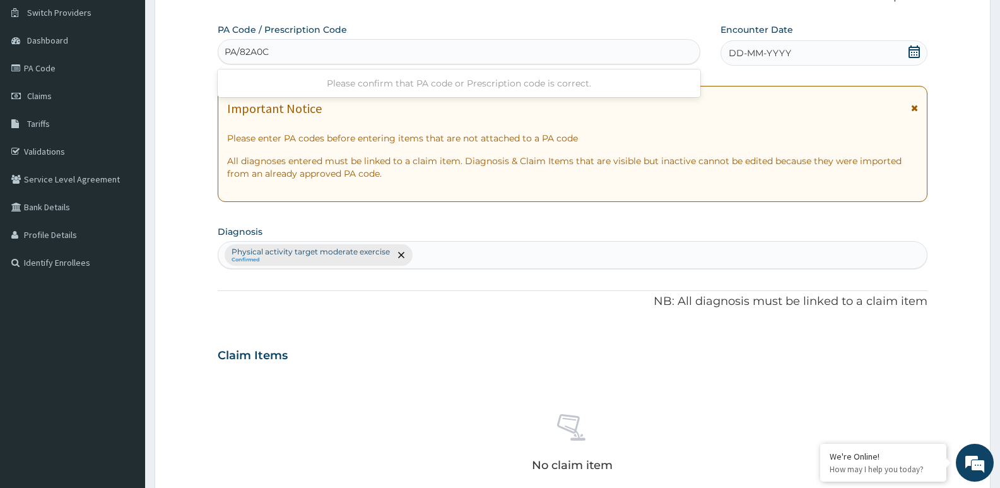
type input "PA/82A0C9"
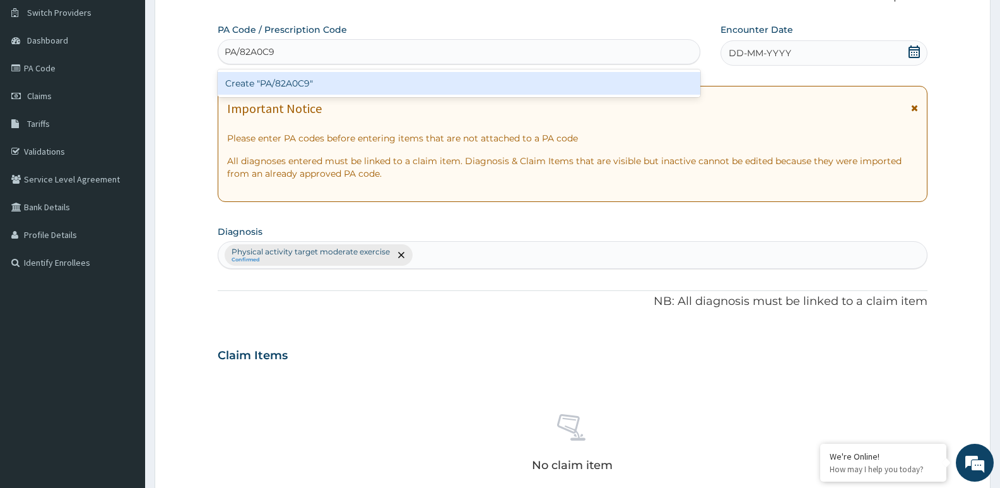
click at [390, 85] on div "Create "PA/82A0C9"" at bounding box center [459, 83] width 482 height 23
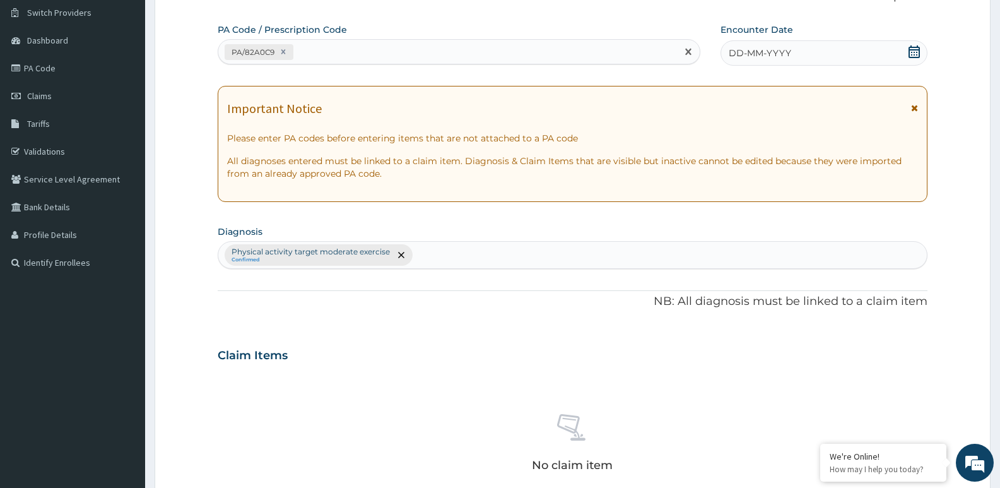
click at [909, 50] on icon at bounding box center [913, 51] width 11 height 13
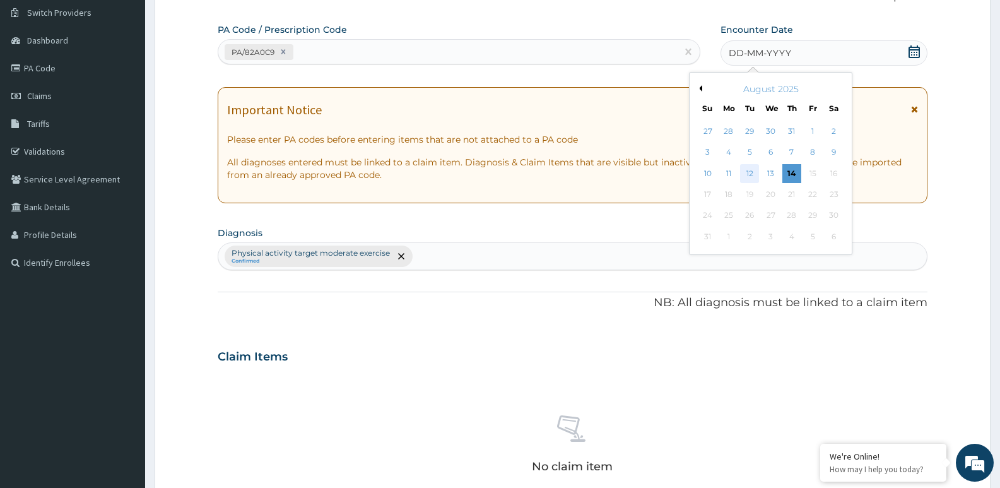
click at [749, 173] on div "12" at bounding box center [749, 173] width 19 height 19
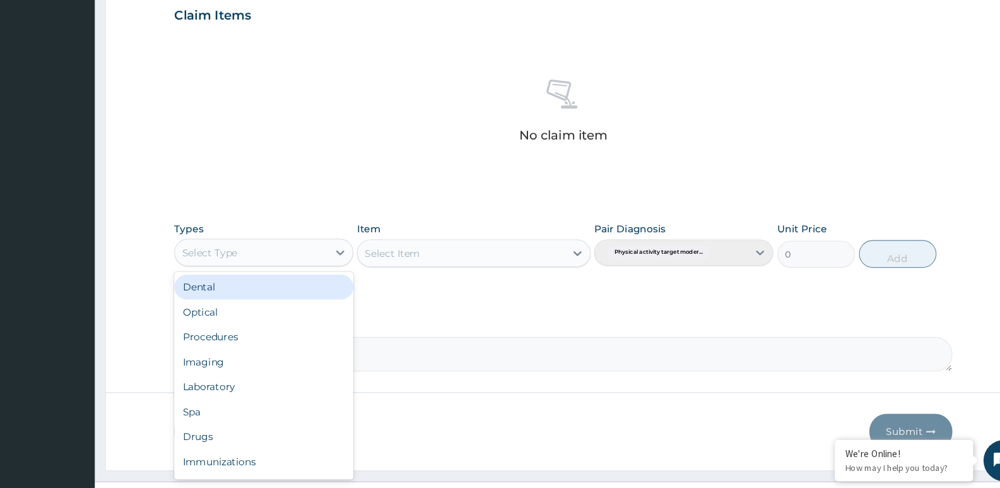
scroll to position [43, 0]
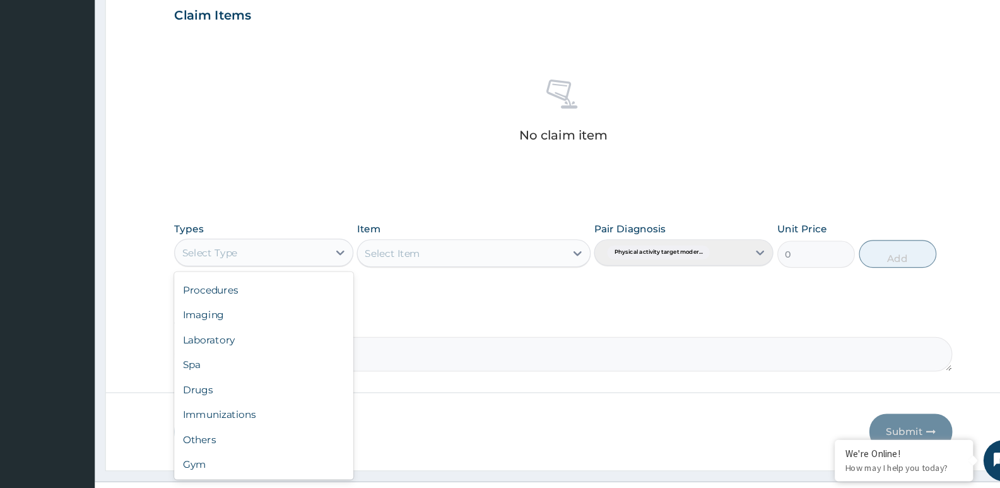
click at [251, 460] on div "Gym" at bounding box center [299, 465] width 163 height 23
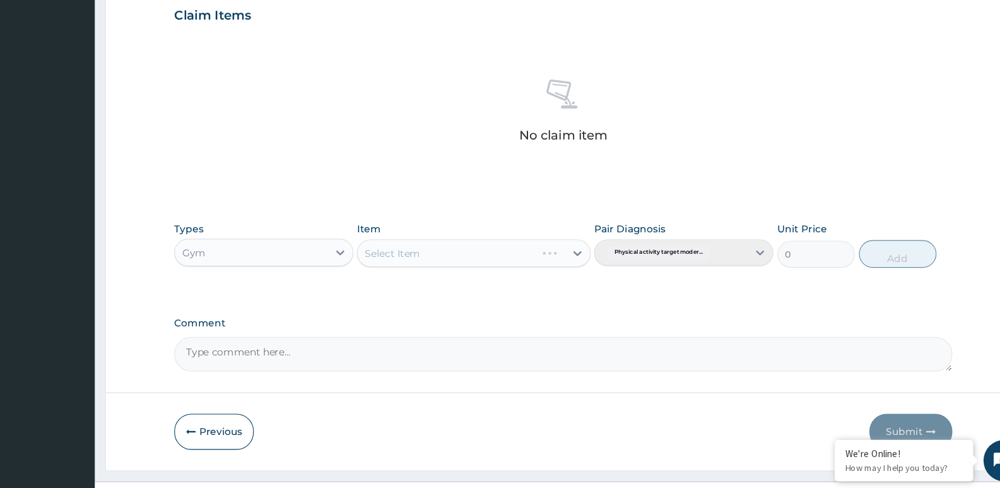
click at [435, 262] on div "Select Item" at bounding box center [490, 272] width 213 height 25
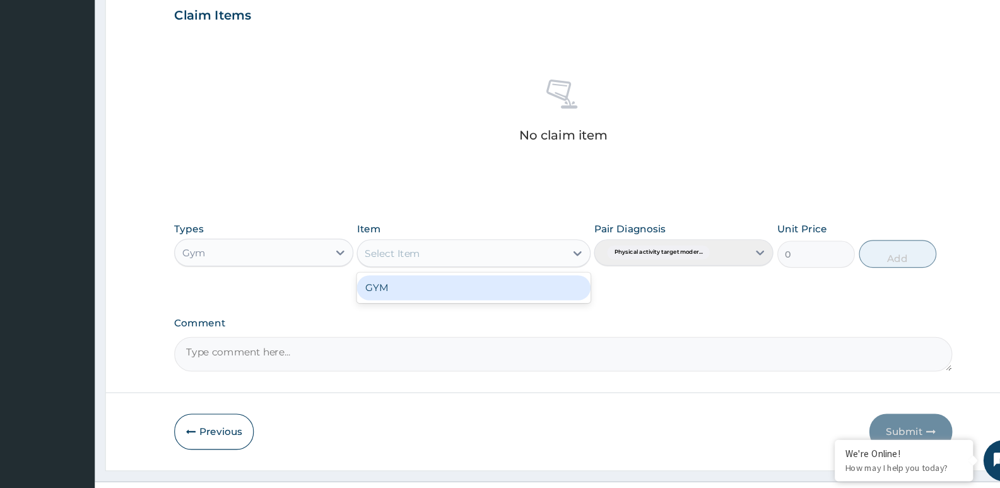
click at [467, 312] on div "GYM" at bounding box center [490, 304] width 213 height 23
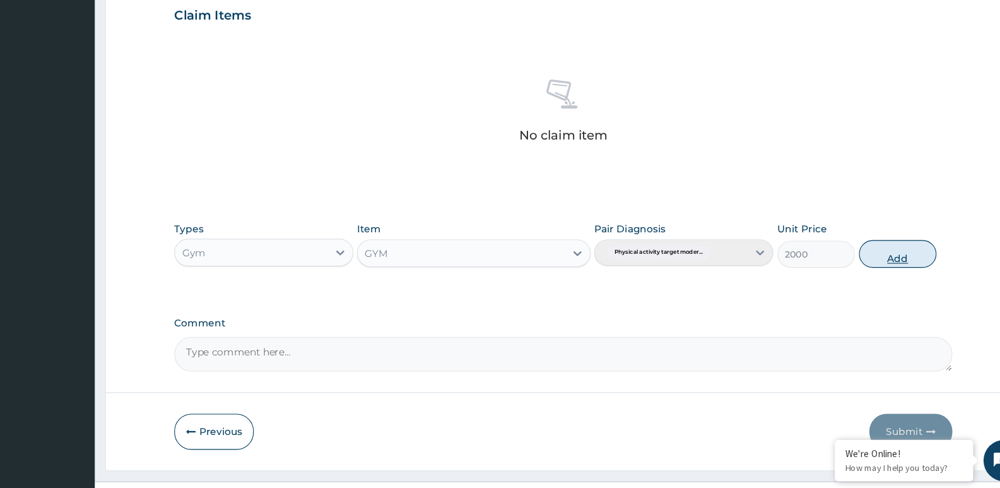
click at [874, 268] on button "Add" at bounding box center [877, 273] width 71 height 25
type input "0"
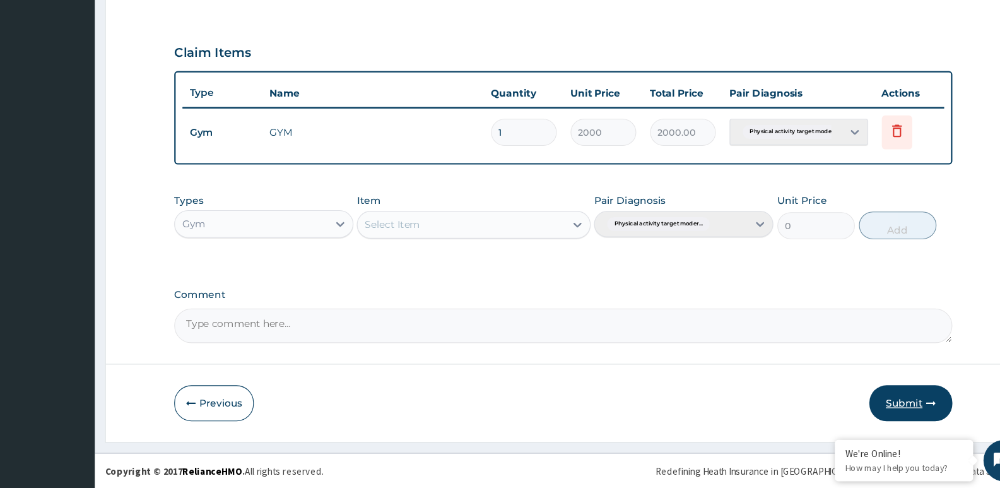
click at [889, 424] on button "Submit" at bounding box center [889, 410] width 76 height 33
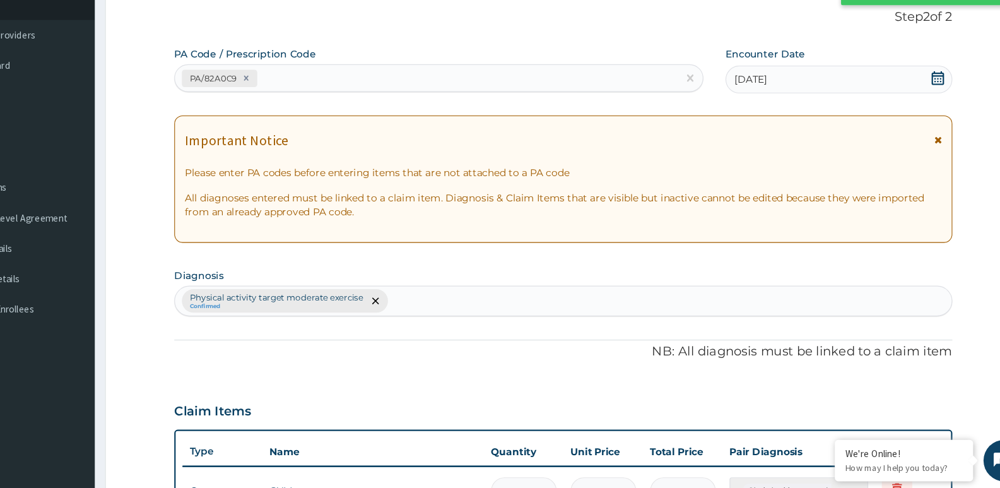
scroll to position [362, 0]
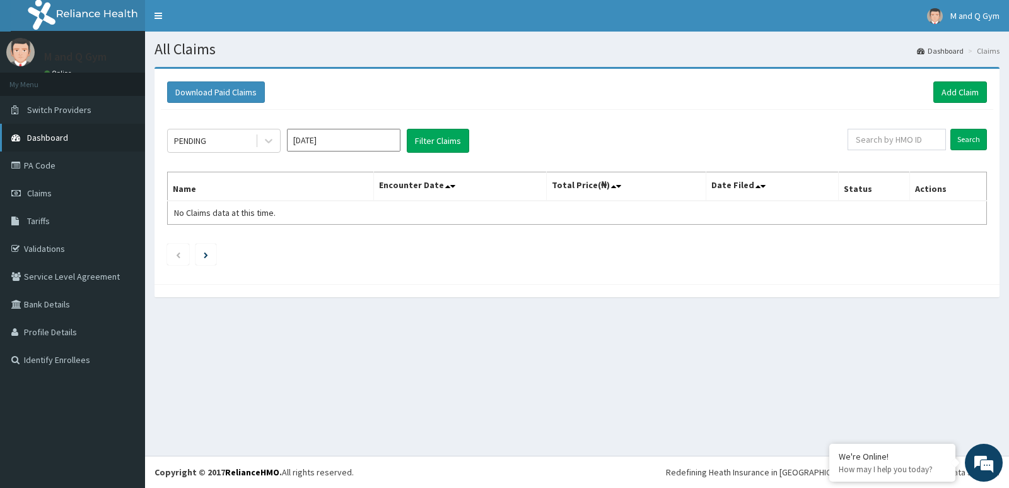
click at [30, 134] on span "Dashboard" at bounding box center [47, 137] width 41 height 11
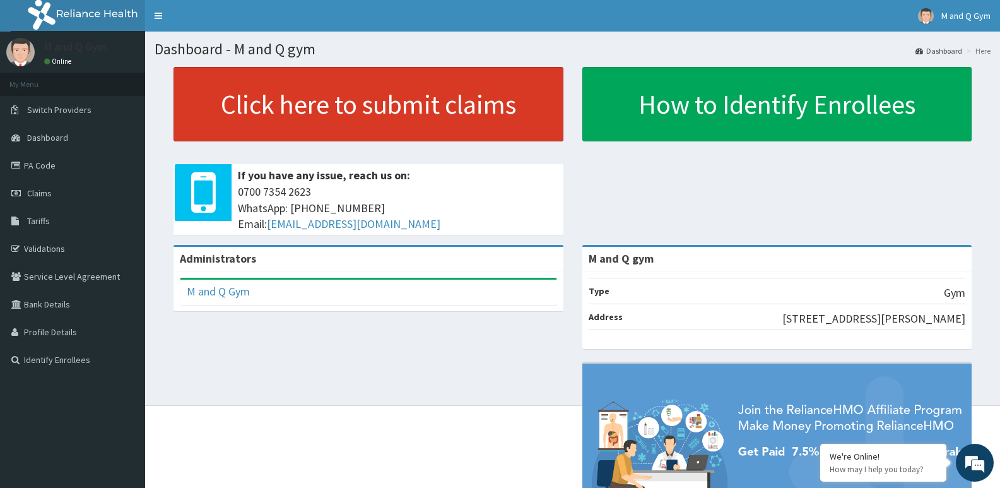
click at [513, 110] on link "Click here to submit claims" at bounding box center [368, 104] width 390 height 74
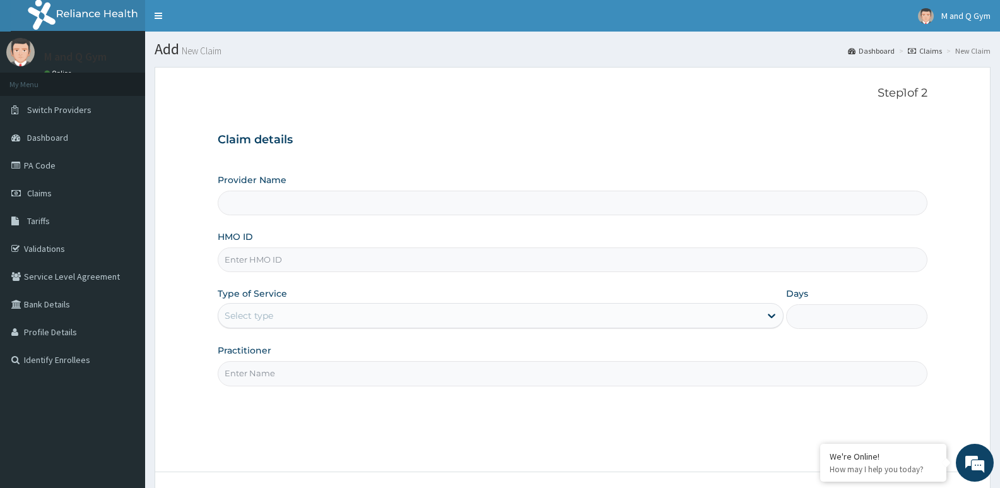
type input "M and Q gym"
type input "1"
click at [245, 240] on label "HMO ID" at bounding box center [235, 236] width 35 height 13
click at [245, 247] on input "HMO ID" at bounding box center [573, 259] width 710 height 25
type input "FCZ/10002/A"
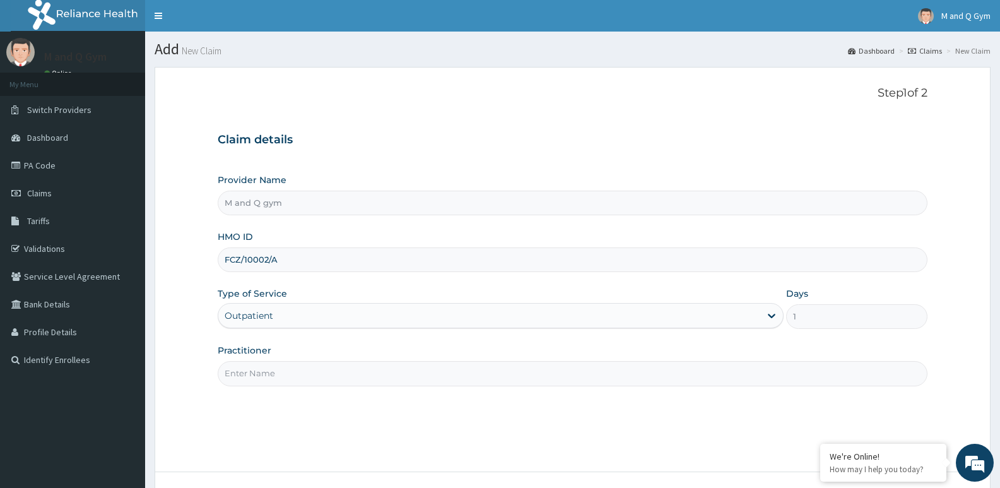
click at [294, 375] on input "Practitioner" at bounding box center [573, 373] width 710 height 25
type input "M&Q"
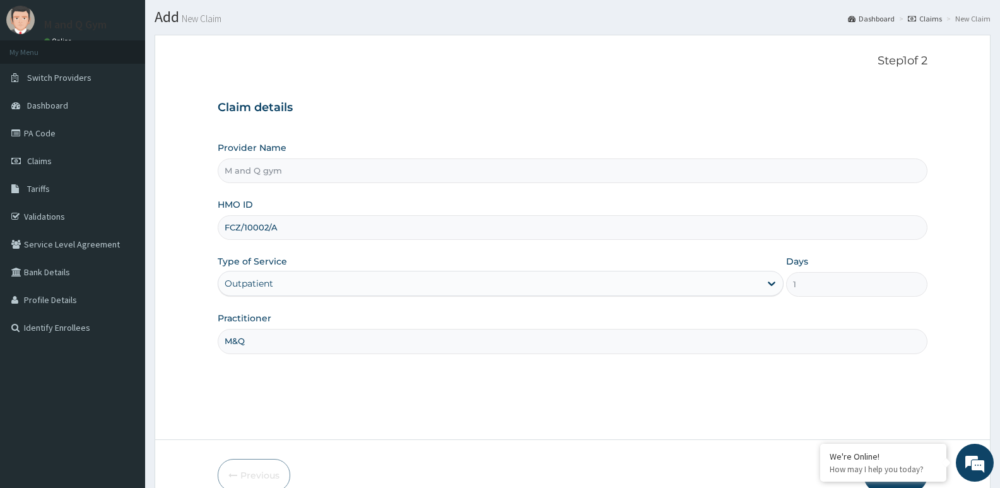
scroll to position [97, 0]
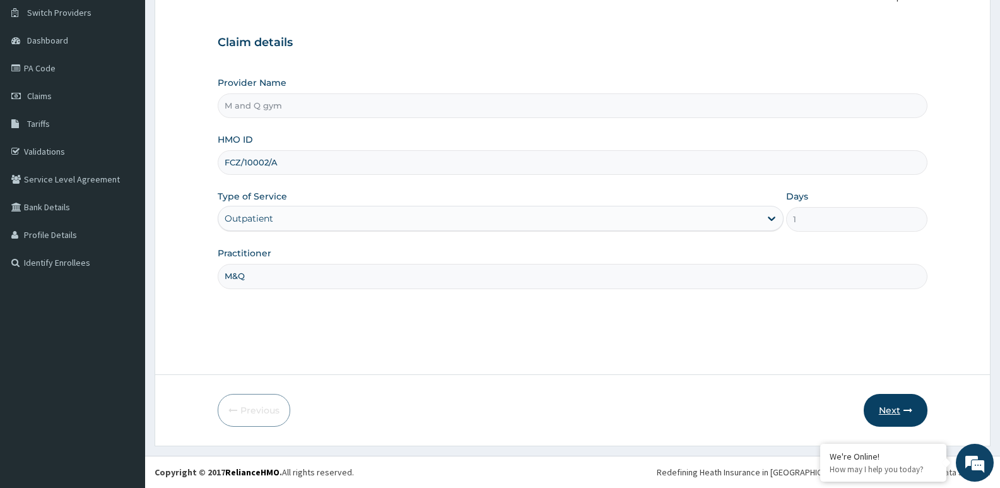
click at [893, 419] on button "Next" at bounding box center [895, 410] width 64 height 33
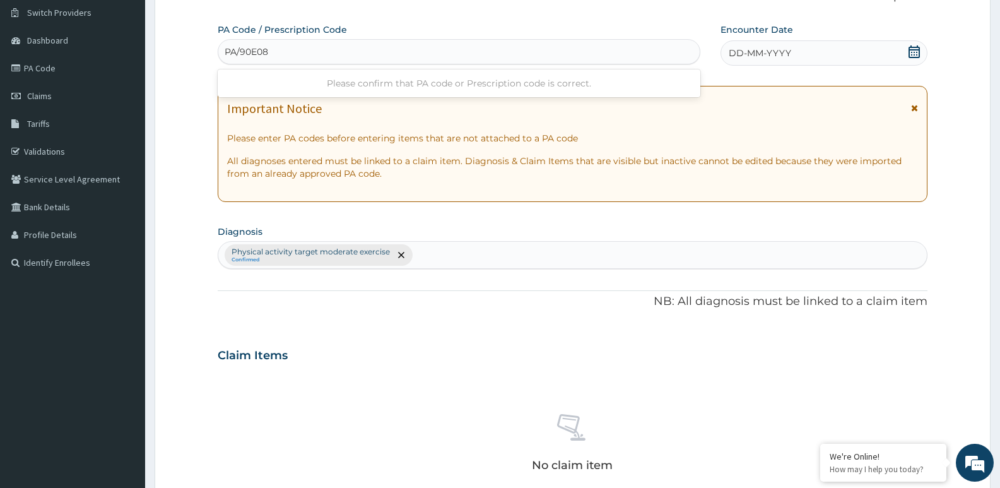
type input "PA/90E08E"
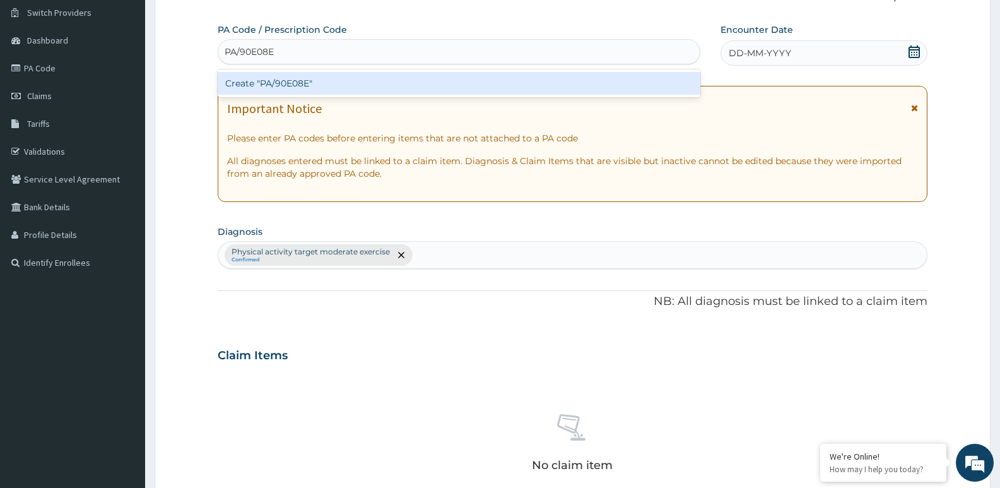
click at [361, 88] on div "Create "PA/90E08E"" at bounding box center [459, 83] width 482 height 23
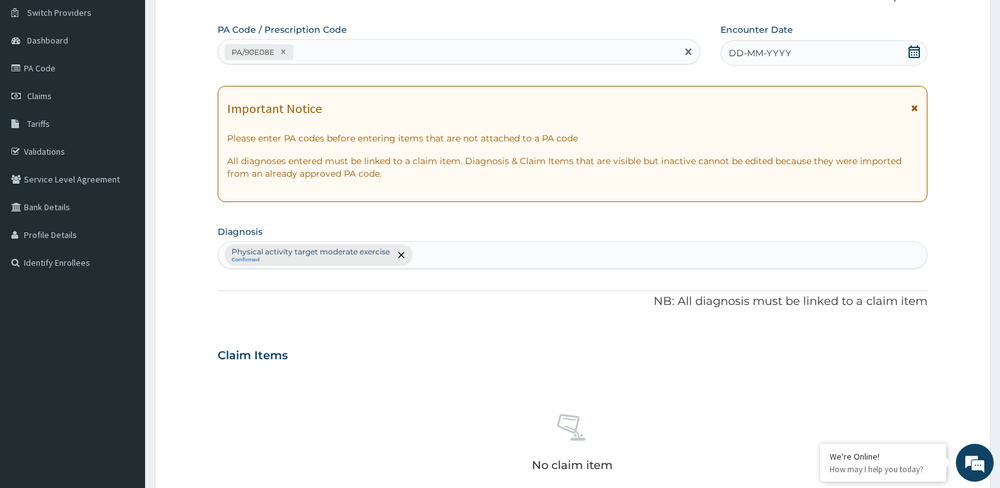
click at [909, 50] on icon at bounding box center [913, 51] width 11 height 13
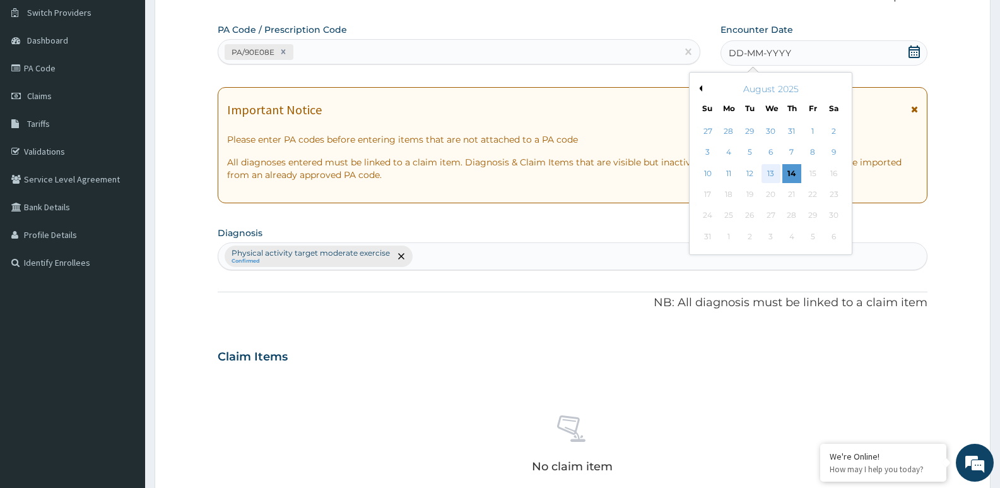
click at [771, 173] on div "13" at bounding box center [770, 173] width 19 height 19
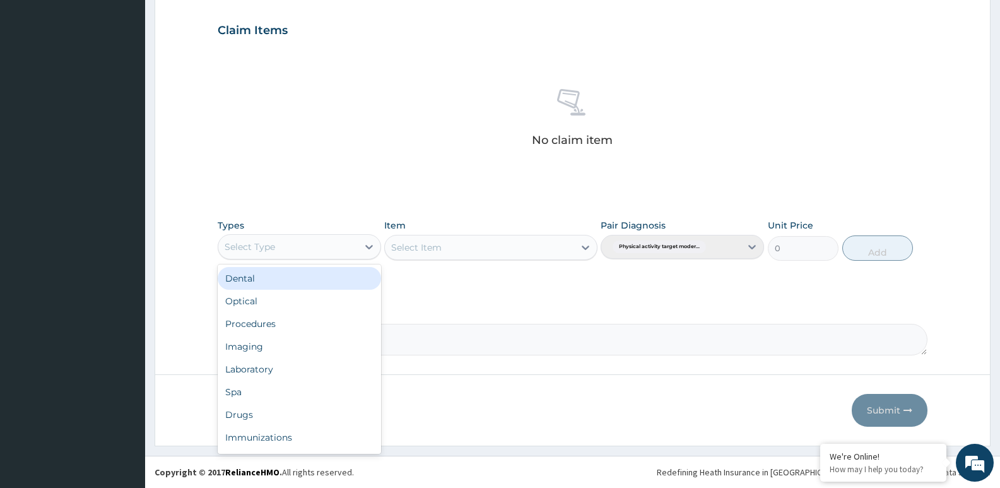
scroll to position [43, 0]
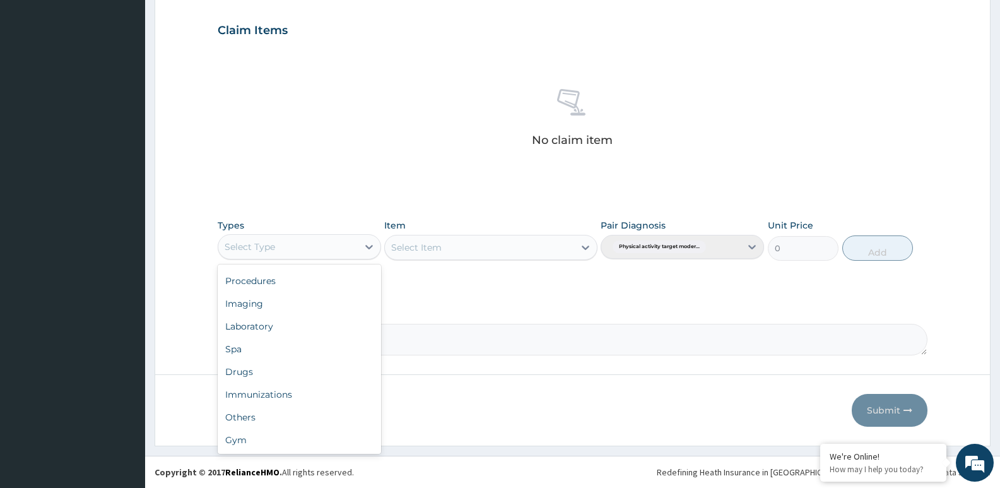
click at [243, 446] on div "Gym" at bounding box center [299, 439] width 163 height 23
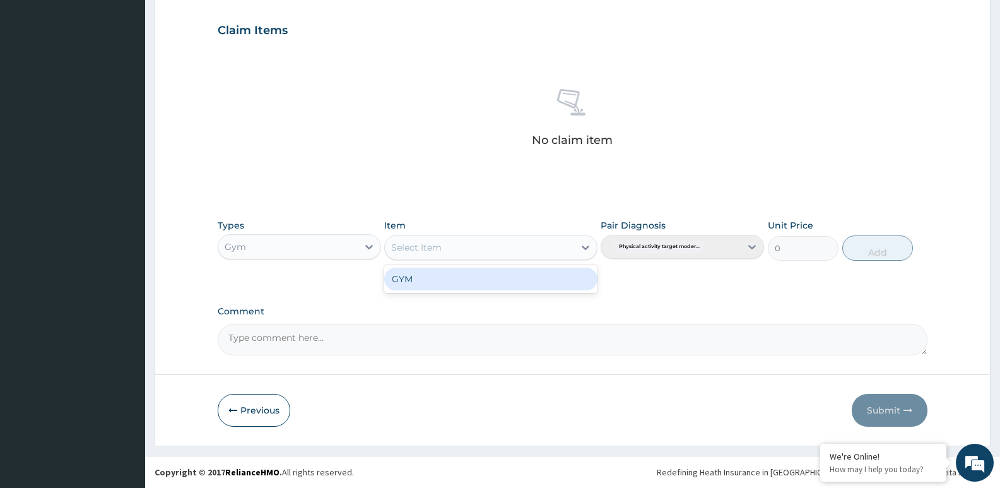
click at [453, 286] on div "GYM" at bounding box center [490, 278] width 213 height 23
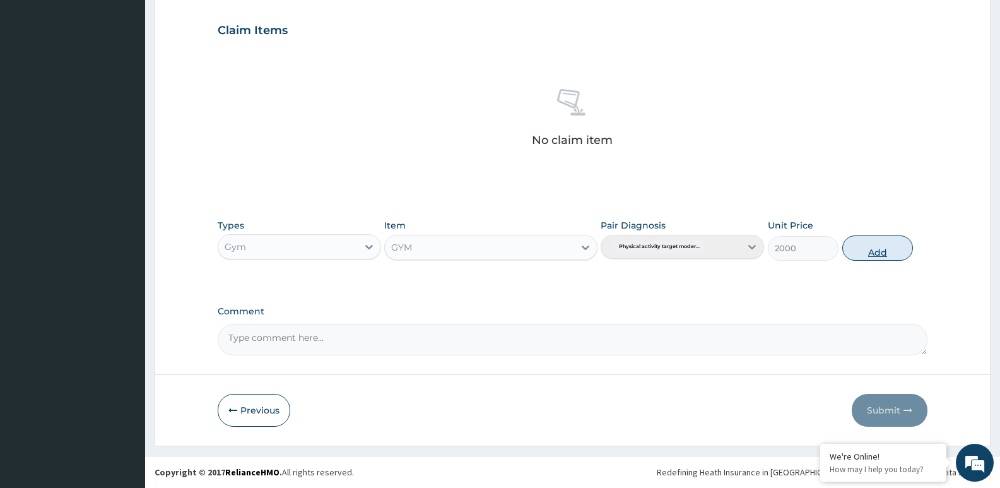
click at [863, 248] on button "Add" at bounding box center [877, 247] width 71 height 25
type input "0"
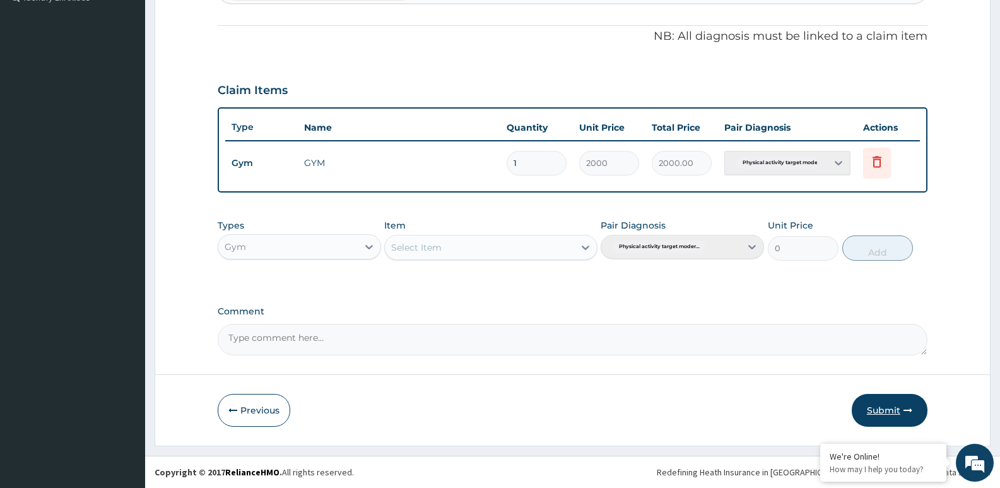
click at [882, 421] on button "Submit" at bounding box center [889, 410] width 76 height 33
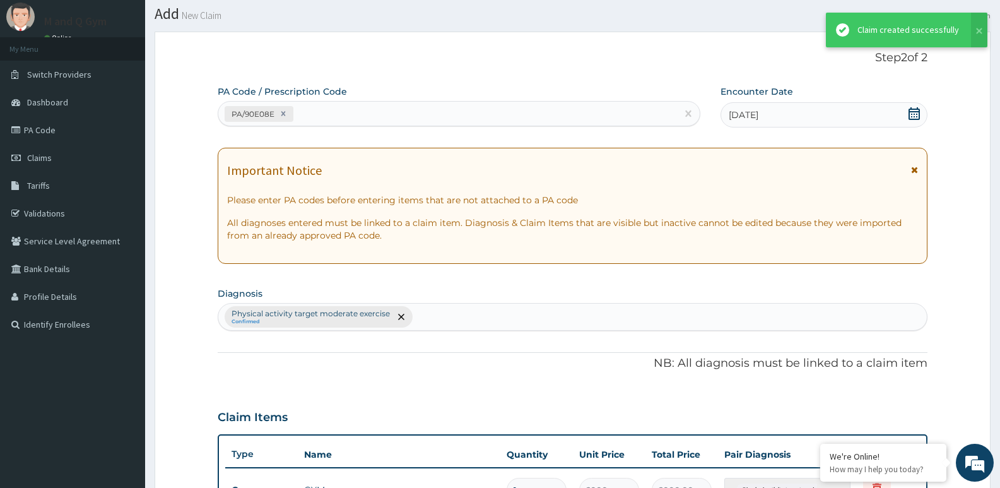
scroll to position [362, 0]
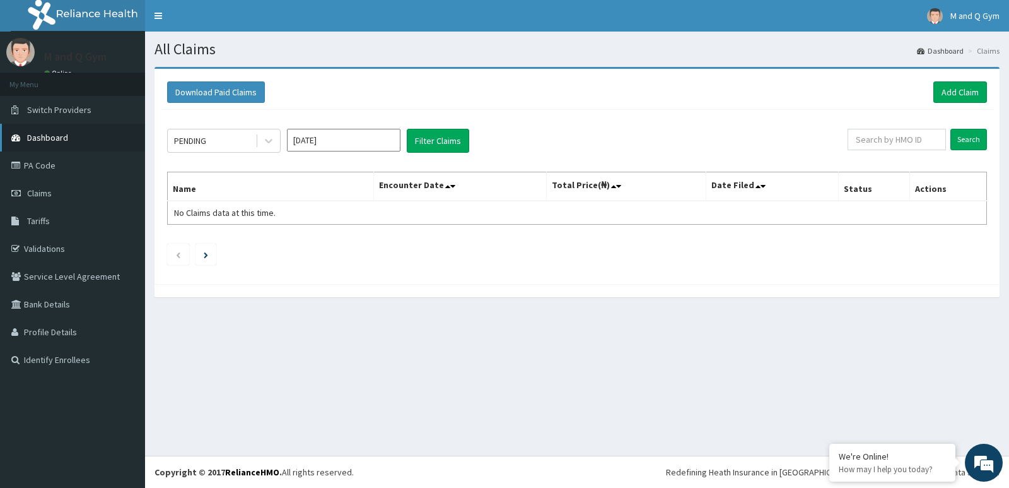
click at [64, 131] on link "Dashboard" at bounding box center [72, 138] width 145 height 28
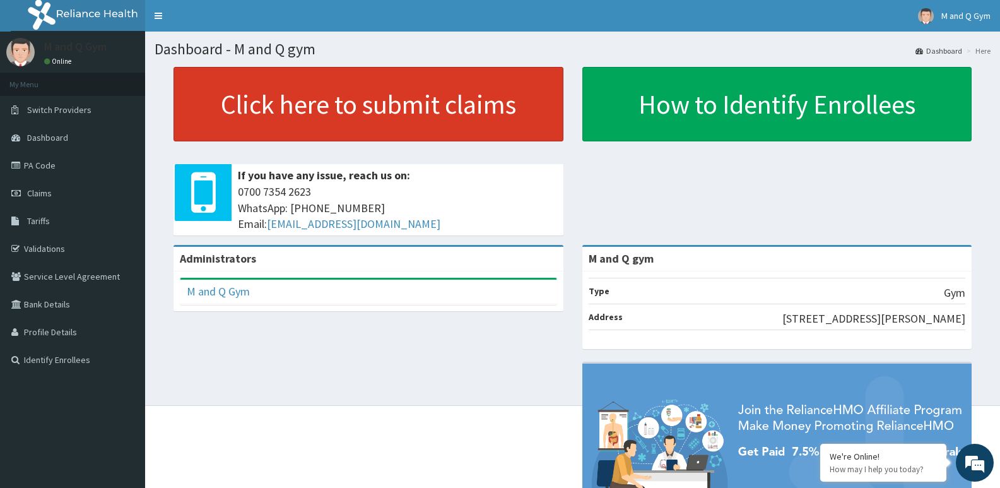
click at [508, 122] on link "Click here to submit claims" at bounding box center [368, 104] width 390 height 74
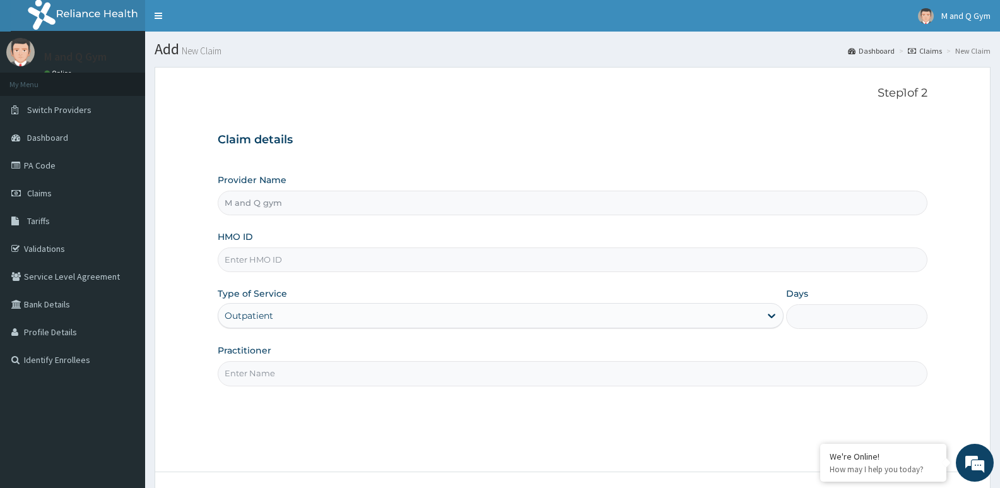
type input "M and Q gym"
type input "1"
click at [282, 260] on input "HMO ID" at bounding box center [573, 259] width 710 height 25
type input "F"
type input "YFN/10002/A"
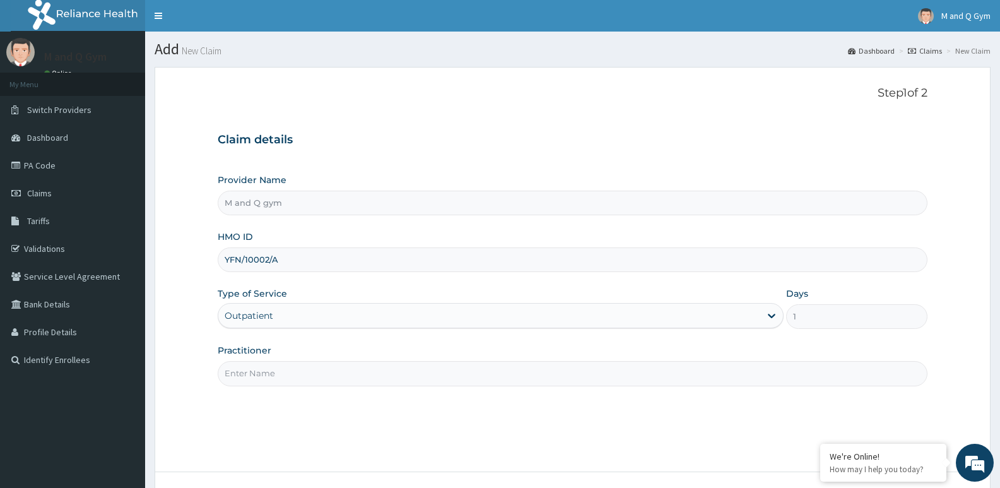
click at [264, 378] on input "Practitioner" at bounding box center [573, 373] width 710 height 25
type input "M&Q"
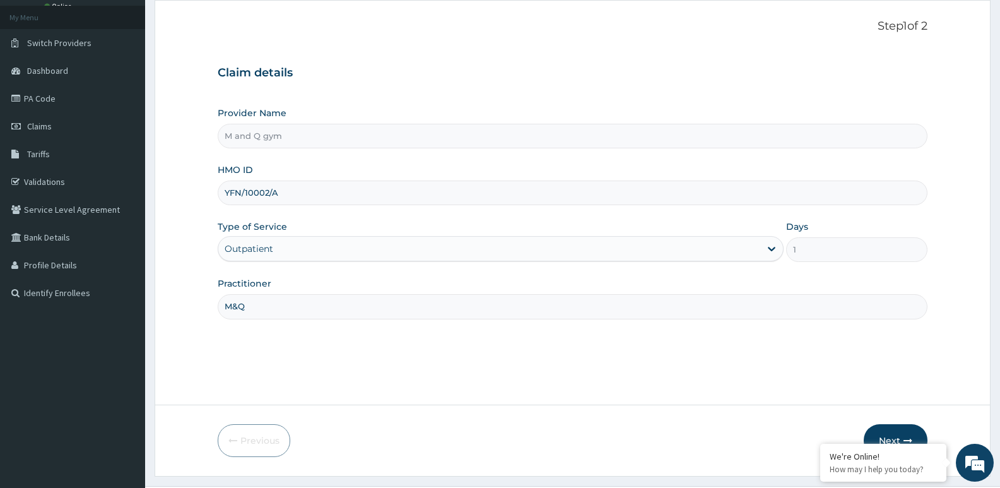
scroll to position [96, 0]
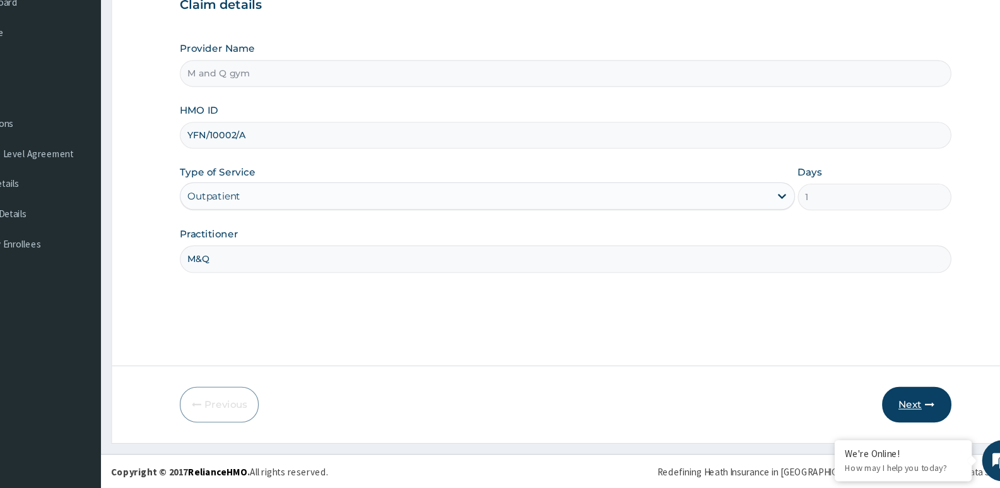
click at [889, 410] on button "Next" at bounding box center [895, 410] width 64 height 33
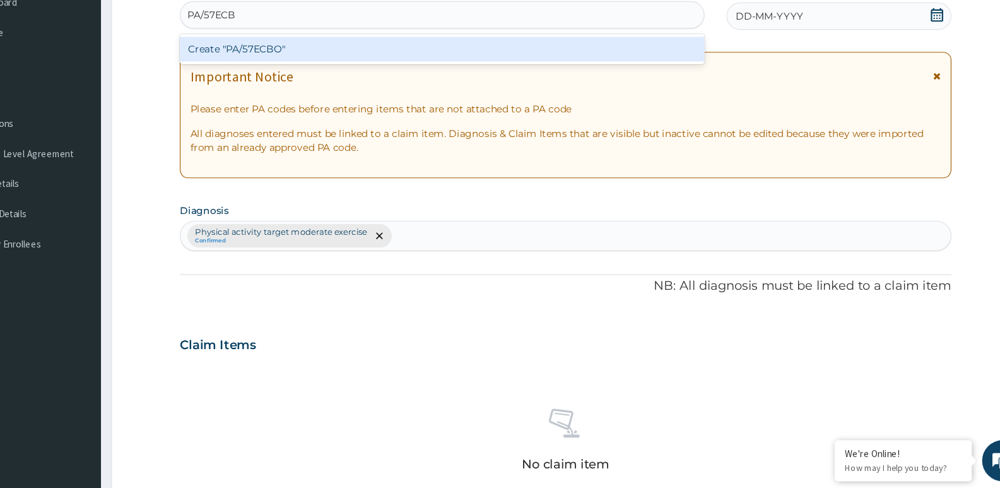
type input "PA/57ECBO"
click at [332, 81] on div "Create "PA/57ECBO"" at bounding box center [459, 84] width 482 height 23
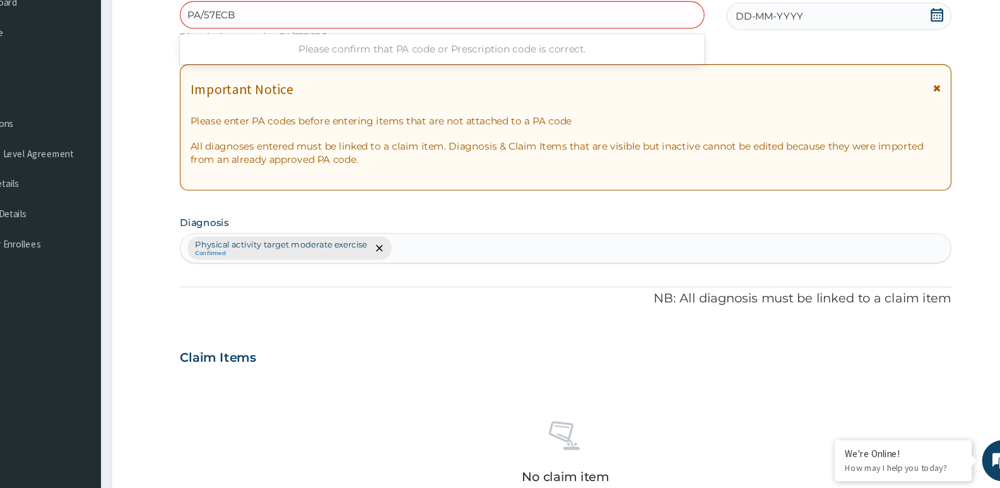
type input "PA/57ECB0"
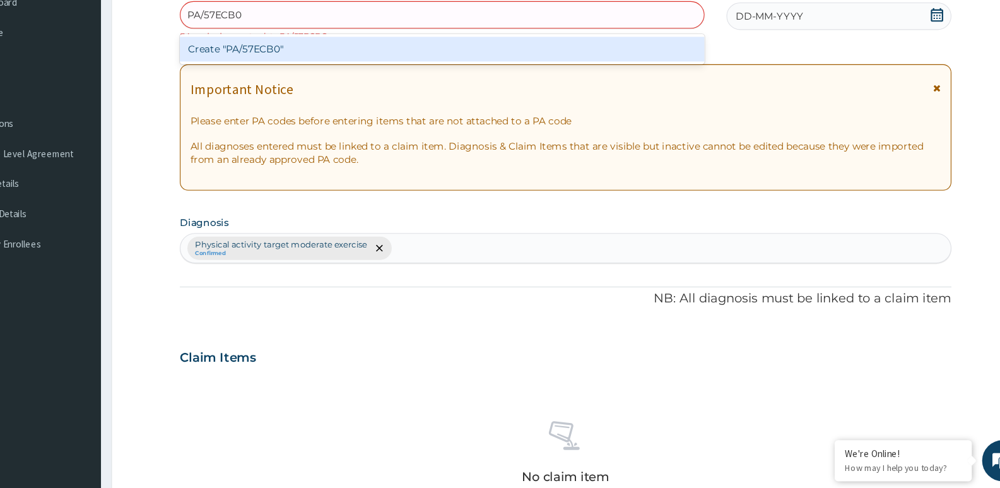
click at [353, 87] on div "Create "PA/57ECB0"" at bounding box center [459, 84] width 482 height 23
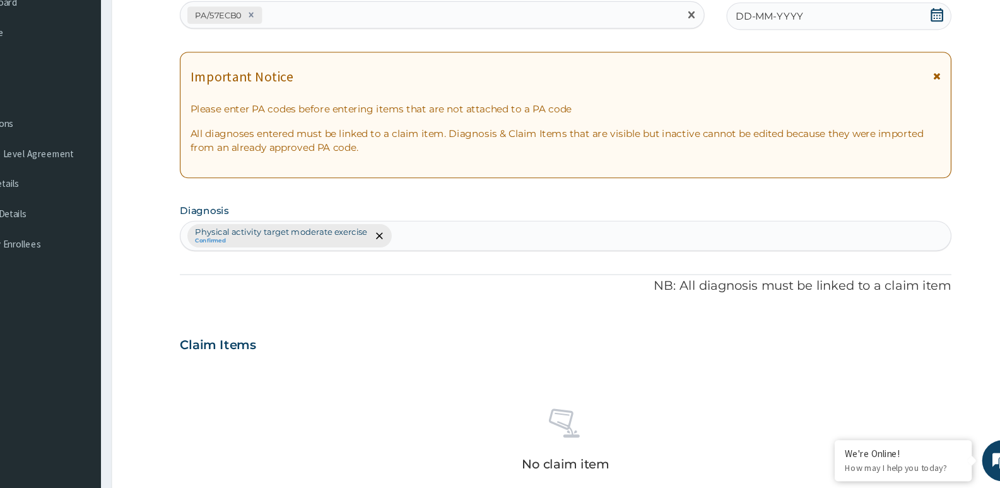
click at [926, 64] on div "DD-MM-YYYY" at bounding box center [823, 53] width 207 height 25
click at [904, 55] on div "DD-MM-YYYY" at bounding box center [823, 53] width 207 height 25
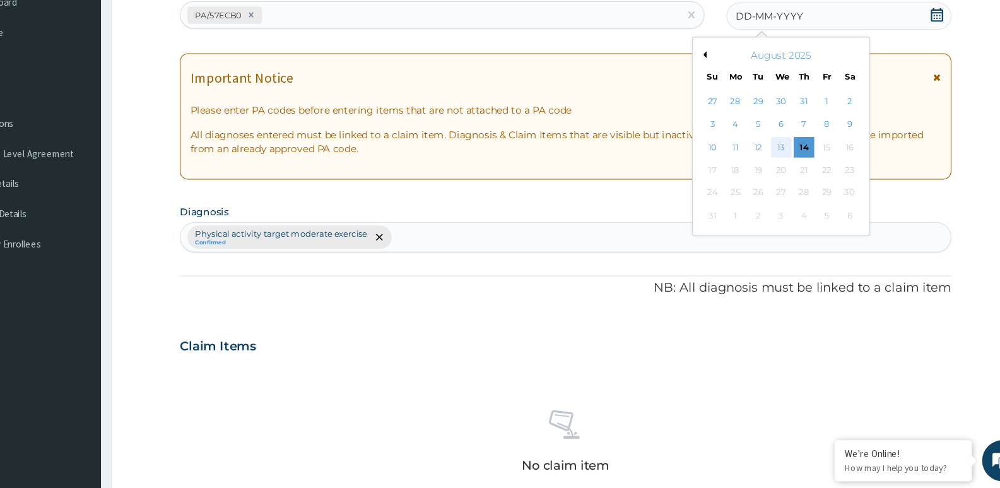
click at [770, 173] on div "13" at bounding box center [770, 174] width 19 height 19
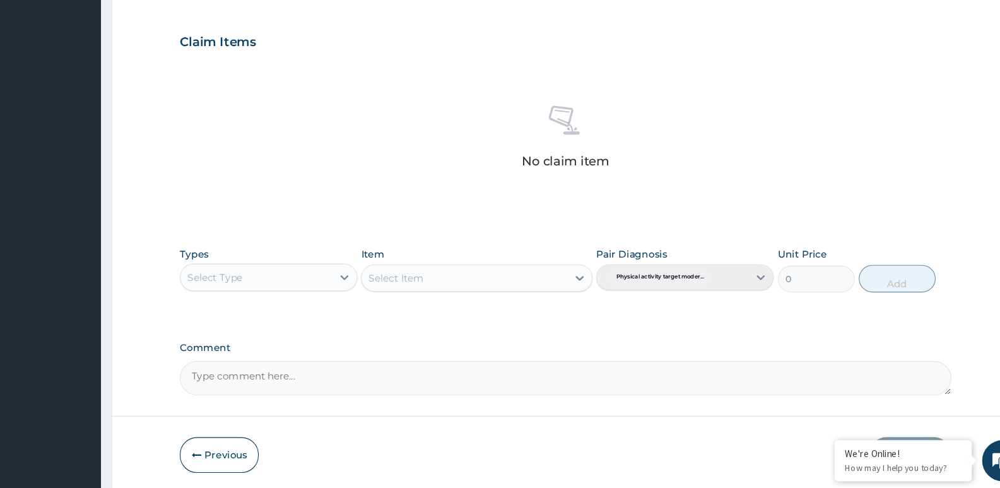
click at [415, 238] on div "No claim item" at bounding box center [573, 167] width 710 height 145
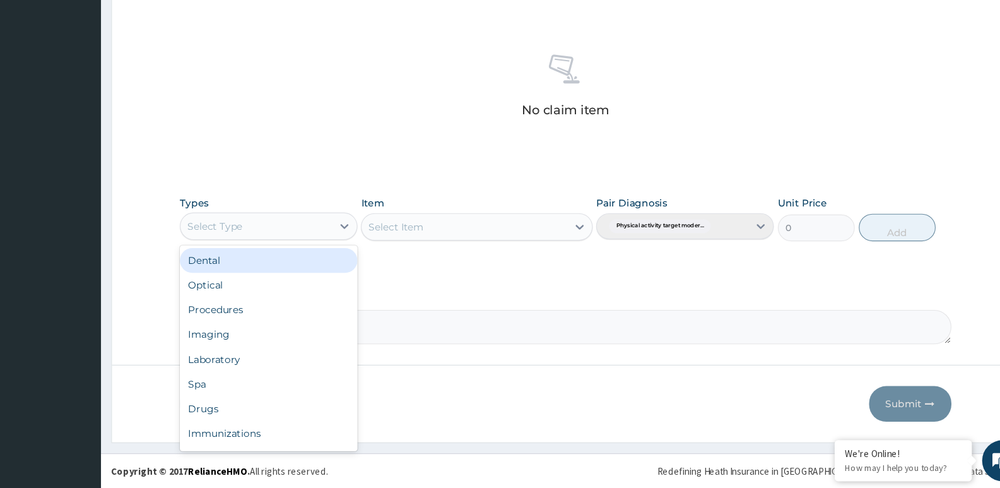
scroll to position [43, 0]
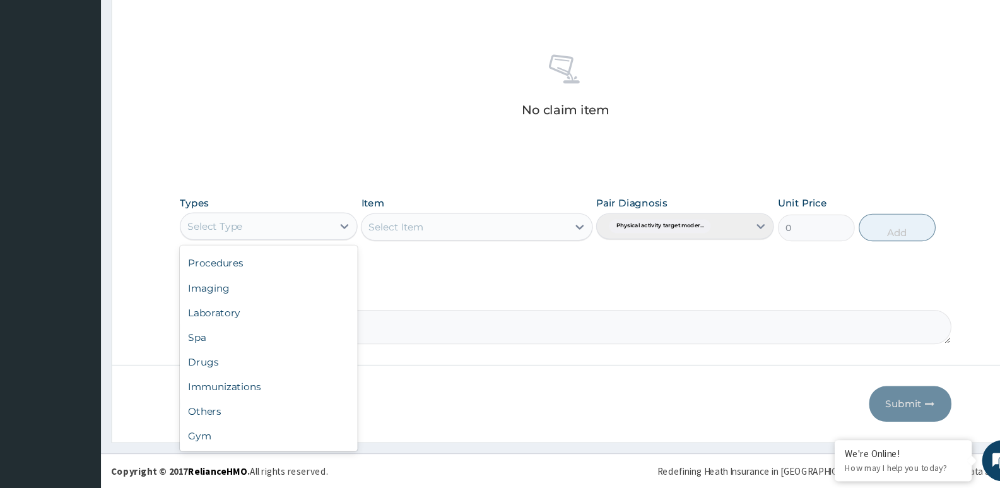
click at [240, 438] on div "Gym" at bounding box center [299, 439] width 163 height 23
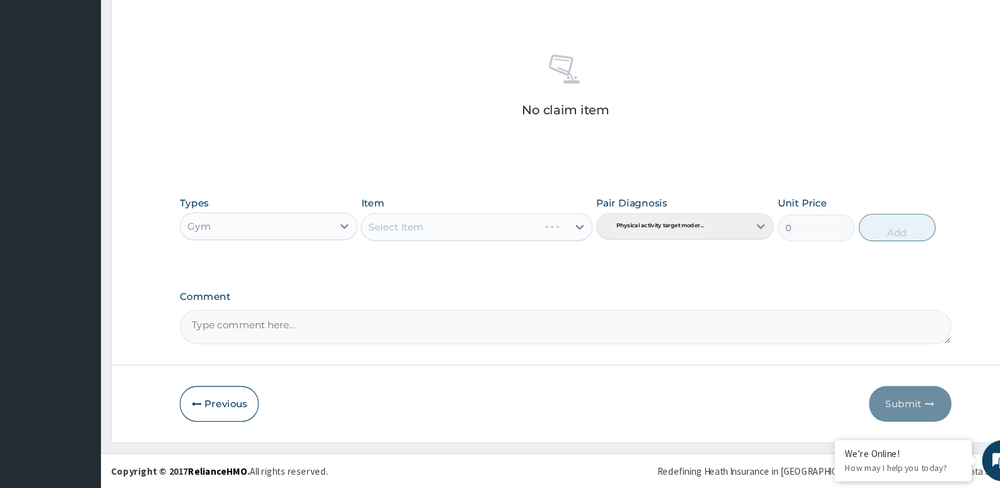
click at [450, 245] on div "Select Item" at bounding box center [490, 247] width 213 height 25
click at [468, 241] on div "Select Item" at bounding box center [479, 247] width 189 height 20
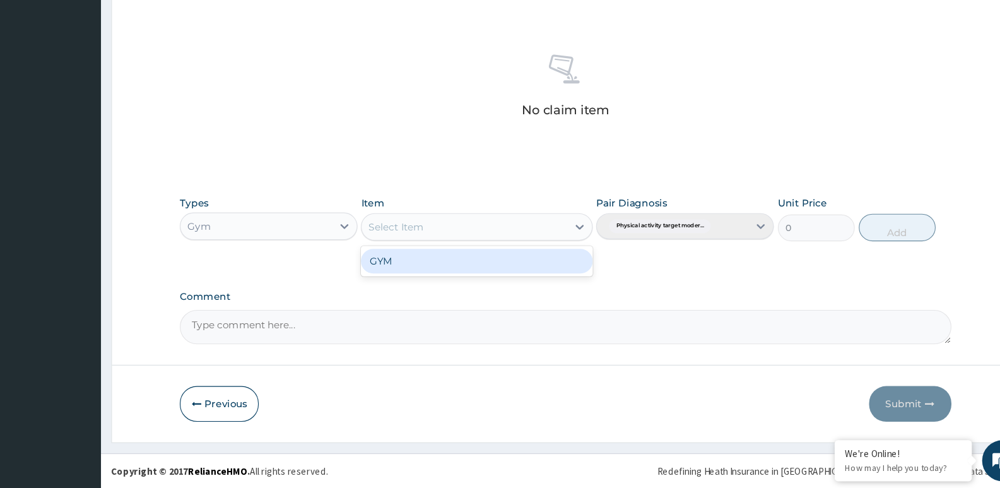
click at [448, 284] on div "GYM" at bounding box center [490, 278] width 213 height 23
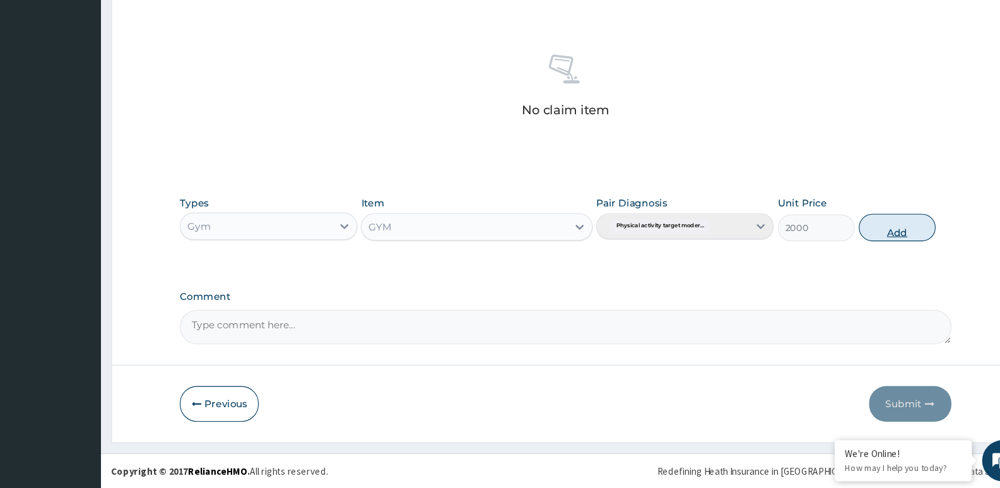
click at [866, 251] on button "Add" at bounding box center [877, 247] width 71 height 25
type input "0"
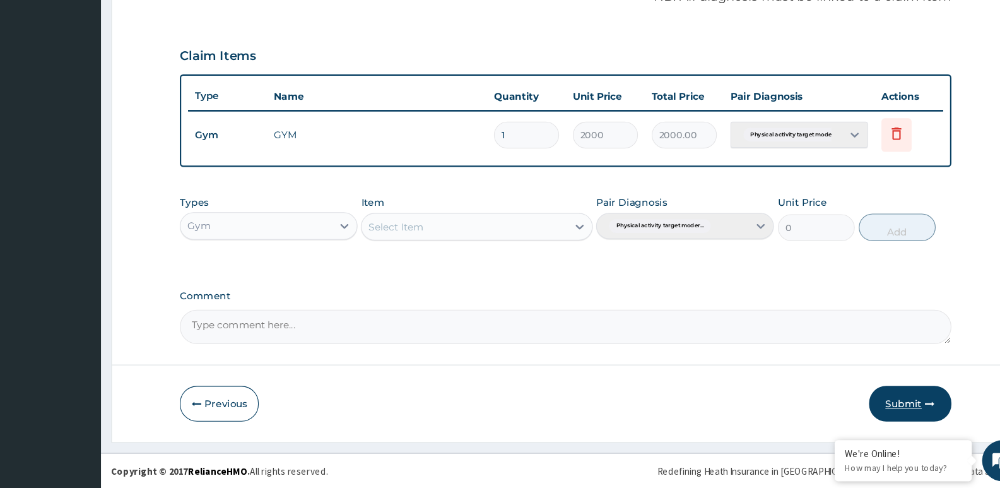
click at [888, 394] on button "Submit" at bounding box center [889, 410] width 76 height 33
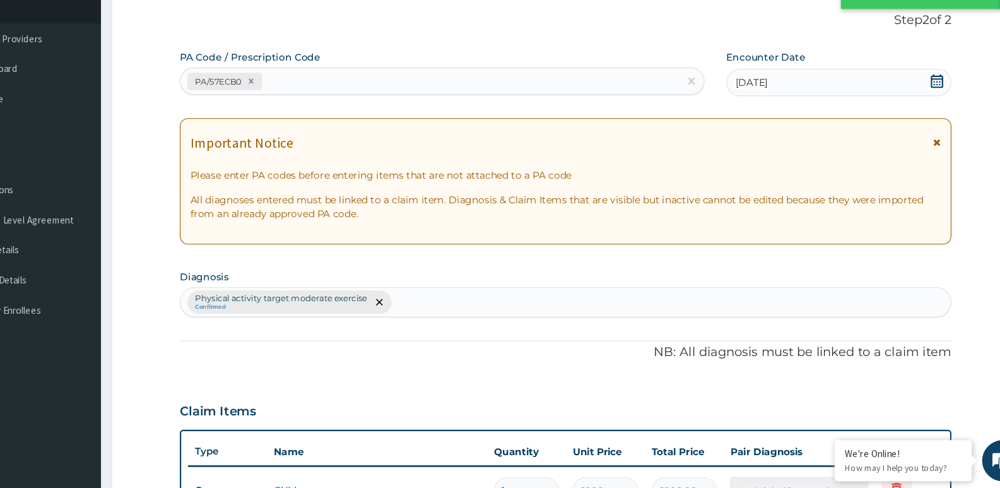
scroll to position [362, 0]
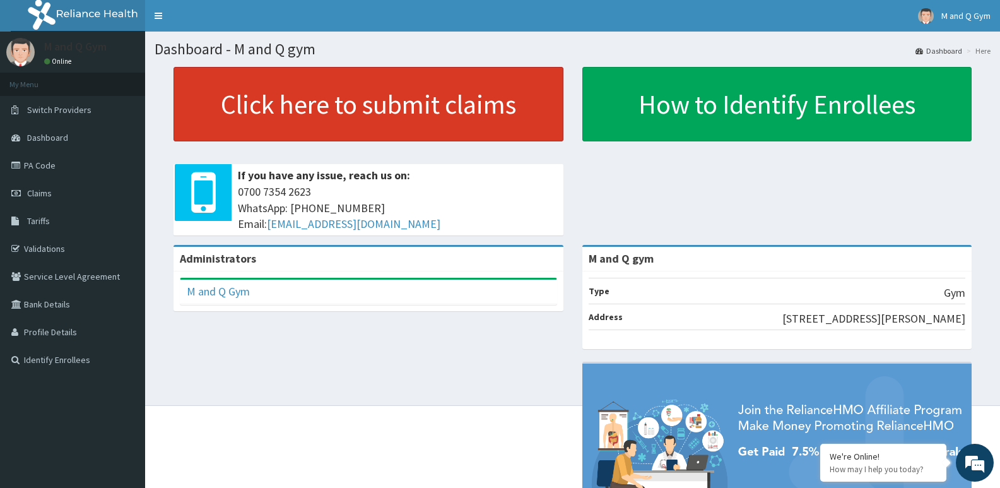
click at [378, 107] on link "Click here to submit claims" at bounding box center [368, 104] width 390 height 74
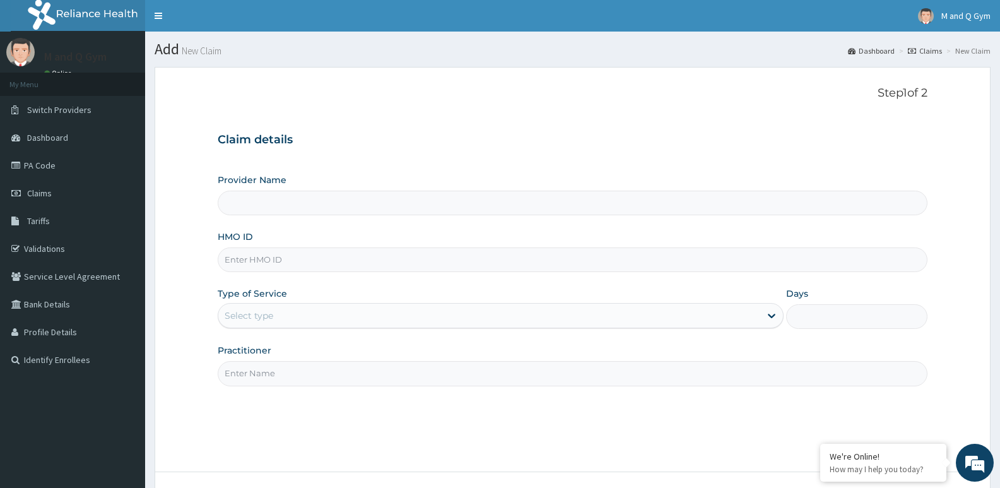
type input "M and Q gym"
type input "1"
click at [273, 259] on input "HMO ID" at bounding box center [573, 259] width 710 height 25
type input "RSR/10004/B"
click at [268, 372] on input "Practitioner" at bounding box center [573, 373] width 710 height 25
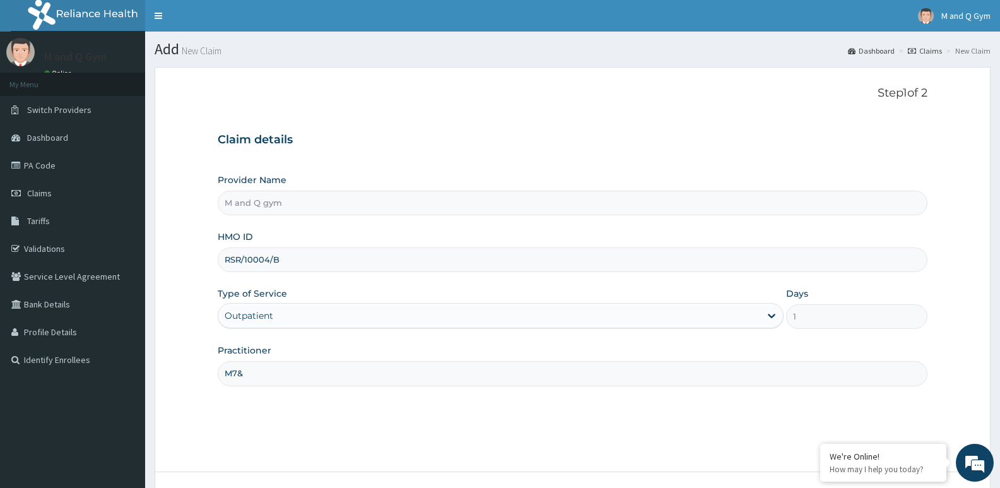
click at [244, 368] on input "M7&" at bounding box center [573, 373] width 710 height 25
click at [242, 369] on input "M7&" at bounding box center [573, 373] width 710 height 25
click at [239, 373] on input "M7&Q" at bounding box center [573, 373] width 710 height 25
type input "M&Q"
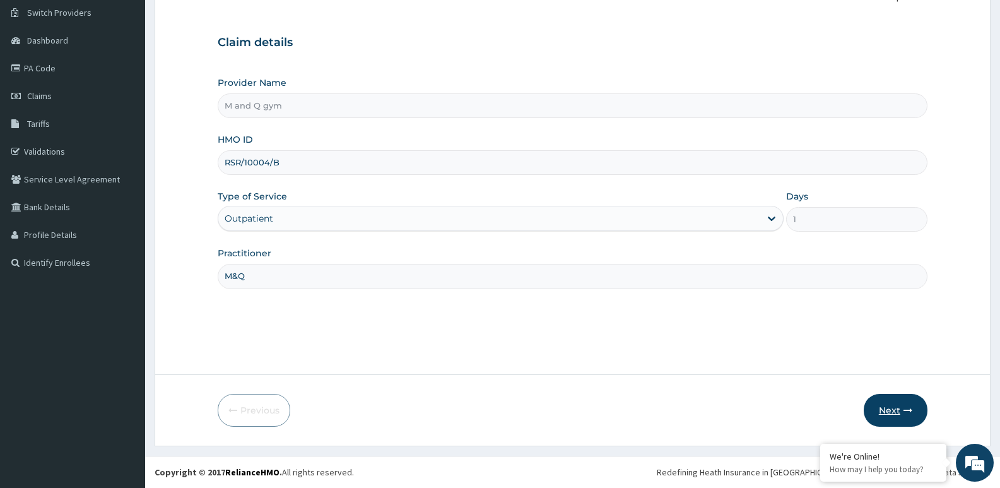
click at [926, 413] on button "Next" at bounding box center [895, 410] width 64 height 33
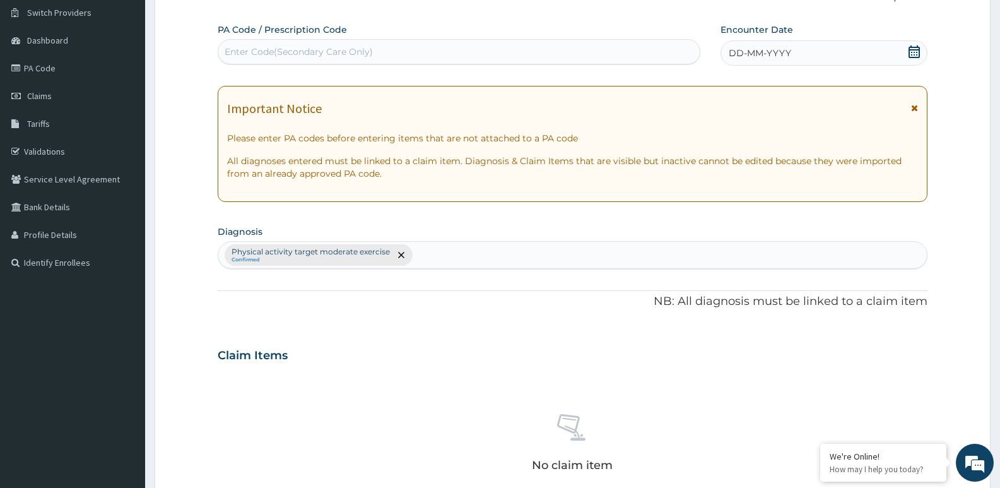
click at [892, 409] on div "No claim item" at bounding box center [573, 444] width 710 height 145
type input "PA/E8BED4"
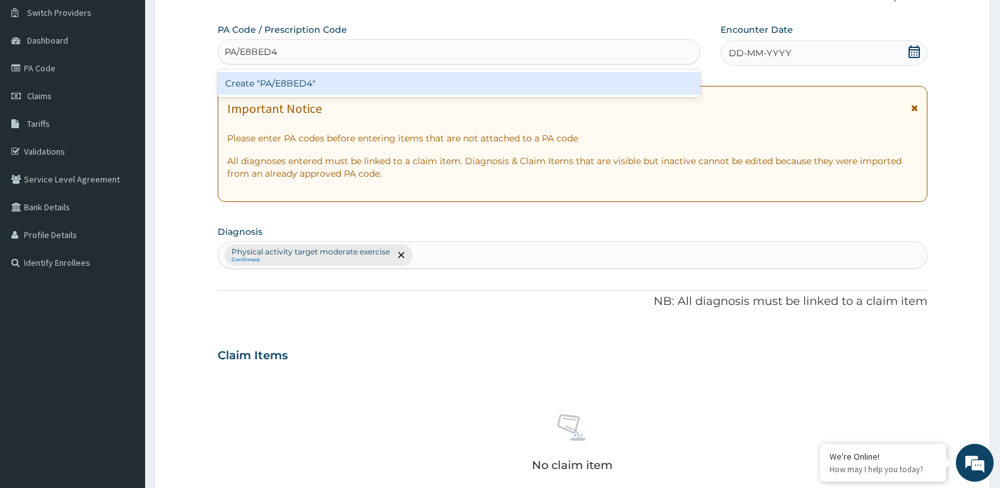
click at [516, 76] on div "Create "PA/E8BED4"" at bounding box center [459, 83] width 482 height 23
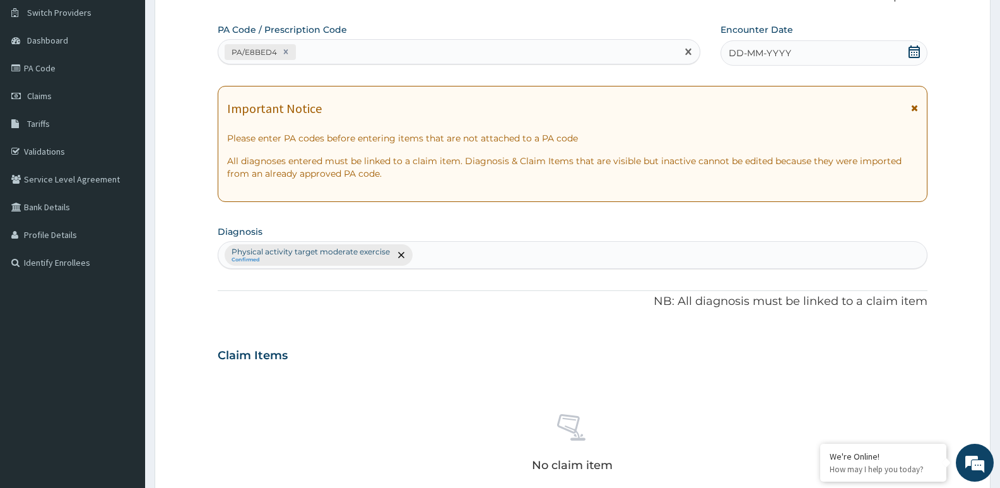
click at [918, 45] on icon at bounding box center [914, 51] width 13 height 13
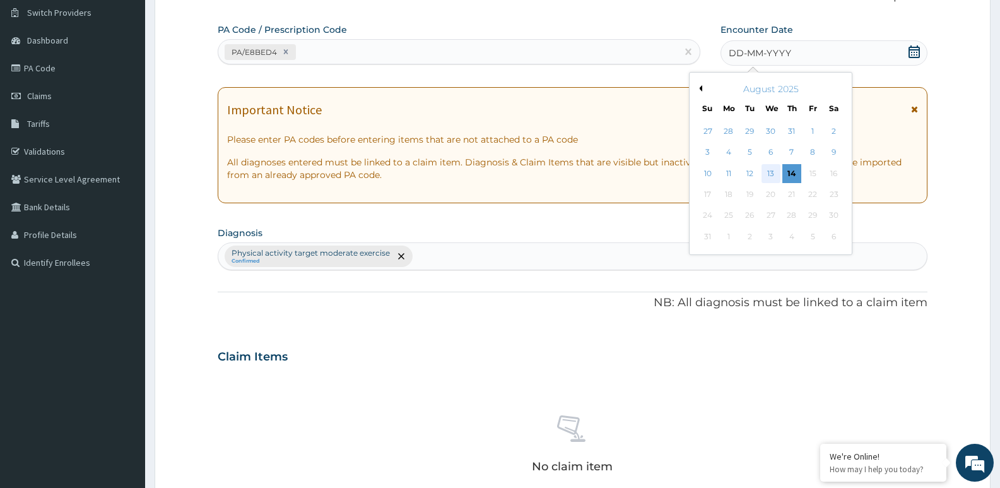
click at [769, 169] on div "13" at bounding box center [770, 173] width 19 height 19
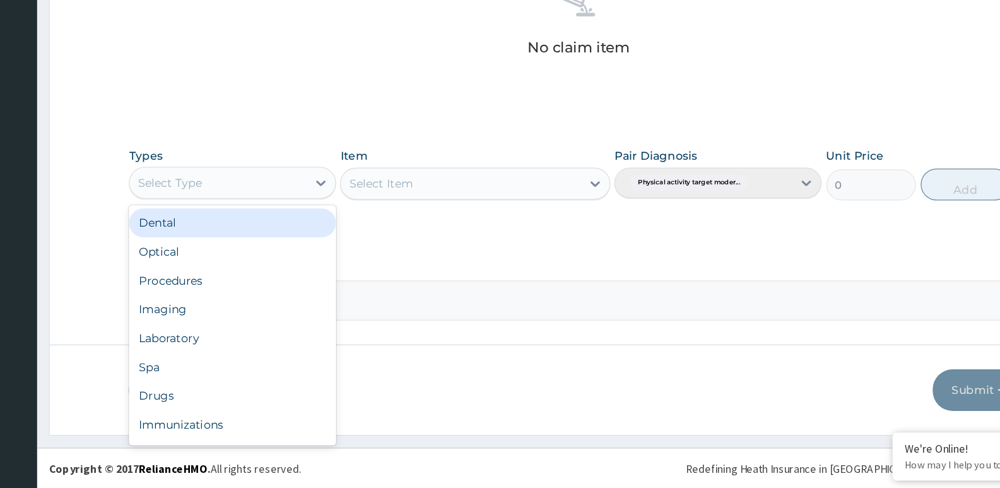
scroll to position [43, 0]
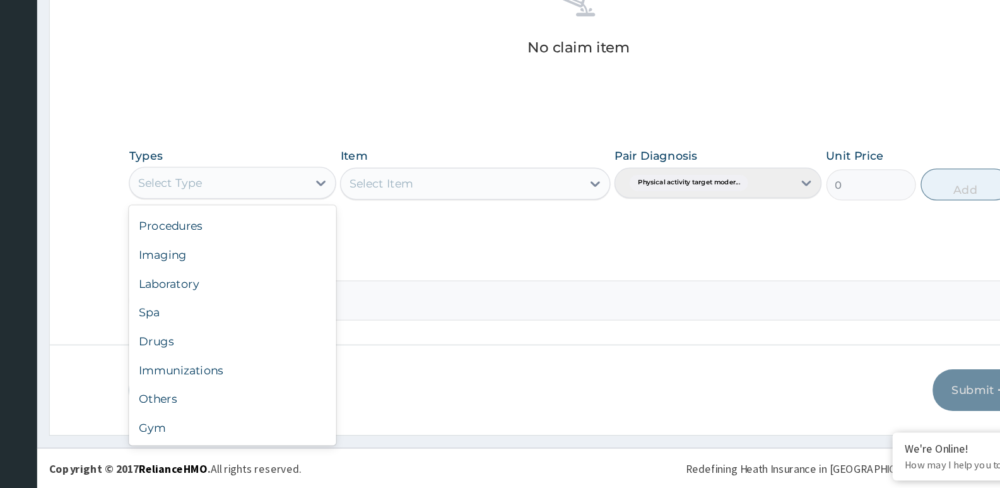
click at [250, 440] on div "Gym" at bounding box center [299, 439] width 163 height 23
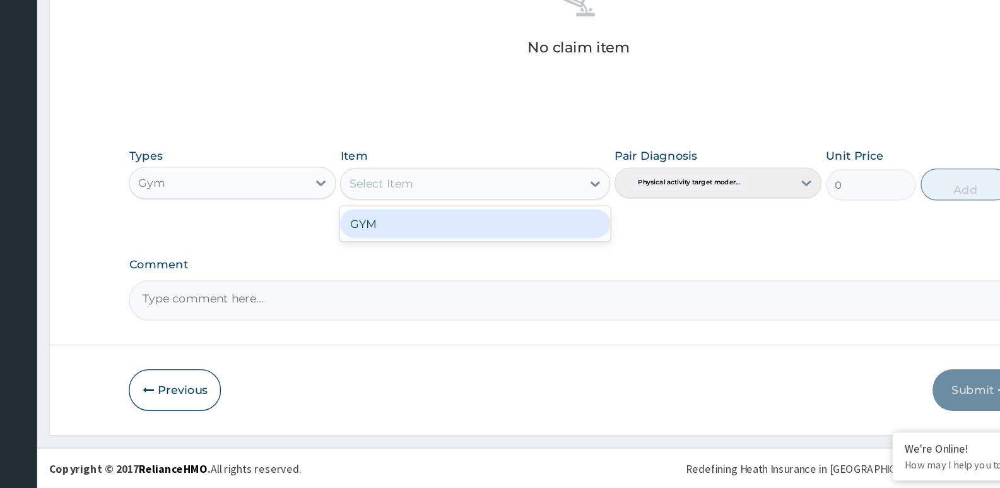
click at [457, 283] on div "GYM" at bounding box center [490, 278] width 213 height 23
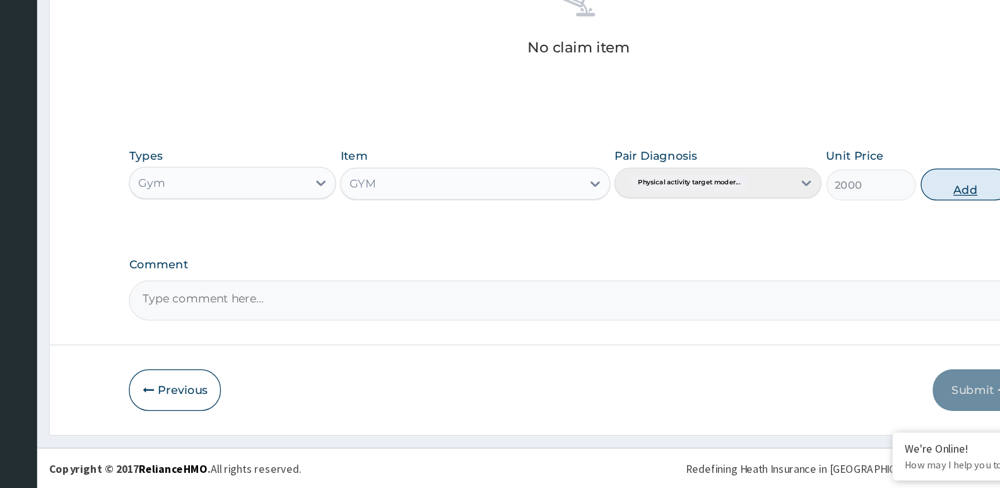
click at [865, 247] on button "Add" at bounding box center [877, 247] width 71 height 25
type input "0"
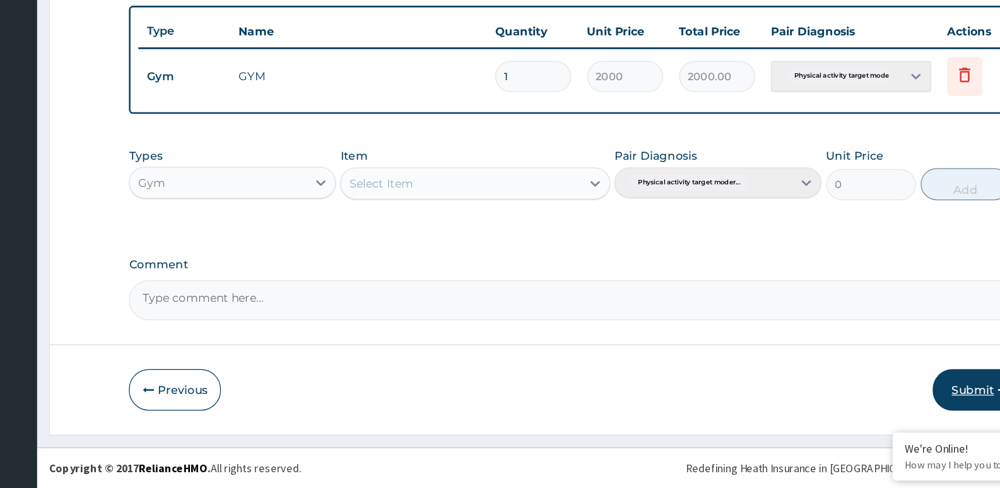
click at [884, 412] on button "Submit" at bounding box center [889, 410] width 76 height 33
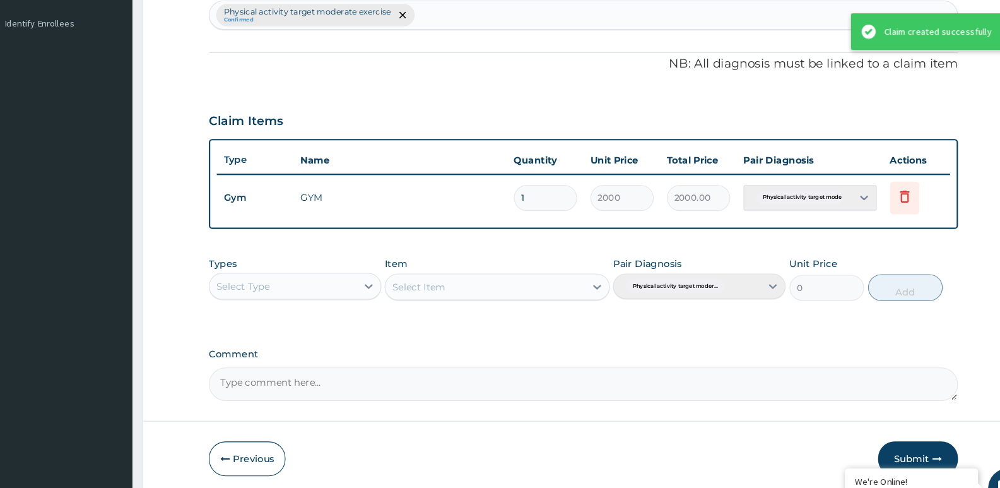
scroll to position [334, 0]
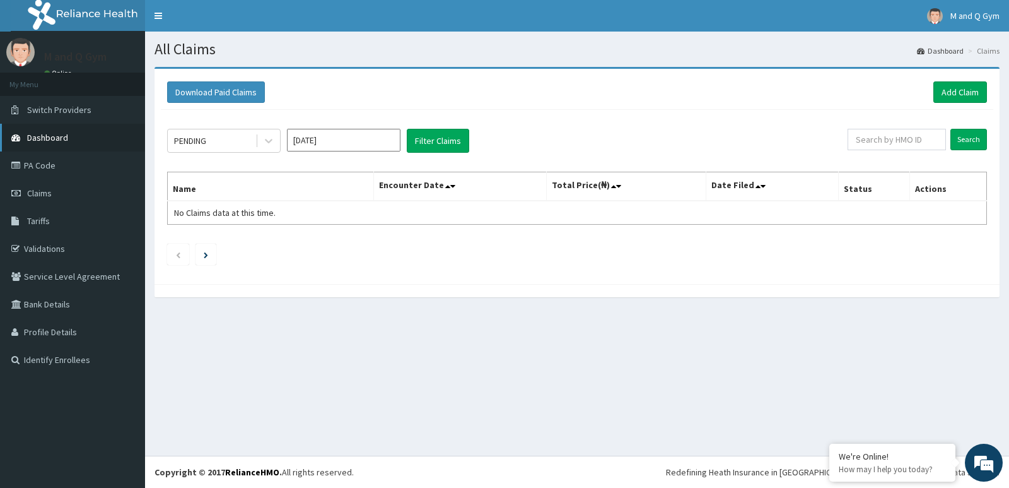
click at [73, 141] on link "Dashboard" at bounding box center [72, 138] width 145 height 28
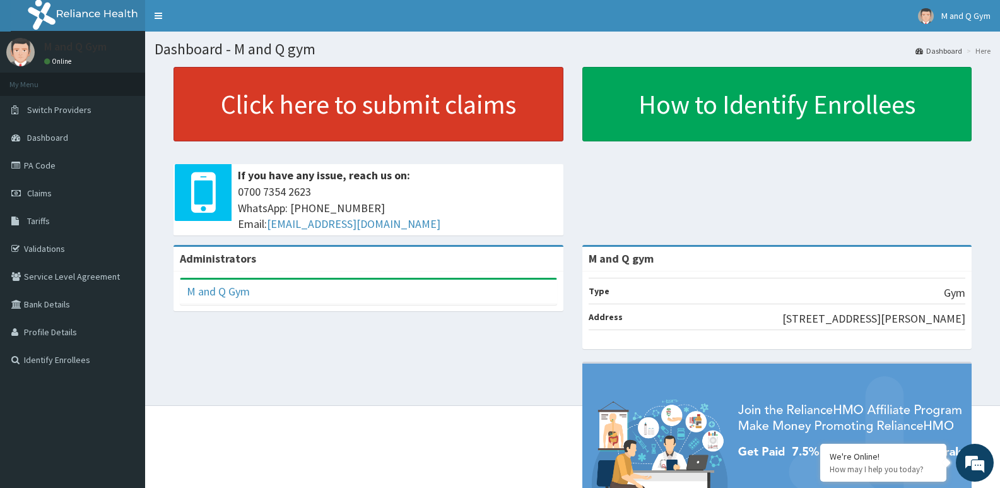
click at [248, 110] on link "Click here to submit claims" at bounding box center [368, 104] width 390 height 74
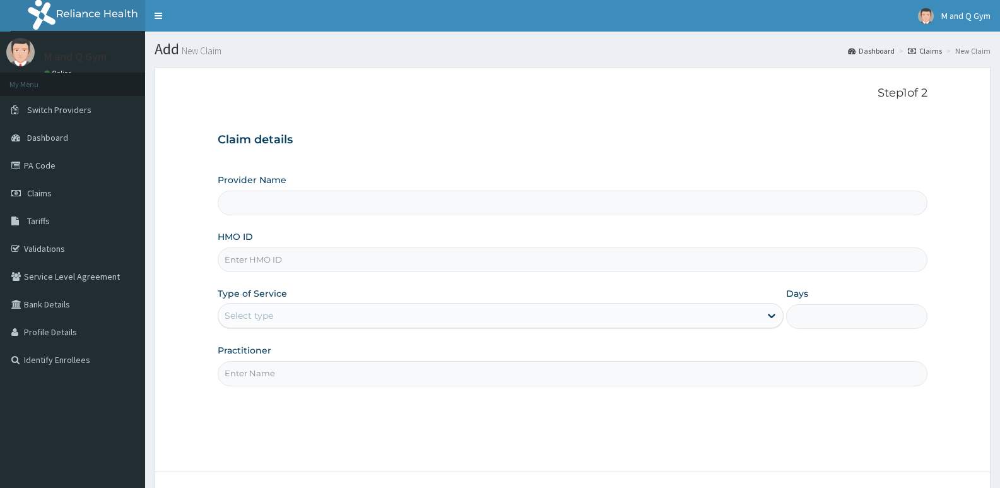
type input "M and Q gym"
type input "1"
click at [286, 259] on input "HMO ID" at bounding box center [573, 259] width 710 height 25
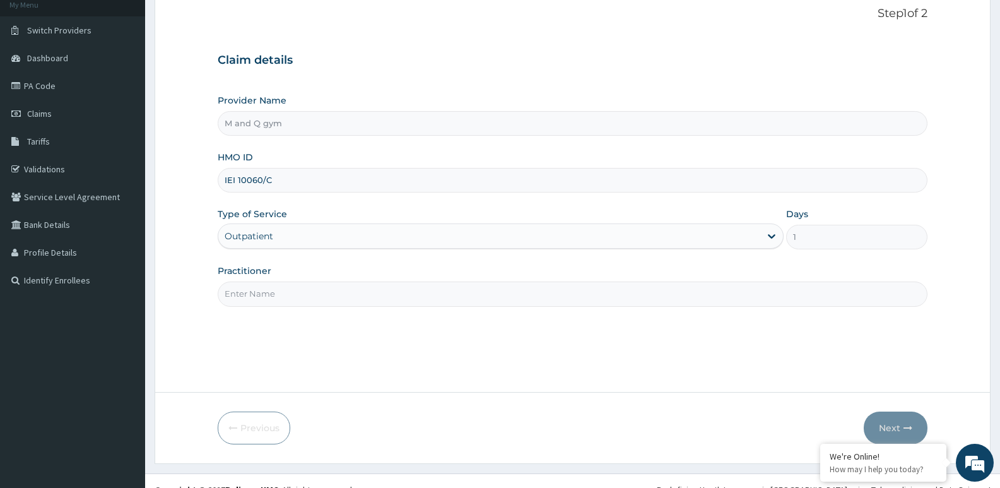
scroll to position [97, 0]
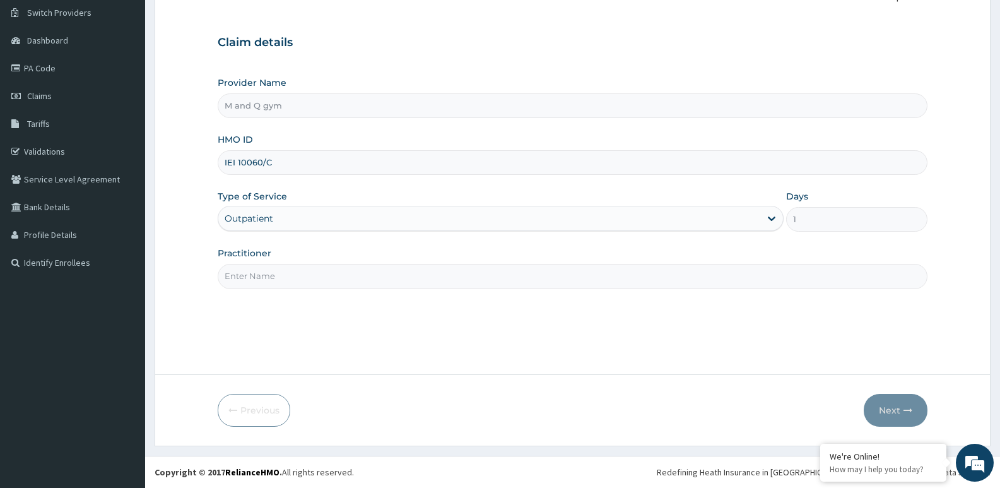
type input "IEI 10060/C"
click at [267, 278] on input "Practitioner" at bounding box center [573, 276] width 710 height 25
type input "M&Q"
click at [897, 400] on button "Next" at bounding box center [895, 410] width 64 height 33
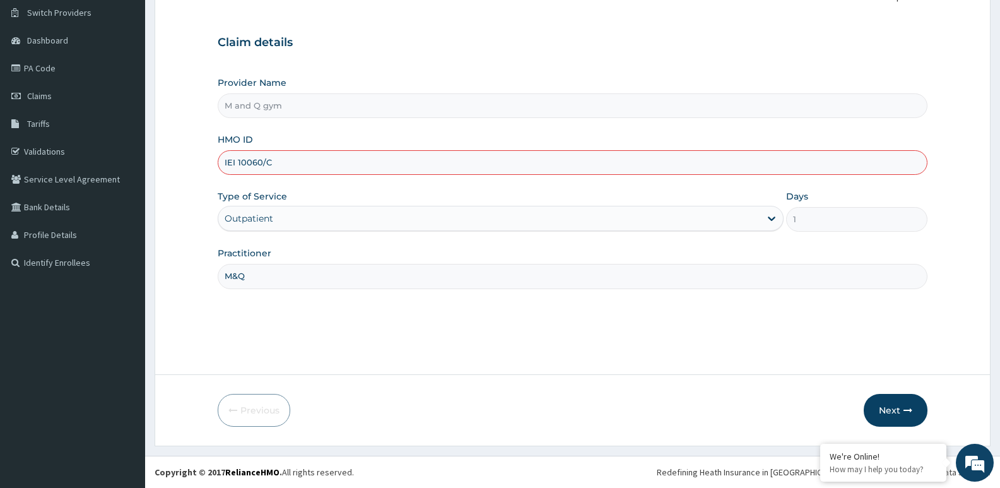
click at [238, 161] on input "IEI 10060/C" at bounding box center [573, 162] width 710 height 25
click at [884, 408] on button "Next" at bounding box center [895, 410] width 64 height 33
click at [899, 414] on button "Next" at bounding box center [895, 410] width 64 height 33
click at [886, 399] on button "Next" at bounding box center [895, 410] width 64 height 33
click at [896, 400] on button "Next" at bounding box center [895, 410] width 64 height 33
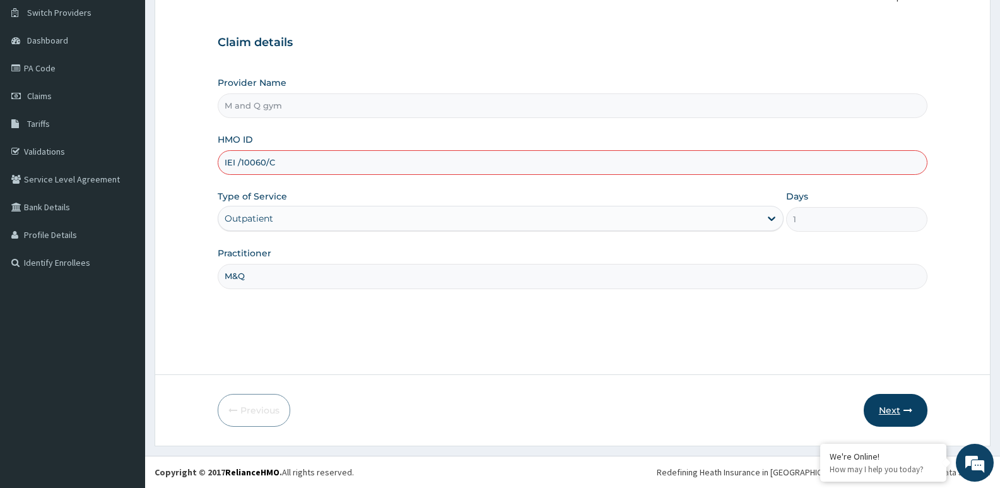
click at [899, 400] on button "Next" at bounding box center [895, 410] width 64 height 33
click at [884, 410] on button "Next" at bounding box center [895, 410] width 64 height 33
click at [896, 394] on button "Next" at bounding box center [895, 410] width 64 height 33
click at [593, 165] on input "IEI /10060/C" at bounding box center [573, 162] width 710 height 25
type input "I"
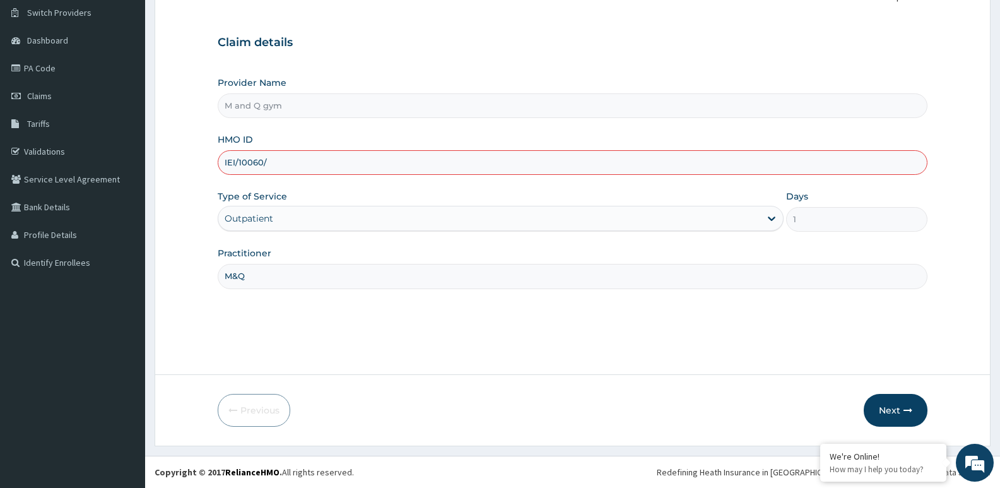
type input "IEI/10060/C"
click at [874, 416] on button "Next" at bounding box center [895, 410] width 64 height 33
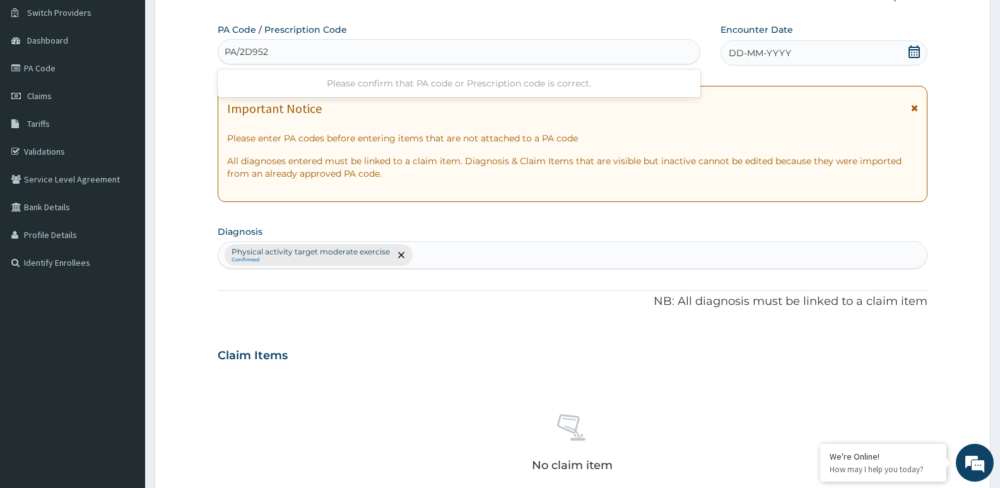
type input "PA/2D952A"
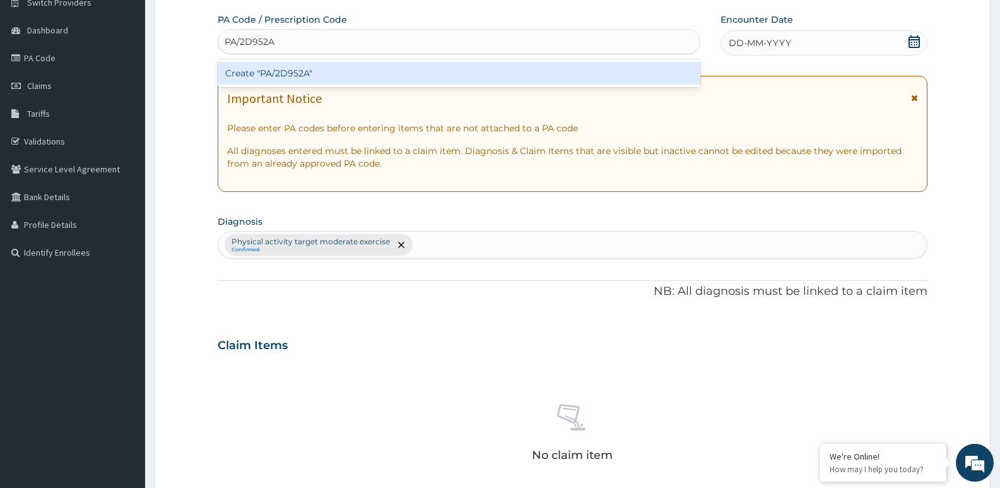
scroll to position [0, 0]
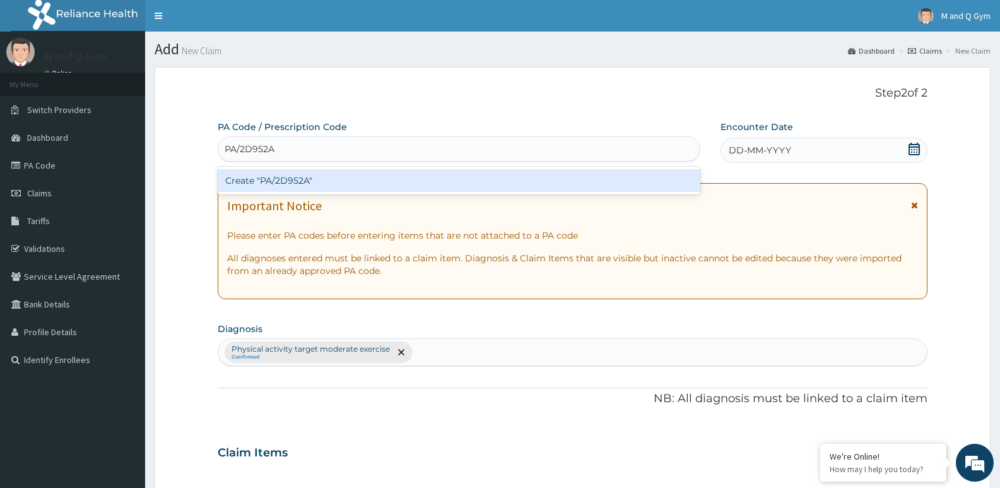
click at [340, 185] on div "Create "PA/2D952A"" at bounding box center [459, 180] width 482 height 23
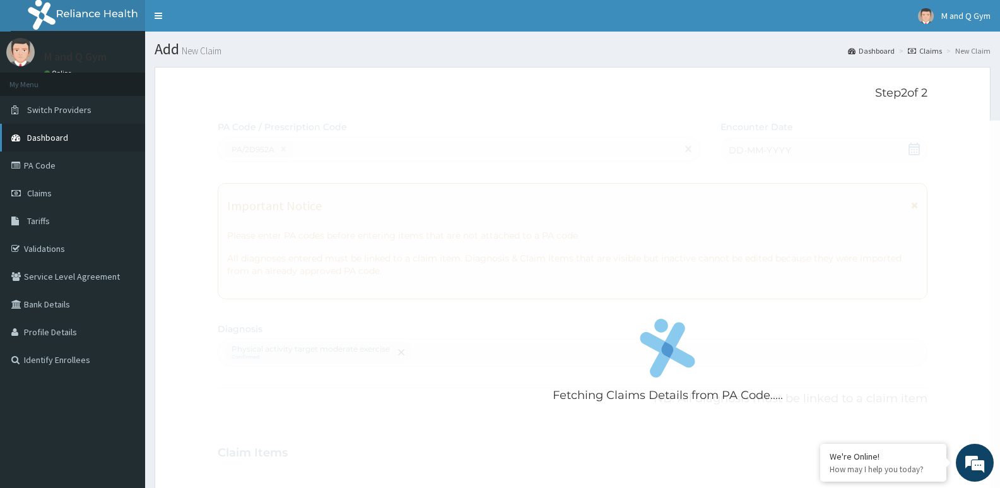
click at [71, 141] on link "Dashboard" at bounding box center [72, 138] width 145 height 28
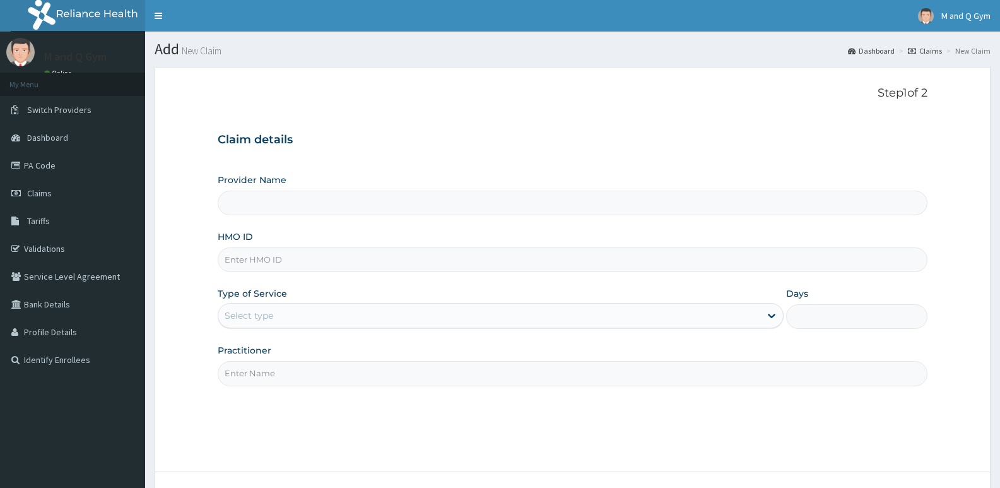
click at [264, 264] on input "HMO ID" at bounding box center [573, 259] width 710 height 25
type input "M and Q gym"
type input "1"
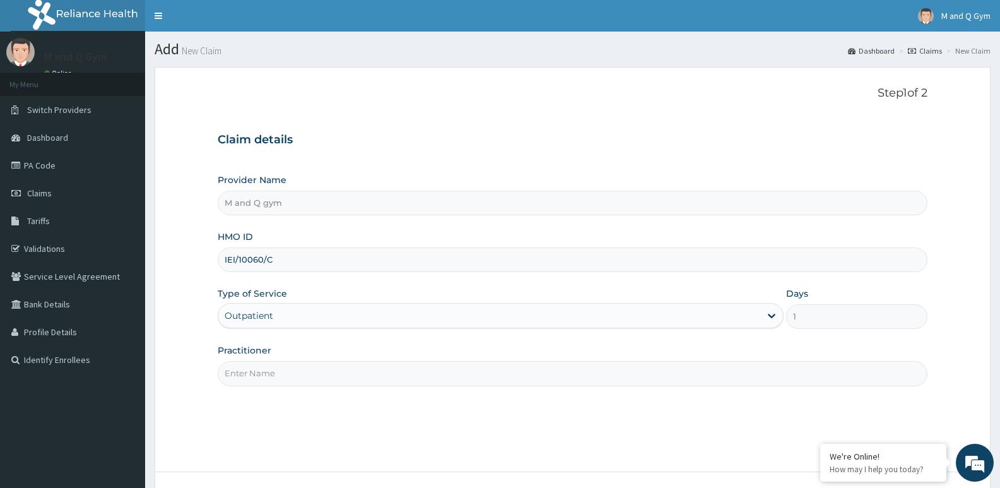
type input "IEI/10060/C"
click at [270, 375] on input "Practitioner" at bounding box center [573, 373] width 710 height 25
click at [259, 384] on input "M" at bounding box center [573, 373] width 710 height 25
type input "M&Q"
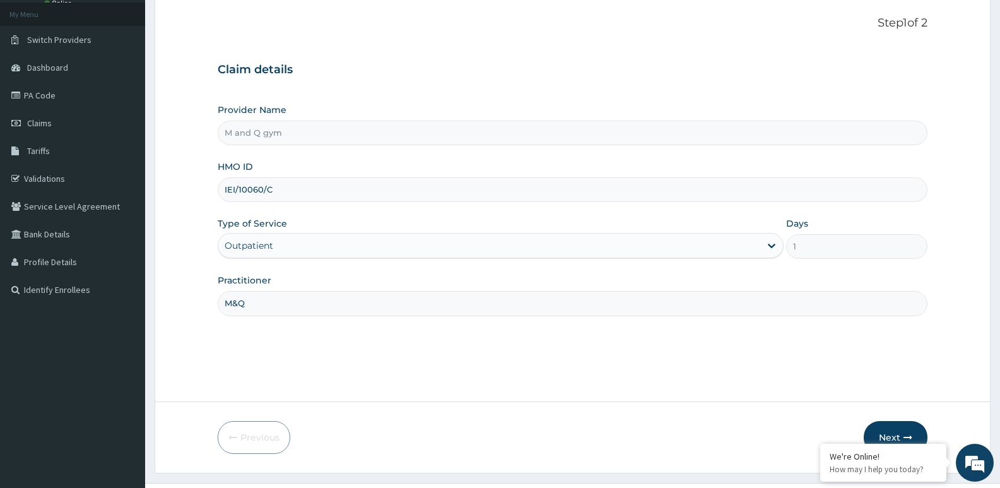
scroll to position [97, 0]
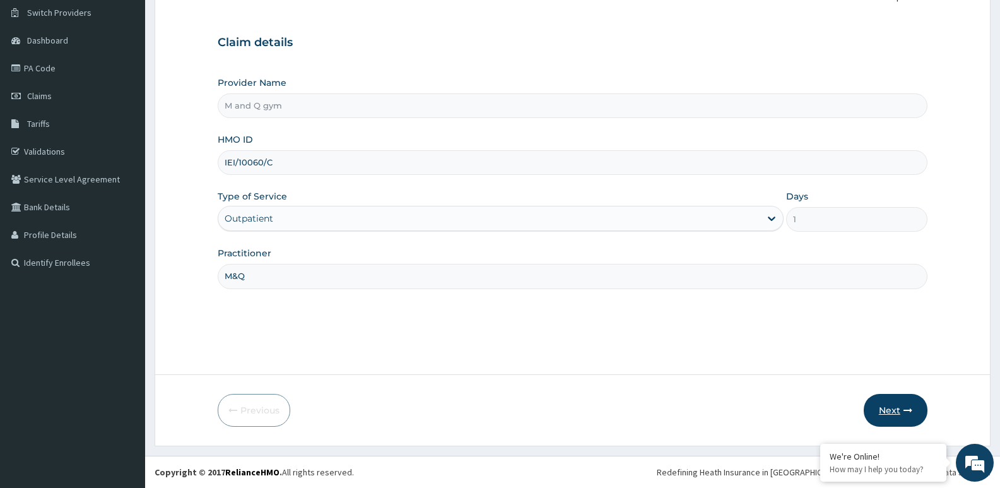
click at [877, 415] on button "Next" at bounding box center [895, 410] width 64 height 33
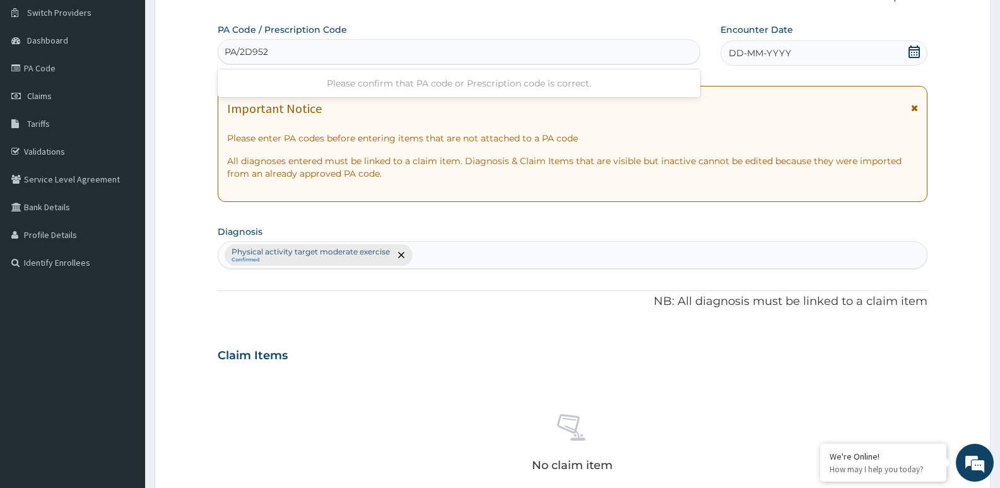
type input "PA/2D952A"
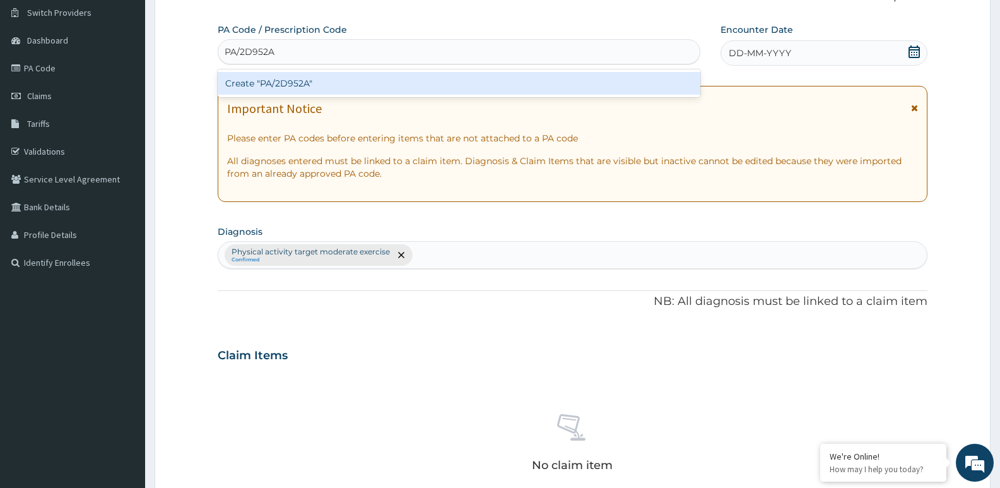
click at [252, 85] on div "Create "PA/2D952A"" at bounding box center [459, 83] width 482 height 23
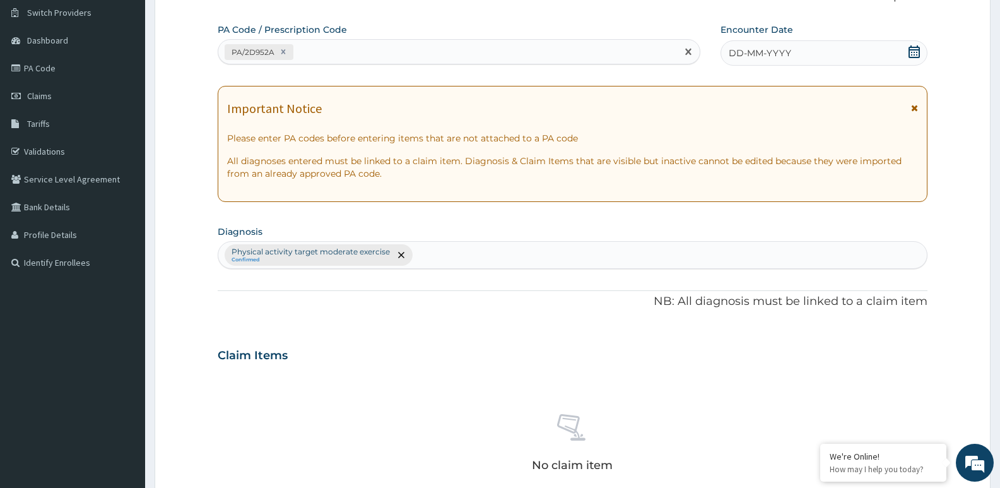
click at [906, 56] on div "DD-MM-YYYY" at bounding box center [823, 52] width 207 height 25
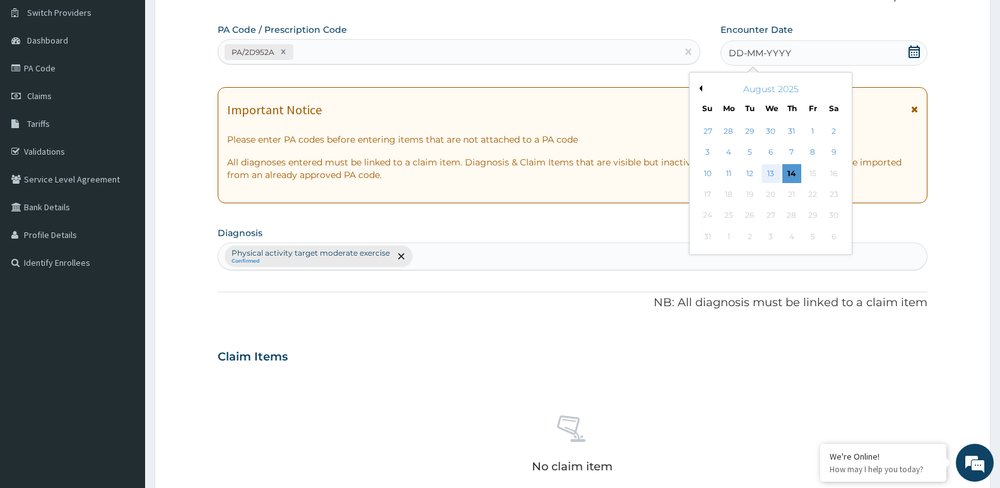
click at [769, 172] on div "13" at bounding box center [770, 173] width 19 height 19
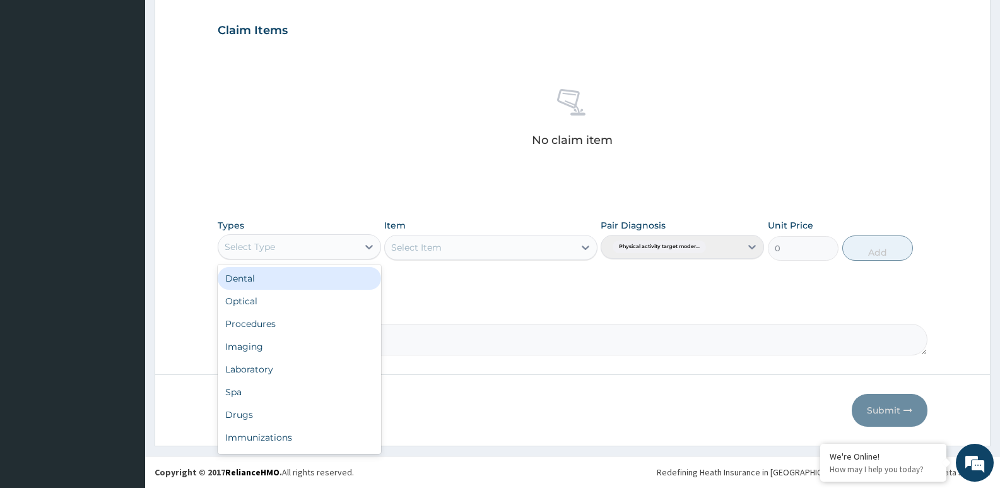
scroll to position [43, 0]
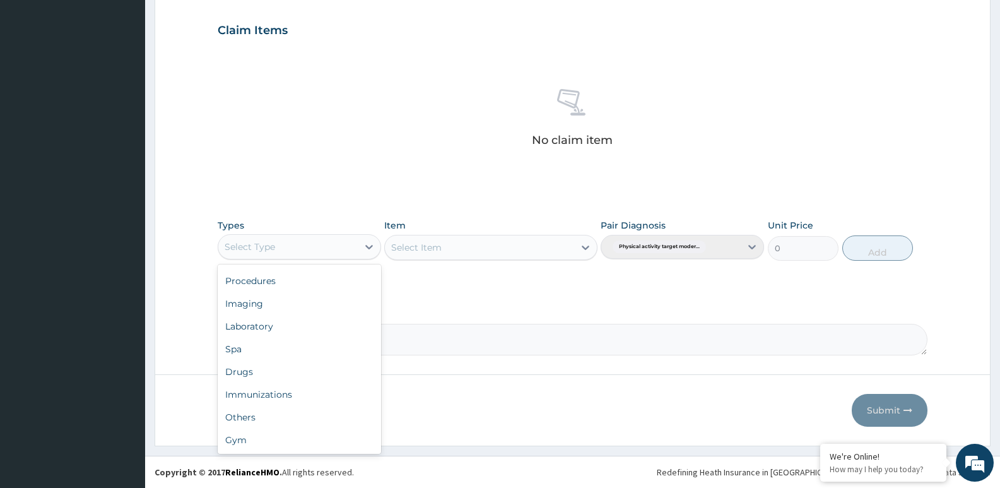
click at [245, 447] on div "Gym" at bounding box center [299, 439] width 163 height 23
click at [408, 238] on div "Select Item" at bounding box center [490, 247] width 213 height 25
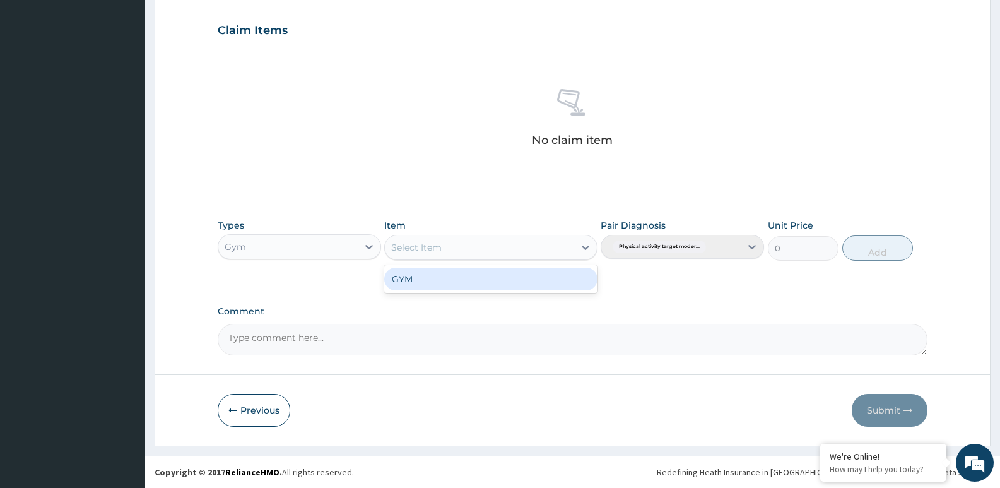
click at [408, 274] on div "GYM" at bounding box center [490, 278] width 213 height 23
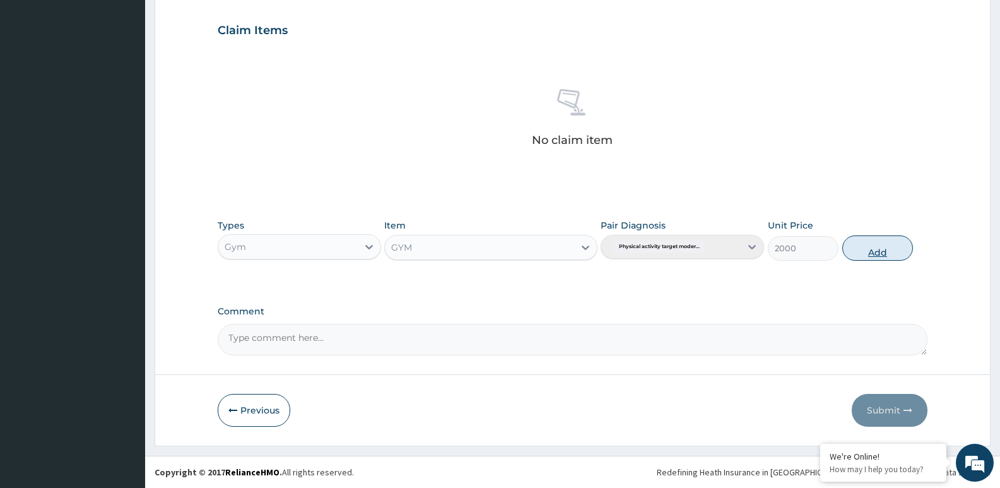
click at [860, 246] on button "Add" at bounding box center [877, 247] width 71 height 25
type input "0"
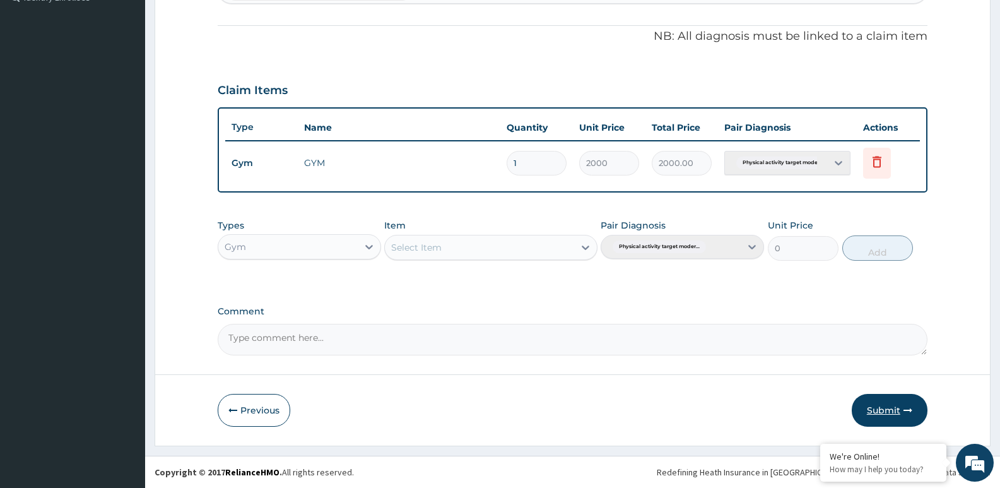
click at [876, 399] on button "Submit" at bounding box center [889, 410] width 76 height 33
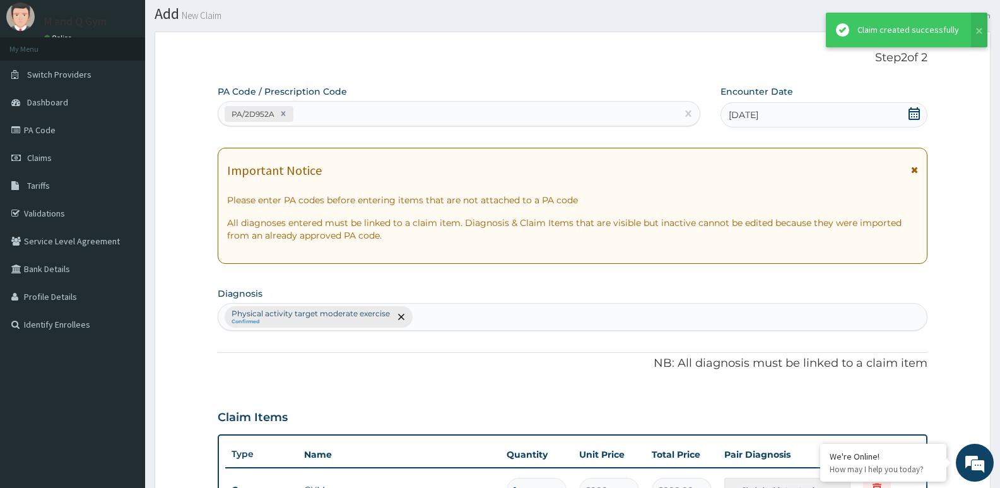
scroll to position [362, 0]
